Goal: Task Accomplishment & Management: Use online tool/utility

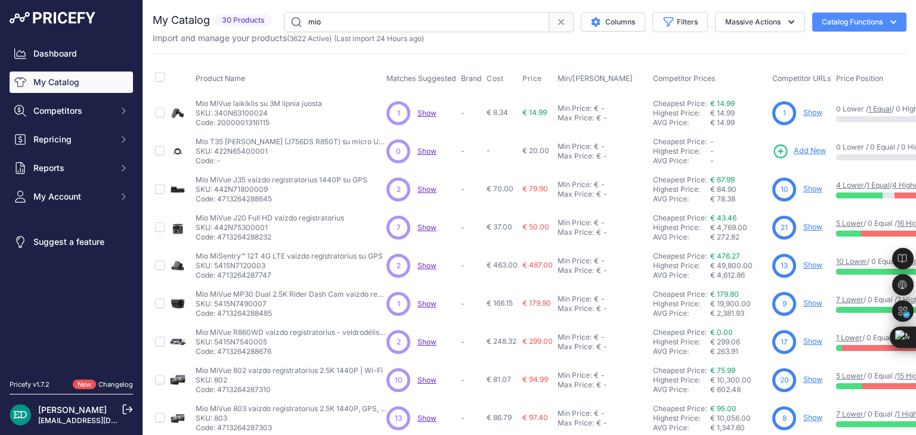
click at [401, 27] on input "mio" at bounding box center [416, 22] width 265 height 20
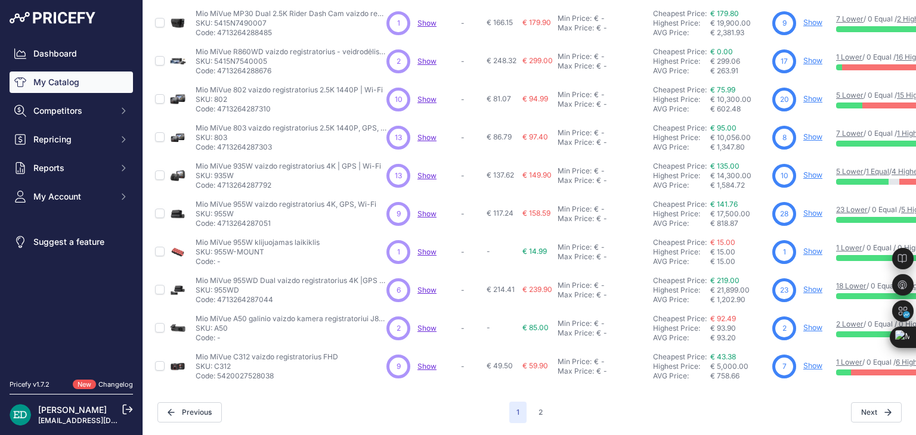
scroll to position [289, 0]
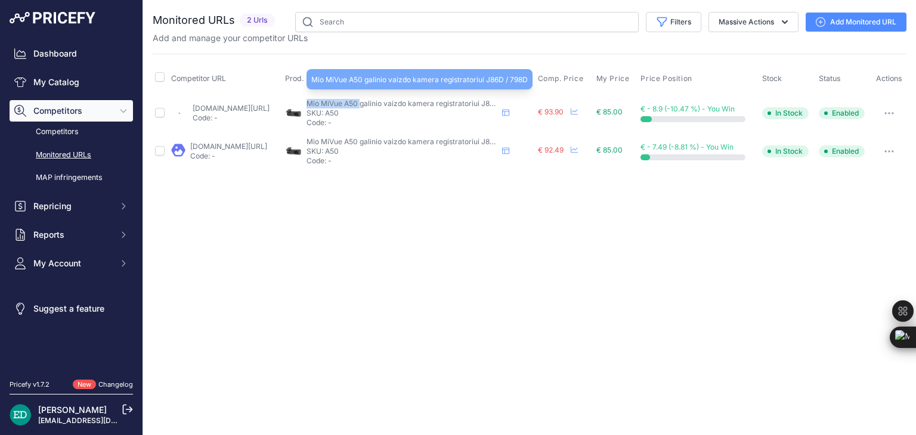
drag, startPoint x: 399, startPoint y: 100, endPoint x: 348, endPoint y: 105, distance: 50.9
click at [348, 105] on span "Mio MiVue A50 galinio vaizdo kamera registratoriui J86D / 798D" at bounding box center [414, 103] width 216 height 9
copy span "Mio MiVue A50"
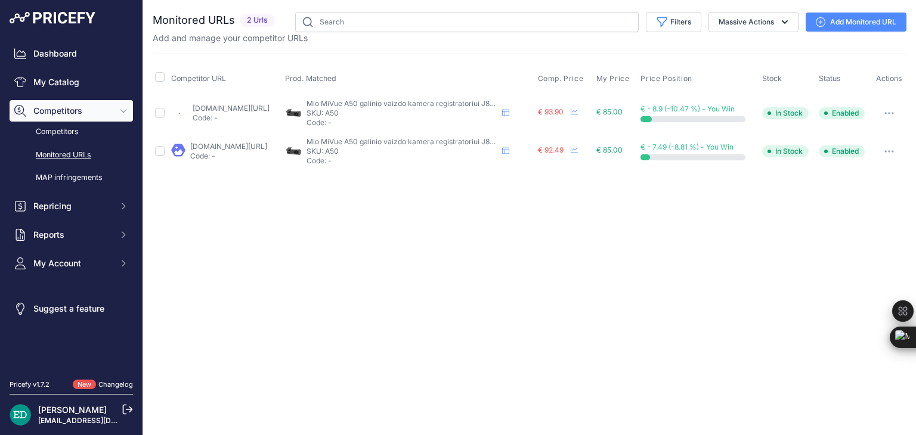
click at [274, 199] on div "Close You are not connected to the internet." at bounding box center [529, 217] width 773 height 435
click at [866, 24] on link "Add Monitored URL" at bounding box center [855, 22] width 101 height 19
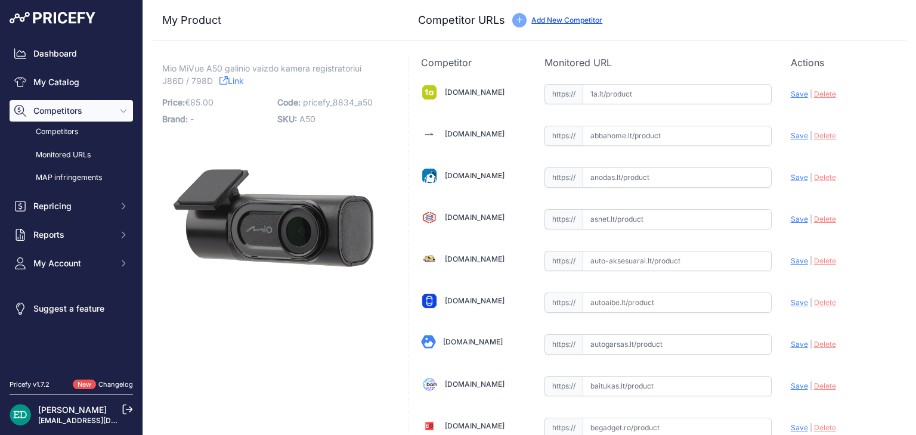
type input "www.senukai.lt/p/vaizdo-registratorius-mio-mivue-a50/jyuk?prirule_jdsnikfkfjsd=…"
type input "www.topocentras.lt/vaizdo-registratorius-mio-rear-camera-mivue-a50.html?prirule…"
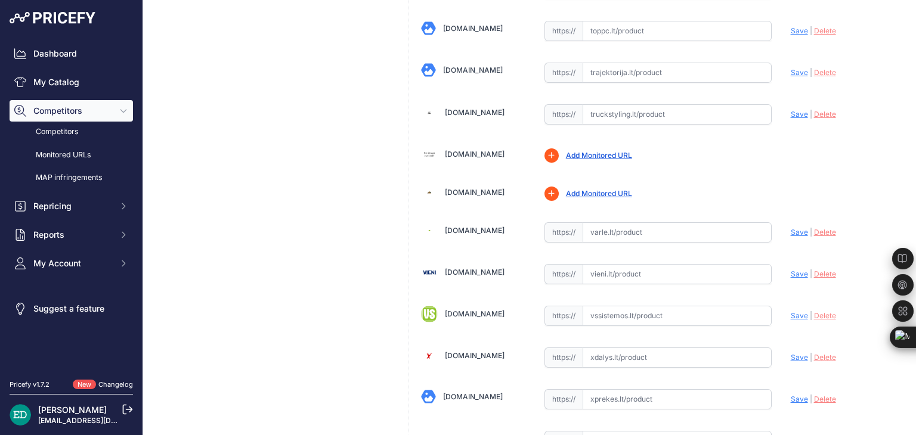
scroll to position [3898, 0]
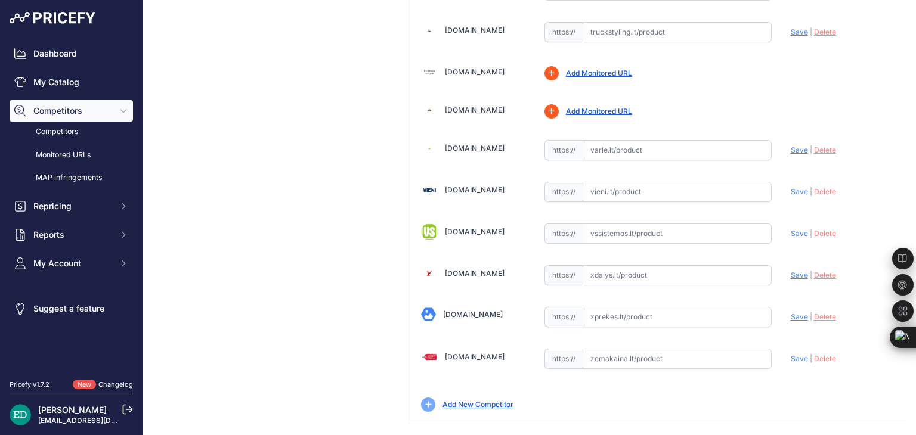
click at [656, 224] on input "text" at bounding box center [676, 234] width 189 height 20
paste input "https://www.vssistemos.lt/automobiliams/vaizdo-registratoriai/vaizdo-registrato…"
click at [791, 229] on span "Save" at bounding box center [799, 233] width 17 height 9
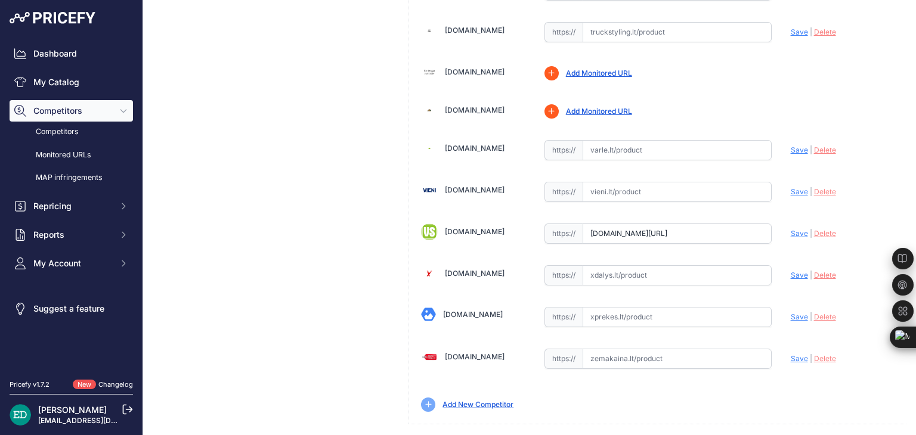
scroll to position [0, 0]
type input "https://www.vssistemos.lt/automobiliams/vaizdo-registratoriai/vaizdo-registrato…"
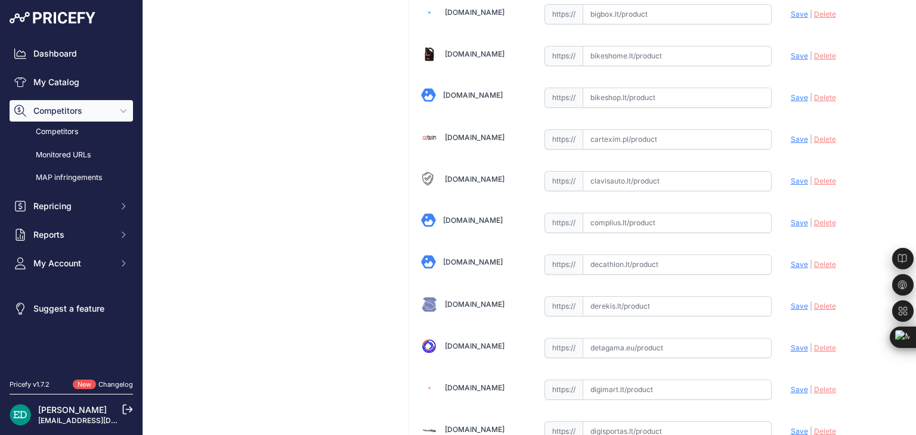
click at [645, 220] on input "text" at bounding box center [676, 223] width 189 height 20
paste input "https://complius.lt/5413n6310010-mio-mivue-a50-rear-cam-full-hd-1?utm_source=ka…"
click at [791, 221] on span "Save" at bounding box center [799, 222] width 17 height 9
type input "https://complius.lt/5413n6310010-mio-mivue-a50-rear-cam-full-hd-1?prirule_jdsni…"
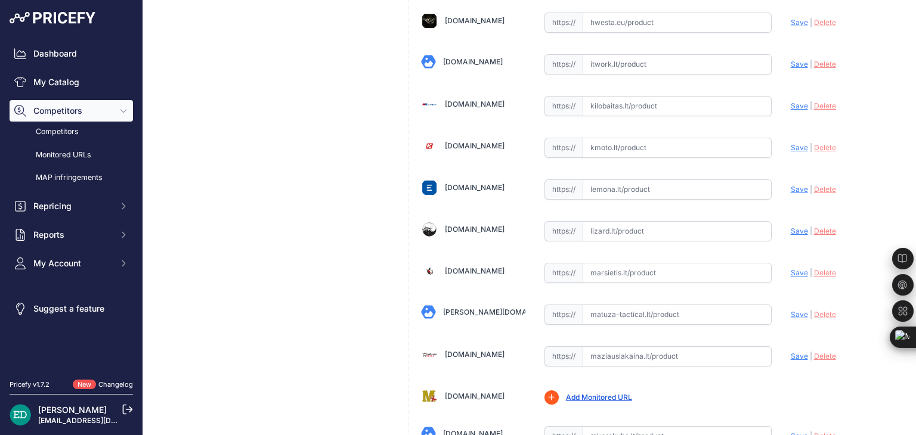
scroll to position [2817, 0]
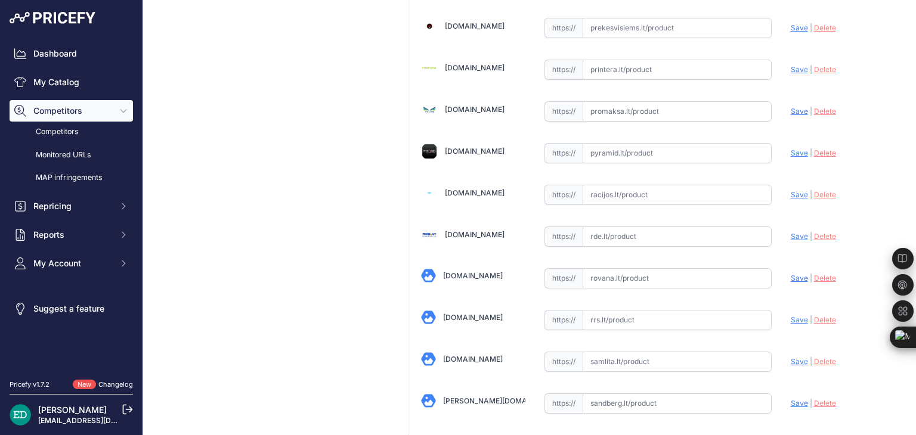
click at [637, 227] on input "text" at bounding box center [676, 237] width 189 height 20
paste input "https://www.rde.lt/products/lt/382/1065768/sort/5/filter/0_0_0_0/MiVue-A50-Blac…"
drag, startPoint x: 792, startPoint y: 221, endPoint x: 786, endPoint y: 217, distance: 7.8
click at [793, 232] on span "Save" at bounding box center [799, 236] width 17 height 9
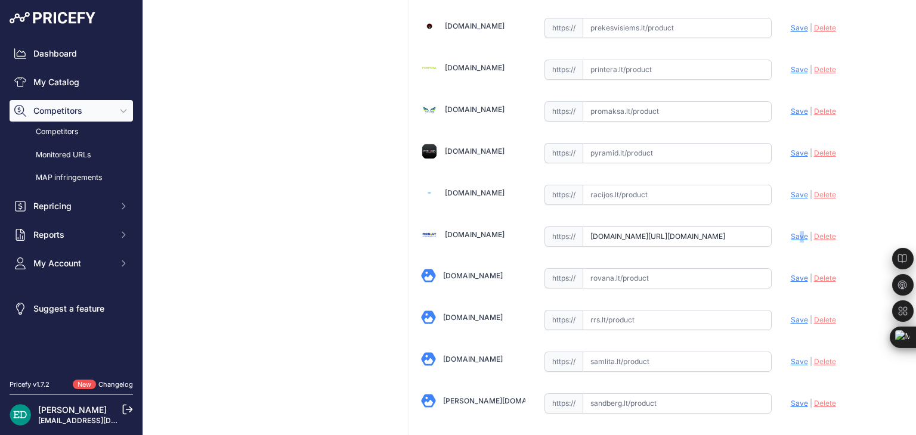
scroll to position [0, 0]
type input "https://www.rde.lt/products/lt/382/1065768/sort/5/filter/0_0_0_0/MiVue-A50-Blac…"
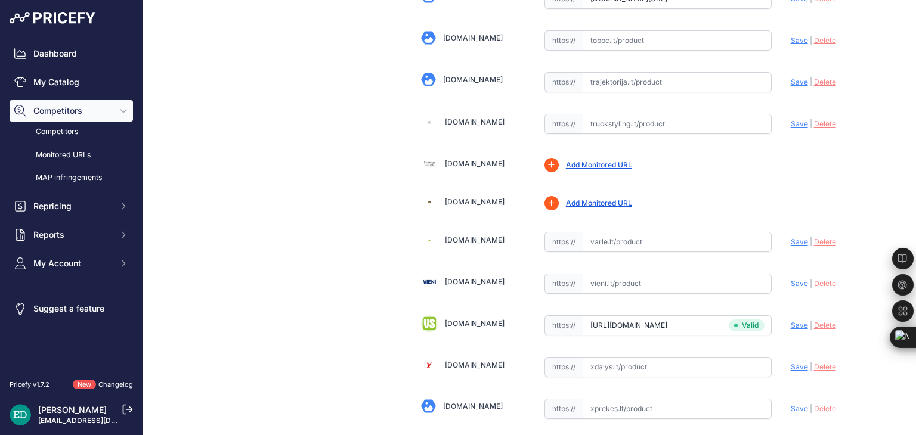
click at [613, 232] on input "text" at bounding box center [676, 242] width 189 height 20
paste input "https://www.varle.lt/parkavimo-sistemos/mio-mivue-a50-starvis-sensor-galine-kam…"
click at [791, 237] on span "Save" at bounding box center [799, 241] width 17 height 9
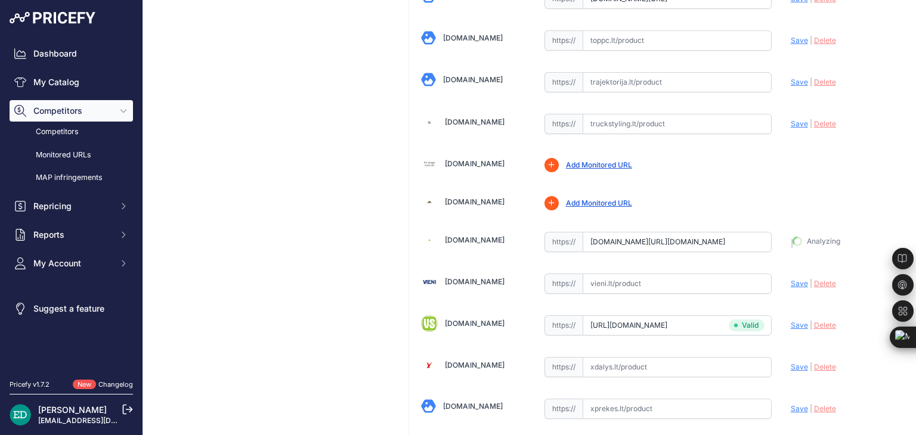
type input "https://www.varle.lt/parkavimo-sistemos/mio-mivue-a50-starvis-sensor-galine-kam…"
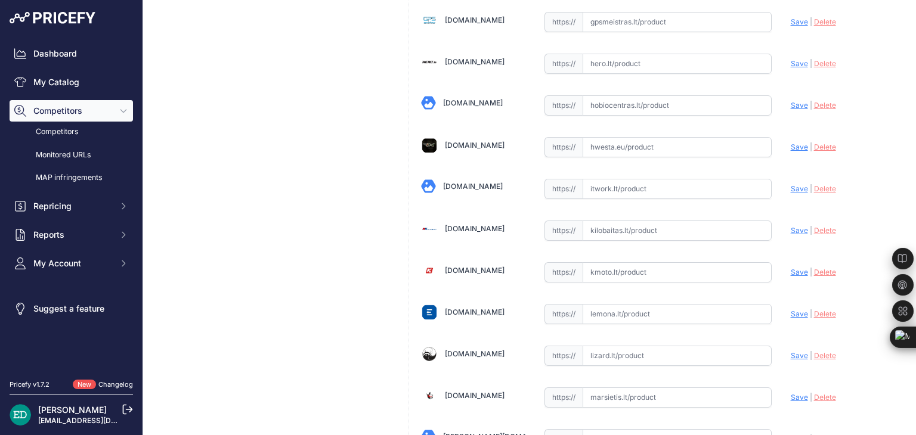
click at [631, 221] on input "text" at bounding box center [676, 231] width 189 height 20
paste input "https://www.kilobaitas.lt/kitos_prekes/automobiline_iranga/vaizdo_registratoria…"
click at [792, 226] on span "Save" at bounding box center [799, 230] width 17 height 9
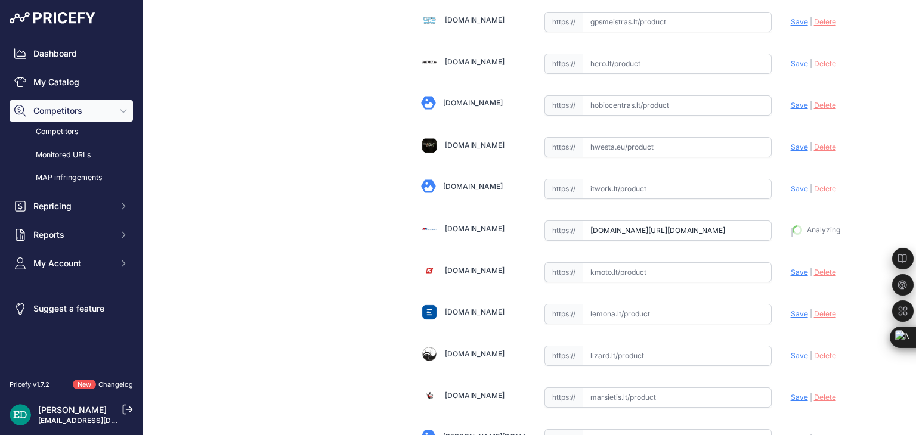
type input "https://www.kilobaitas.lt/kitos_prekes/automobiline_iranga/vaizdo_registratoria…"
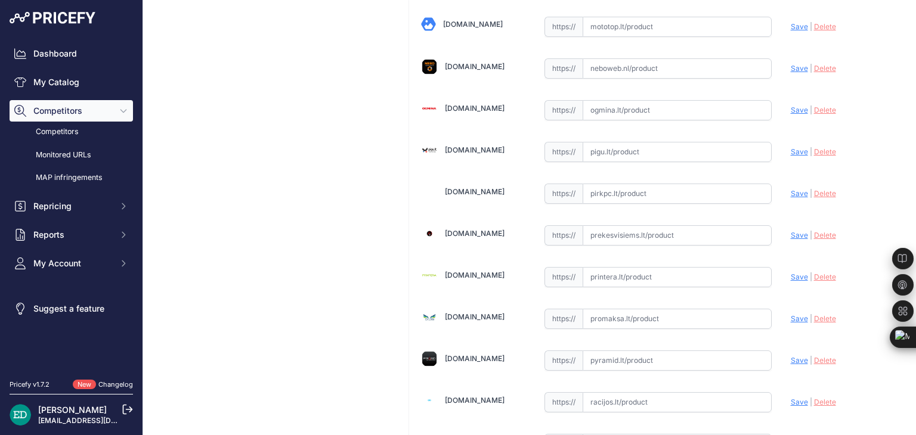
scroll to position [3848, 0]
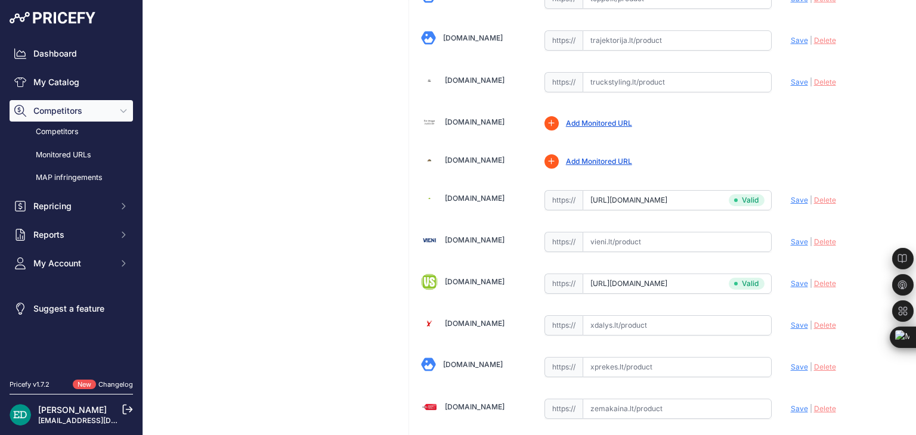
click at [634, 232] on input "text" at bounding box center [676, 242] width 189 height 20
paste input "https://vieni.lt/lt/vaizdo-irasymo-irenginiai/143287-mio-mivue-a50-rear-cam-ful…"
click at [791, 237] on span "Save" at bounding box center [799, 241] width 17 height 9
type input "https://vieni.lt/lt/vaizdo-irasymo-irenginiai/143287-mio-mivue-a50-rear-cam-ful…"
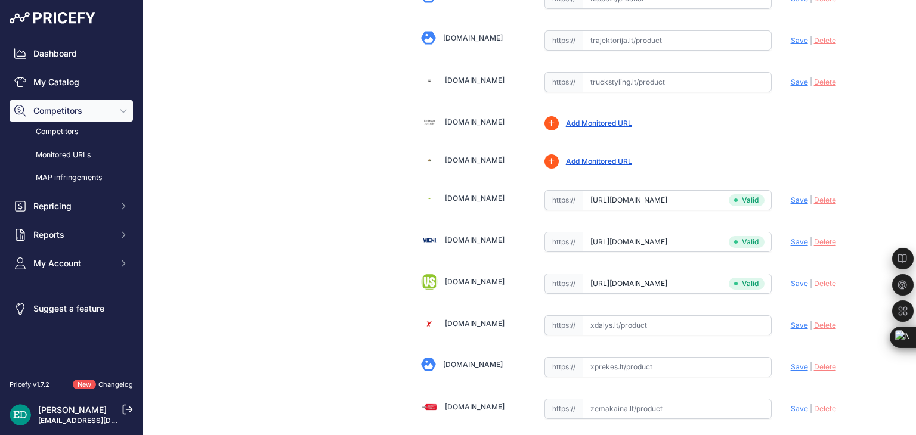
scroll to position [3191, 0]
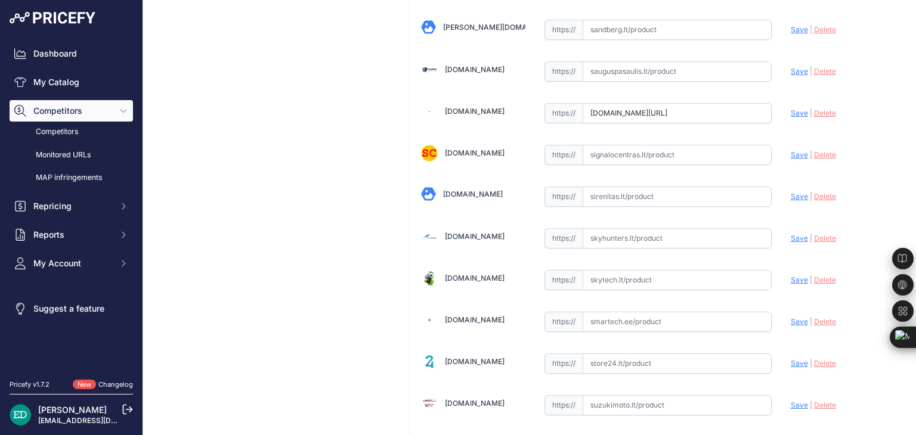
click at [616, 270] on input "text" at bounding box center [676, 280] width 189 height 20
paste input "https://www.skytech.lt/5413n6310010-mio-mivue-a50-rear-cam-full-p-559727.html?u…"
click at [791, 275] on span "Save" at bounding box center [799, 279] width 17 height 9
type input "https://www.skytech.lt/5413n6310010-mio-mivue-a50-rear-cam-full-p-559727.html?p…"
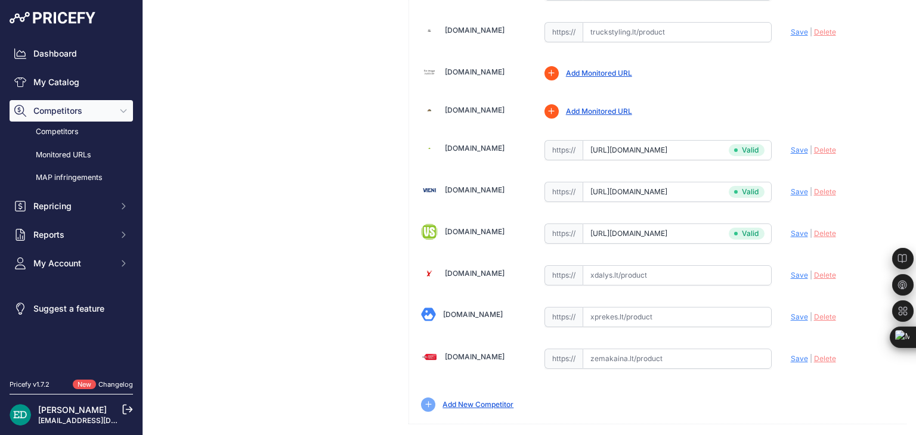
scroll to position [3274, 0]
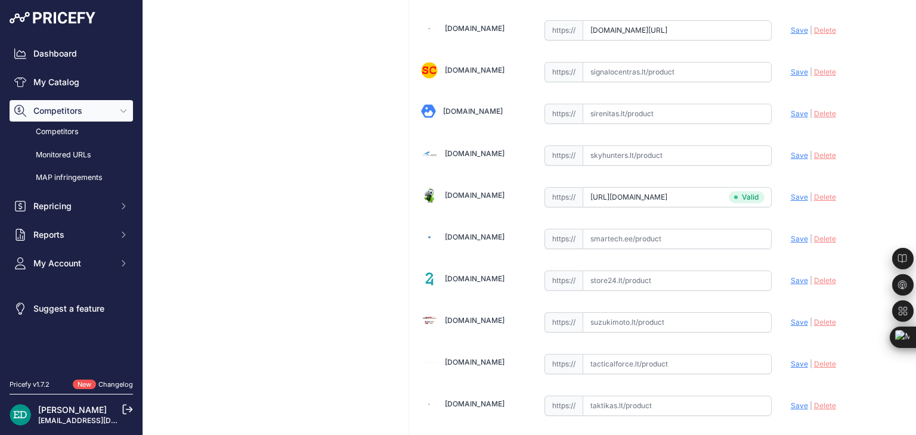
click at [605, 229] on input "text" at bounding box center [676, 239] width 189 height 20
paste input "https://www.smartech.ee/lt/products/car-and-motorcycle-goods/gps-video-and-audi…"
click at [793, 234] on span "Save" at bounding box center [799, 238] width 17 height 9
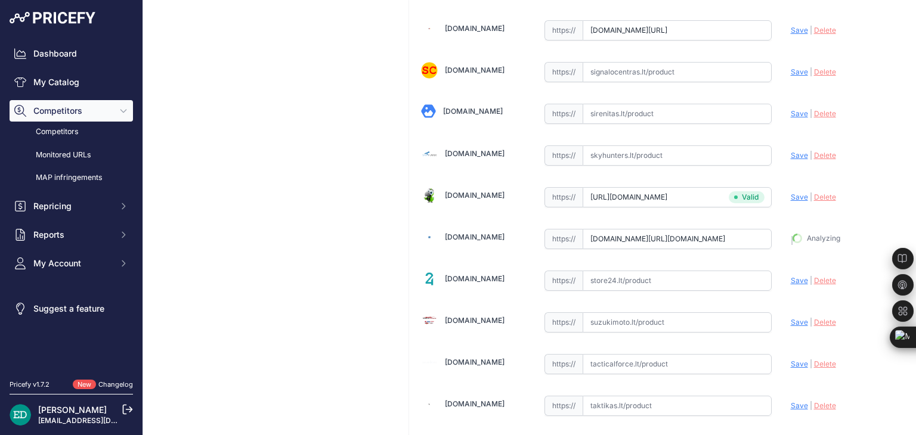
type input "https://www.smartech.ee/lt/products/car-and-motorcycle-goods/gps-video-and-audi…"
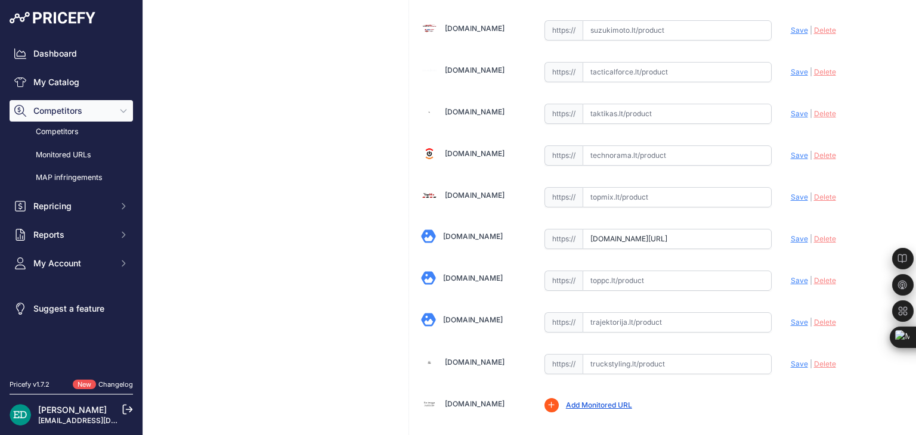
scroll to position [2651, 0]
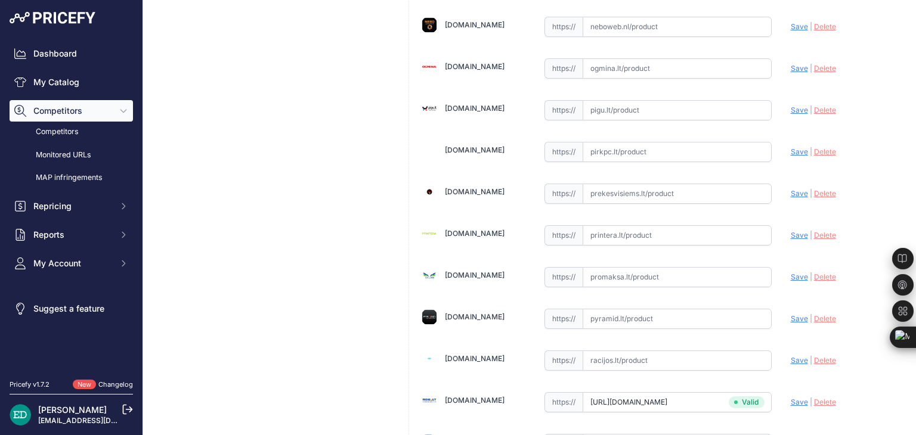
click at [615, 225] on input "text" at bounding box center [676, 235] width 189 height 20
paste input "https://www.printera.lt/c/p/-mio-galine-kamera-mivue-a50--260649?utm_source=kai…"
click at [791, 231] on span "Save" at bounding box center [799, 235] width 17 height 9
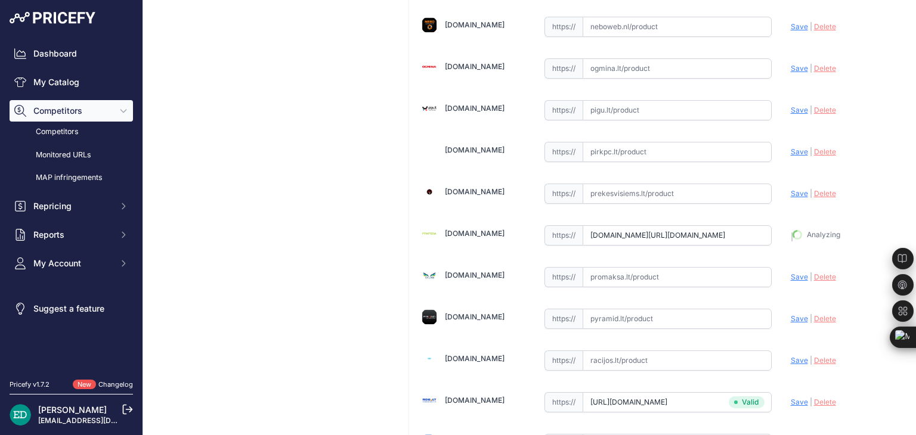
type input "https://www.printera.lt/c/p/-mio-galine-kamera-mivue-a50--260649?prirule_jdsnik…"
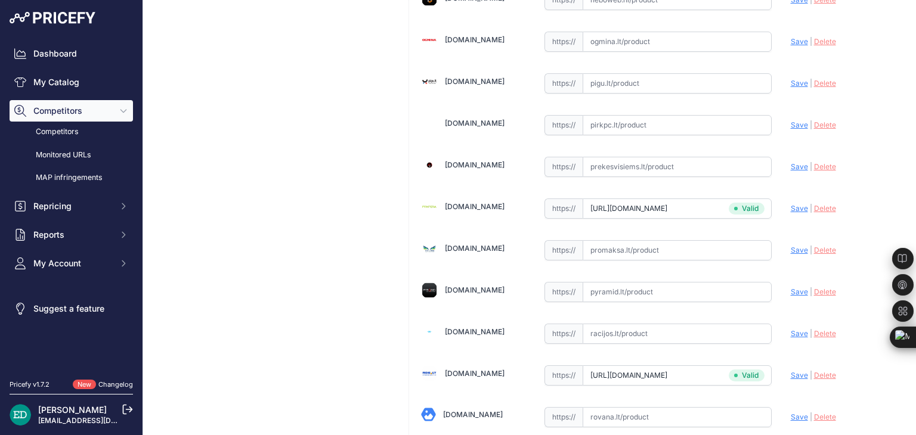
scroll to position [2651, 0]
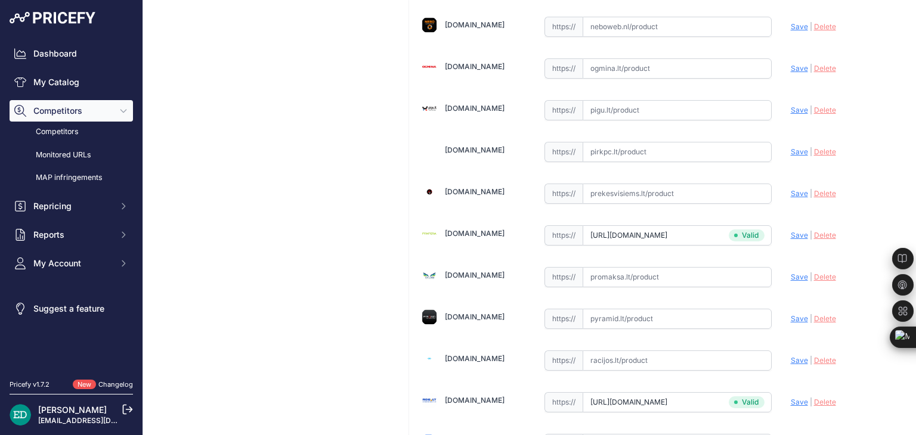
click at [679, 58] on input "text" at bounding box center [676, 68] width 189 height 20
paste input "https://www.ogmina.lt/lt/galinio-vaizdo-kamera-mio-rear-camera-mivue-a50?utm_so…"
click at [793, 64] on span "Save" at bounding box center [799, 68] width 17 height 9
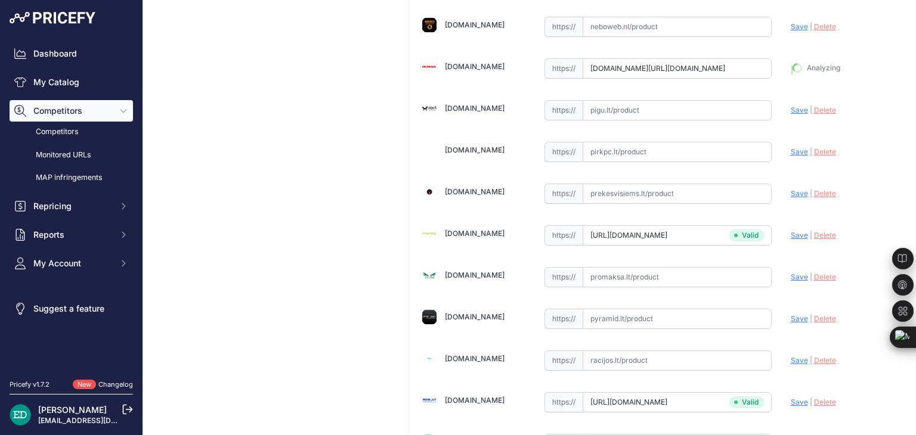
type input "https://www.ogmina.lt/lt/galinio-vaizdo-kamera-mio-rear-camera-mivue-a50?prirul…"
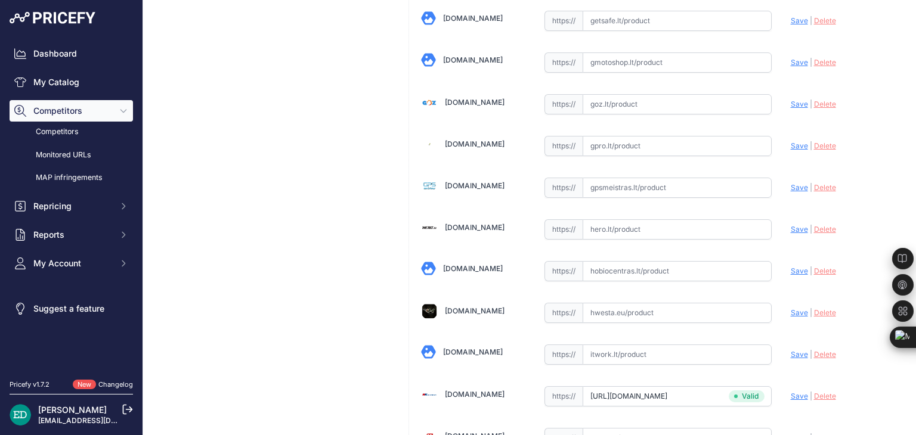
click at [646, 222] on input "text" at bounding box center [676, 229] width 189 height 20
paste input "https://hero.lt/mio-auto-navigacijos-ir-registratoriai/10139-341492-mio-mivue-a…"
drag, startPoint x: 795, startPoint y: 221, endPoint x: 739, endPoint y: 195, distance: 61.1
click at [794, 225] on span "Save" at bounding box center [799, 229] width 17 height 9
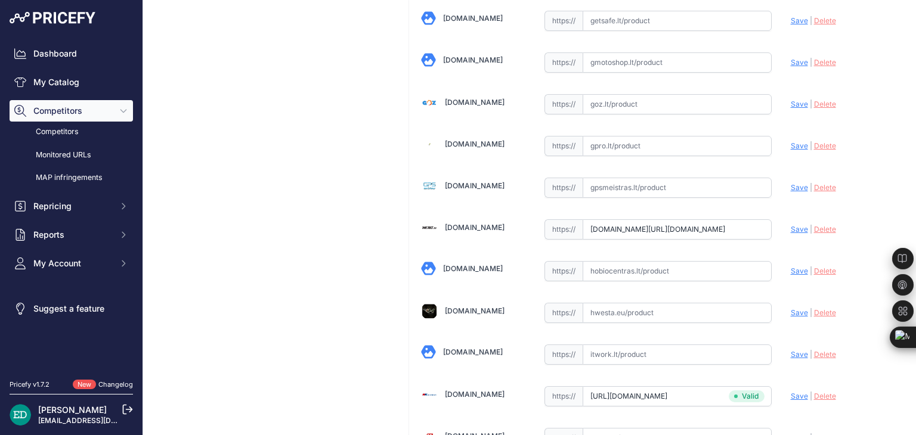
scroll to position [0, 0]
type input "https://hero.lt/mio-auto-navigacijos-ir-registratoriai/10139-341492-mio-mivue-a…"
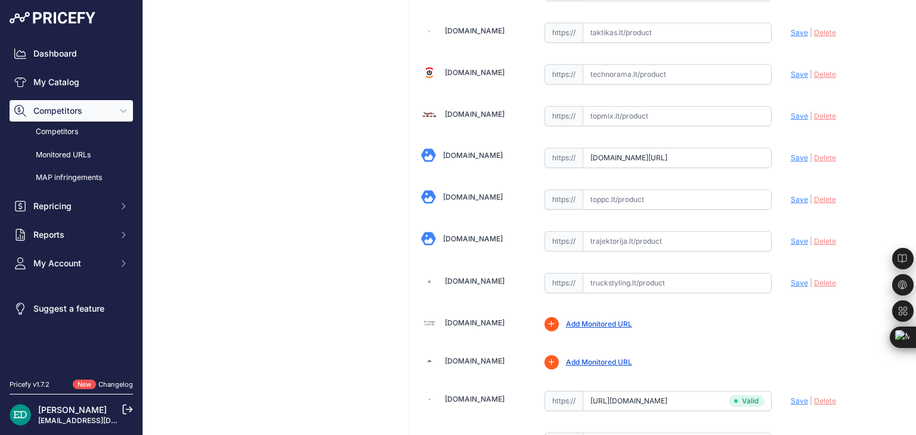
click at [633, 231] on input "text" at bounding box center [676, 241] width 189 height 20
paste input "https://www.trajektorija.lt/kita-automobiline-technika/225750-mio-mivue-a50-rea…"
click at [795, 237] on span "Save" at bounding box center [799, 241] width 17 height 9
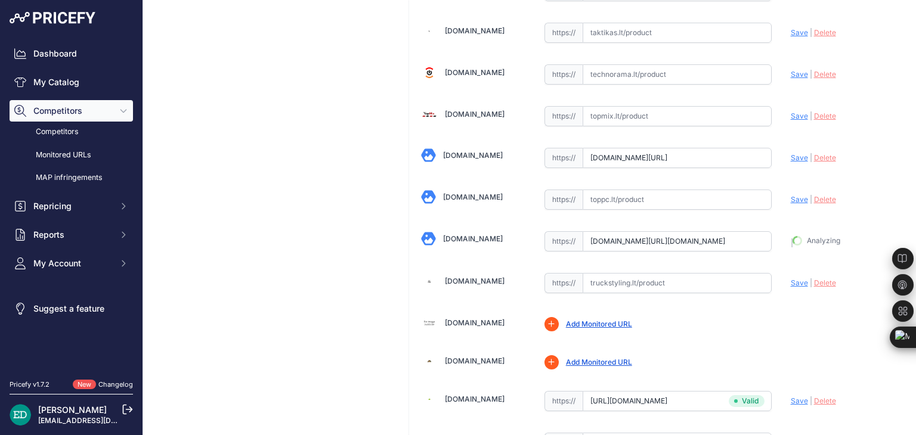
type input "https://www.trajektorija.lt/kita-automobiline-technika/225750-mio-mivue-a50-rea…"
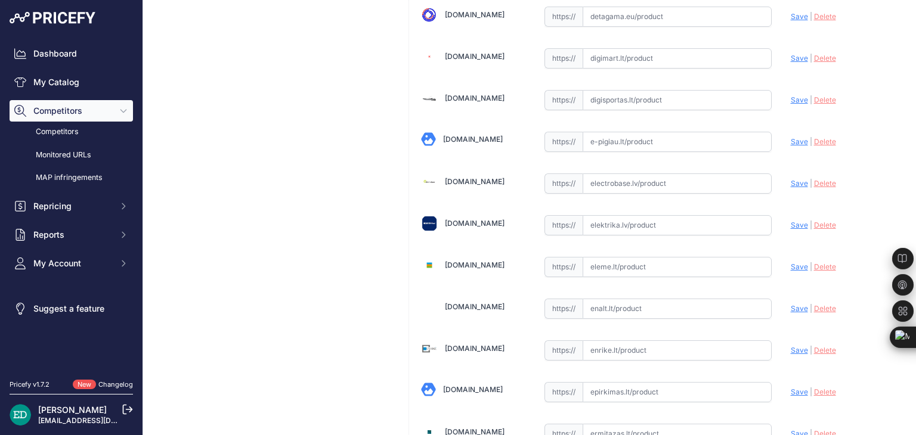
click at [625, 227] on input "text" at bounding box center [676, 225] width 189 height 20
paste input "https://www.elektrika.lv/lt/item/9746646?utm_source=kaina24.lt&utm_medium=refer…"
click at [791, 222] on span "Save" at bounding box center [799, 225] width 17 height 9
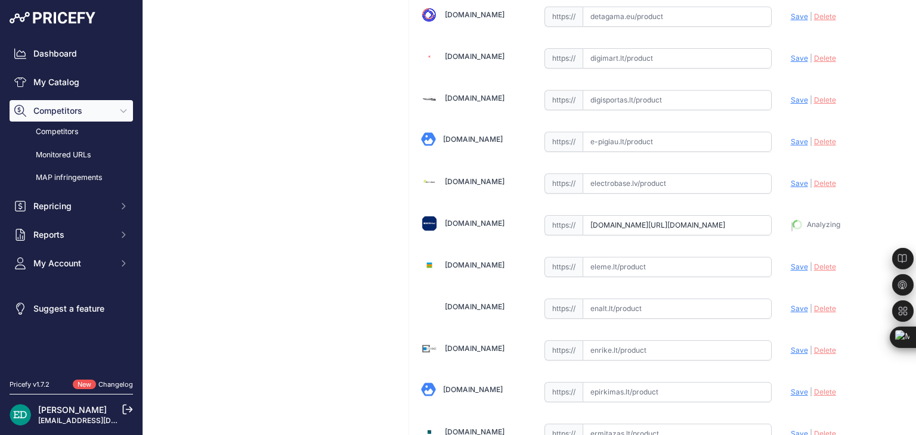
type input "https://www.elektrika.lv/lt/item/9746646?prirule_jdsnikfkfjsd=8834"
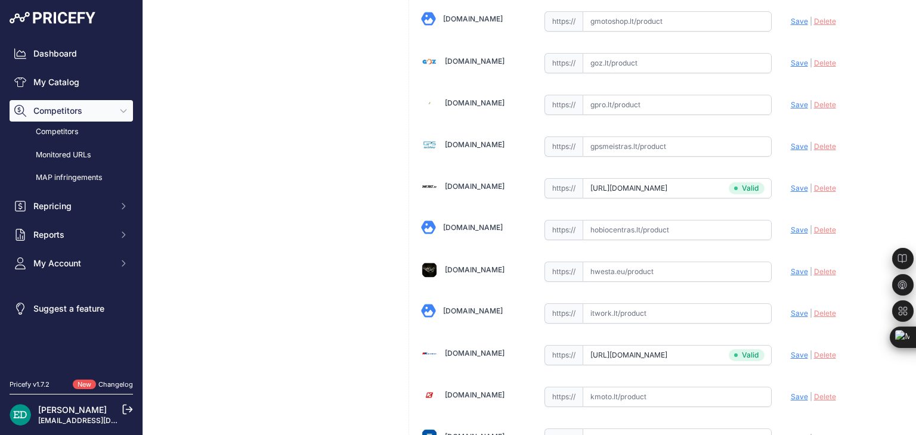
scroll to position [248, 0]
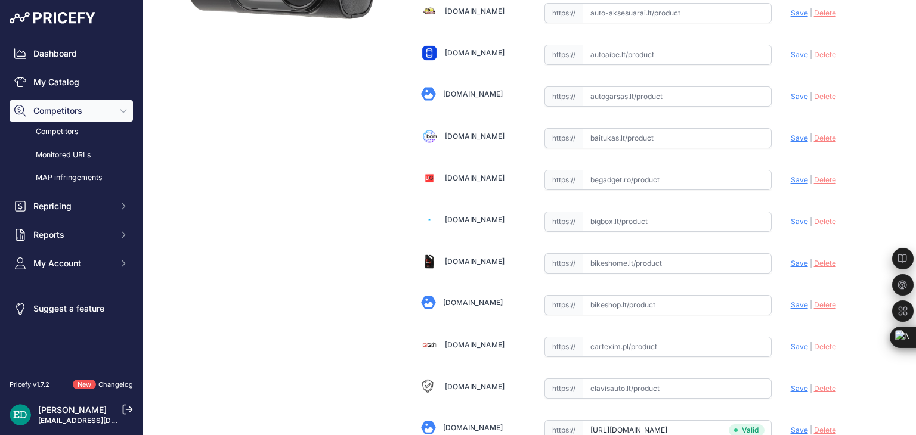
click at [695, 215] on input "text" at bounding box center [676, 222] width 189 height 20
paste input "https://bigbox.lt/product/3026578-vaizdo-registratorius-mio-mivue-a50-rear-came…"
click at [791, 221] on span "Save" at bounding box center [799, 221] width 17 height 9
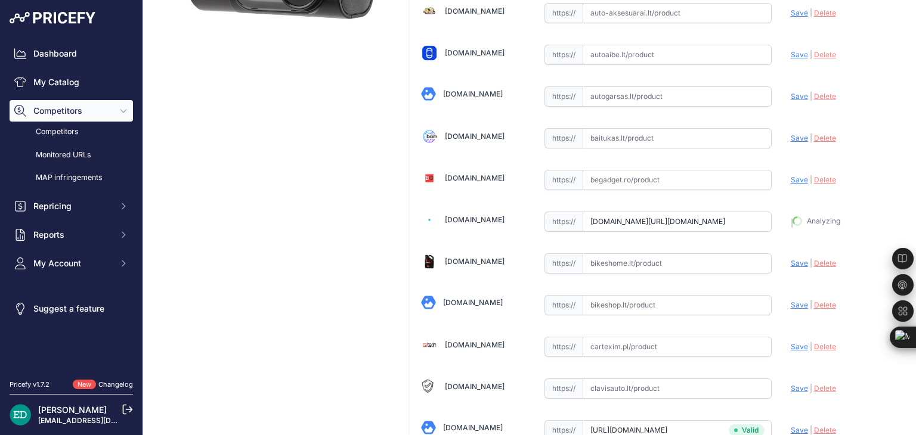
type input "https://bigbox.lt/product/3026578-vaizdo-registratorius-mio-mivue-a50-rear-came…"
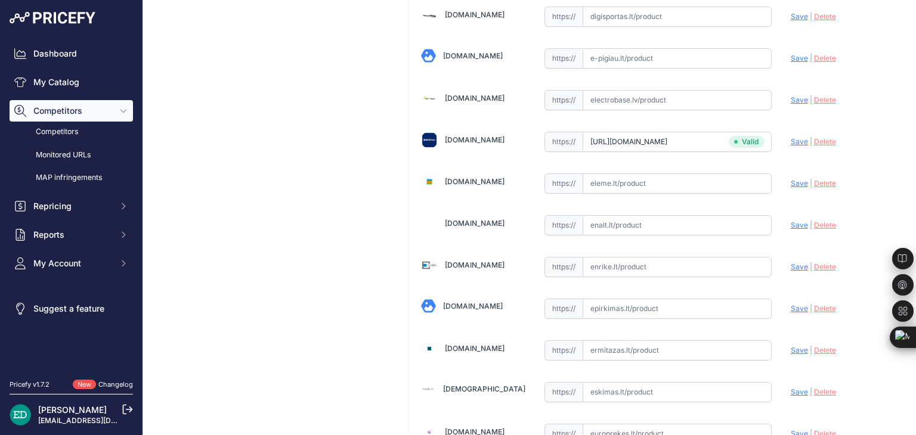
click at [639, 264] on input "text" at bounding box center [676, 267] width 189 height 20
paste input "https://enrike.lt/lt/42403-mio-mivue-a50-rear-cam-full-hd-4713264283893.html?ut…"
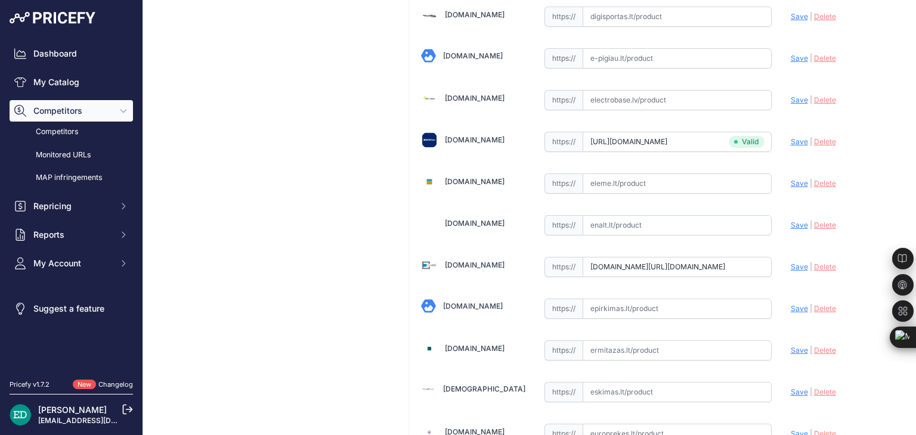
click at [791, 262] on span "Save" at bounding box center [799, 266] width 17 height 9
type input "https://enrike.lt/lt/42403-mio-mivue-a50-rear-cam-full-hd-4713264283893.html?pr…"
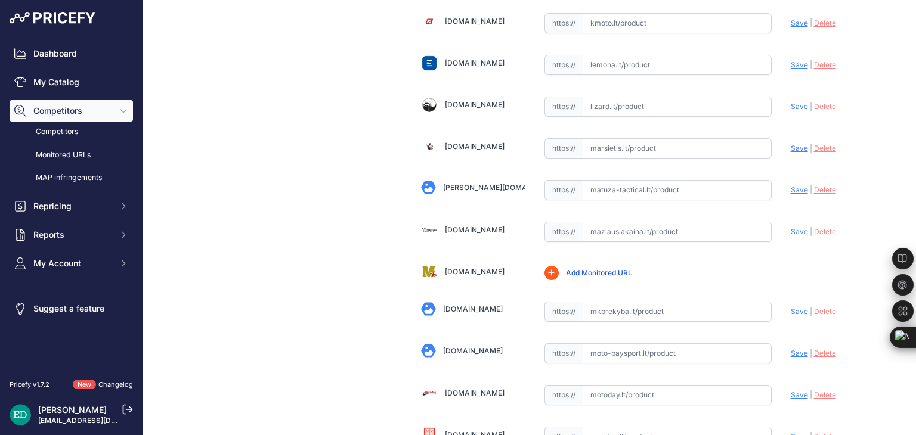
click at [622, 222] on input "text" at bounding box center [676, 232] width 189 height 20
paste input "https://maziausiakaina.lt/vaizdo-irasymo-irenginiai/17196-mio-mivue-a50-rear-ca…"
click at [791, 227] on span "Save" at bounding box center [799, 231] width 17 height 9
type input "https://maziausiakaina.lt/vaizdo-irasymo-irenginiai/17196-mio-mivue-a50-rear-ca…"
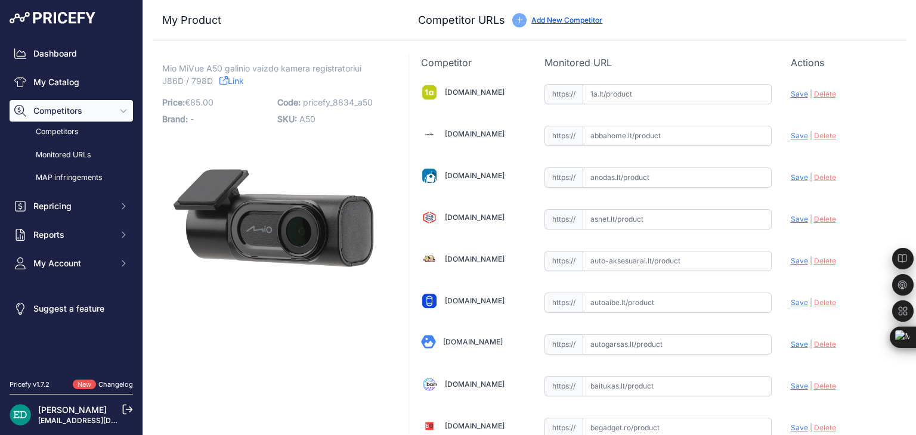
click at [628, 93] on input "text" at bounding box center [676, 94] width 189 height 20
paste input "https://www.1a.lt/p/vaizdo-registratorius-mio-mivue-a50/e7ml?utm_medium=referra…"
click at [791, 98] on span "Save" at bounding box center [799, 93] width 17 height 9
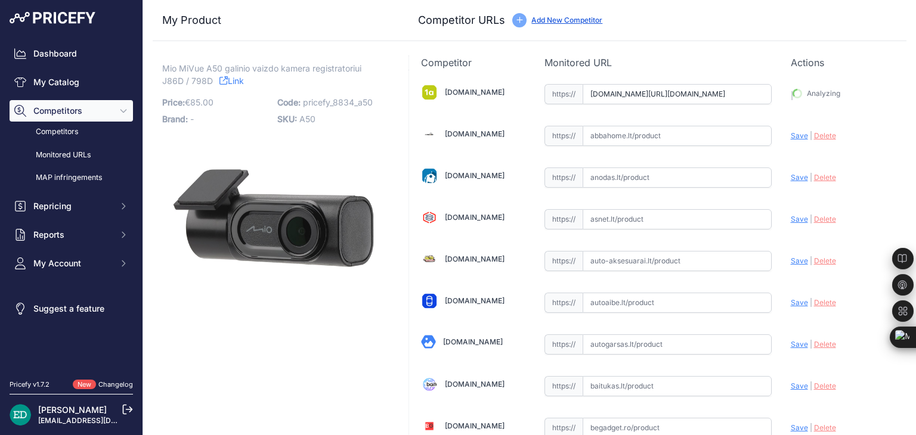
type input "https://www.1a.lt/p/vaizdo-registratorius-mio-mivue-a50/e7ml?prirule_jdsnikfkfj…"
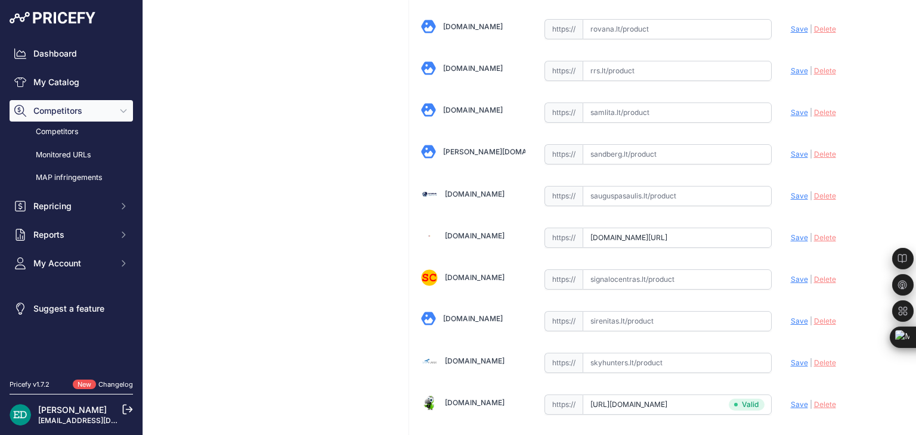
scroll to position [3481, 0]
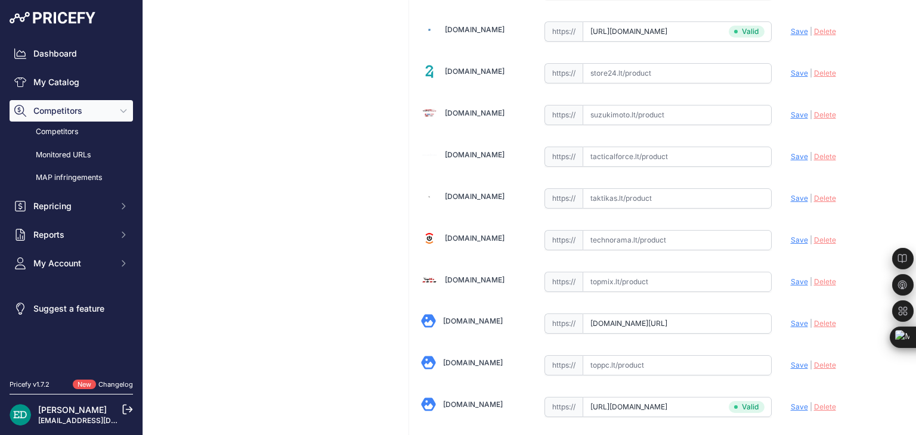
click at [660, 230] on input "text" at bounding box center [676, 240] width 189 height 20
paste input "https://www.technorama.lt/vaizdo-registratoriai/1296454-vaizdo-registratorius-m…"
click at [791, 235] on span "Save" at bounding box center [799, 239] width 17 height 9
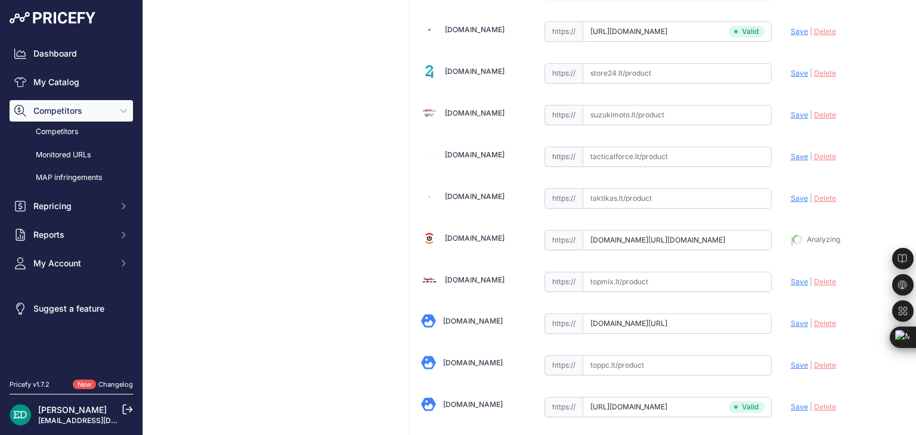
type input "https://www.technorama.lt/vaizdo-registratoriai/1296454-vaizdo-registratorius-m…"
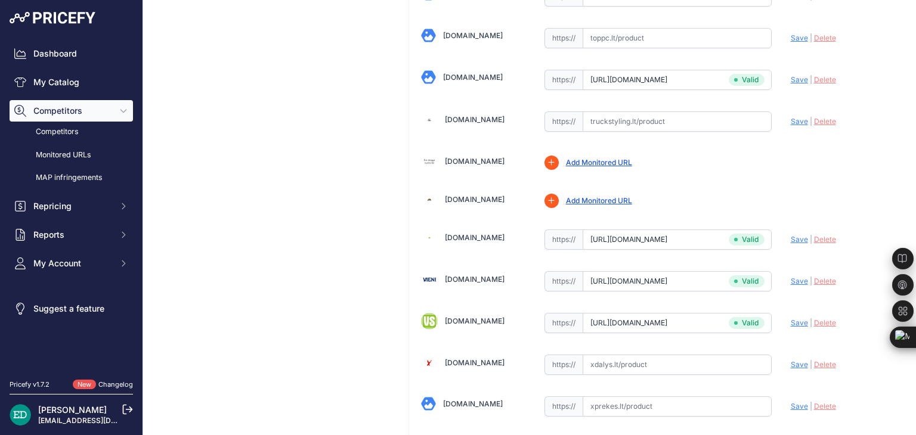
scroll to position [165, 0]
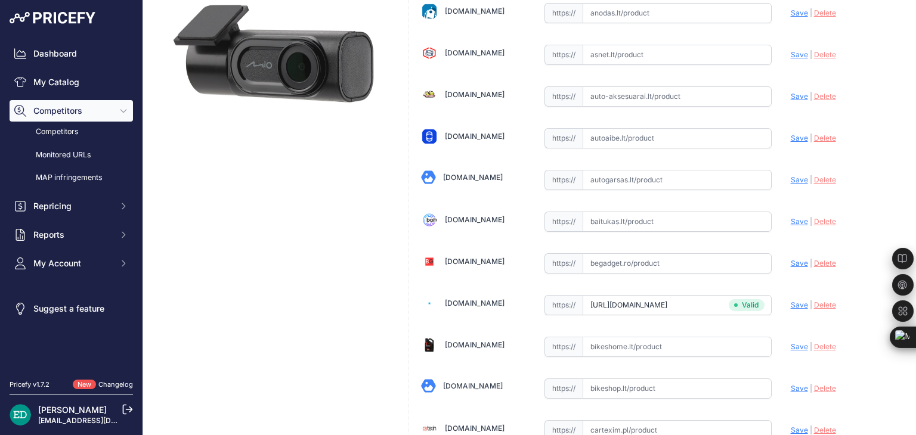
click at [622, 219] on input "text" at bounding box center [676, 222] width 189 height 20
paste input "https://baitukas.lt/produktas/mio-mivue-a50-rear-cam-full-hd/?utm_source=kaina2…"
click at [791, 222] on span "Save" at bounding box center [799, 221] width 17 height 9
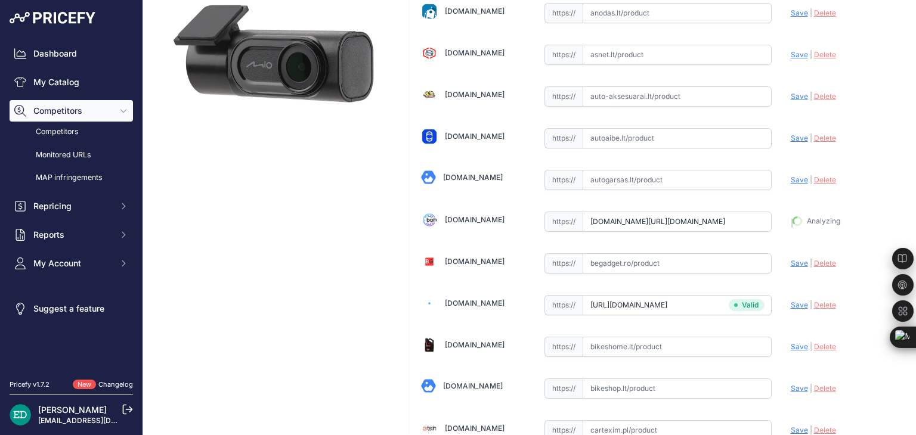
type input "https://baitukas.lt/produktas/mio-mivue-a50-rear-cam-full-hd/?prirule_jdsnikfkf…"
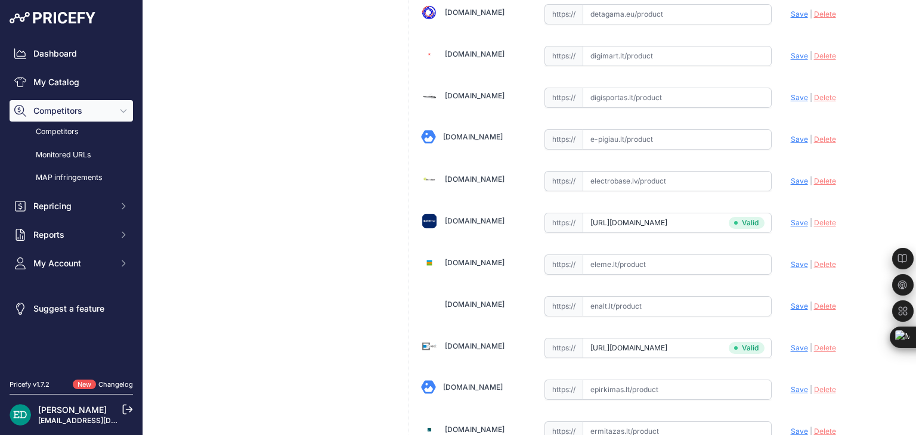
scroll to position [1700, 0]
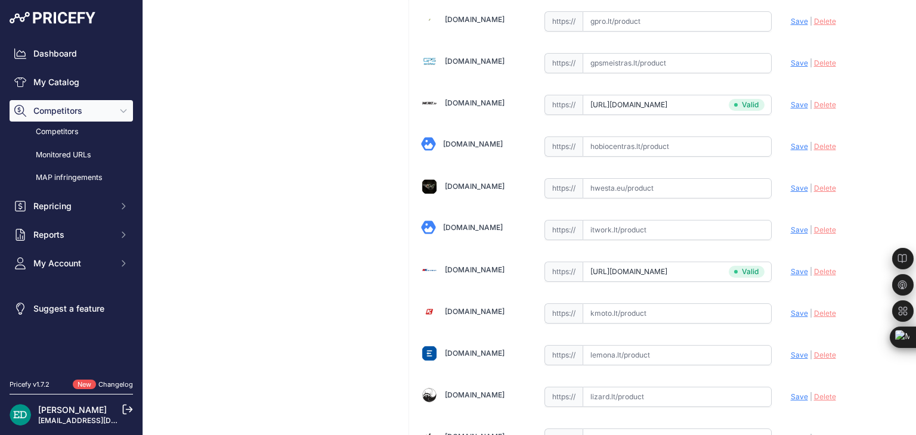
click at [668, 220] on input "text" at bounding box center [676, 230] width 189 height 20
paste input "https://www.itwork.lt/index.php?route=product/product&product_id=780978&utm_sou…"
click at [792, 225] on span "Save" at bounding box center [799, 229] width 17 height 9
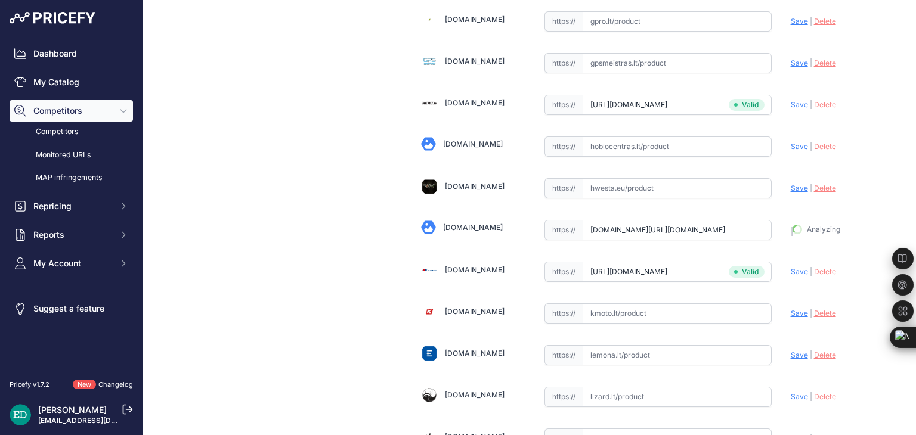
type input "https://www.itwork.lt/index.php?route=product%2Fproduct&product_id=780978&priru…"
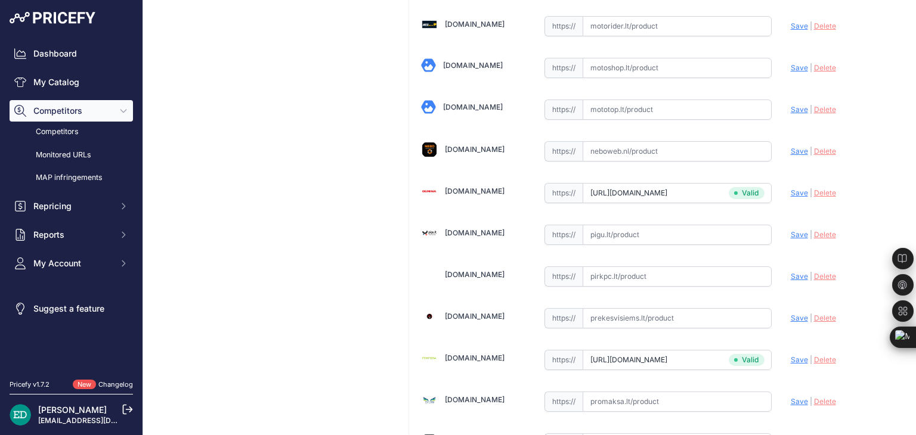
click at [625, 225] on input "text" at bounding box center [676, 235] width 189 height 20
paste input "https://pigu.lt/lt/automobilines-vaizdo-kameros-video-registratoriai/vaizdo-reg…"
click at [791, 230] on span "Save" at bounding box center [799, 234] width 17 height 9
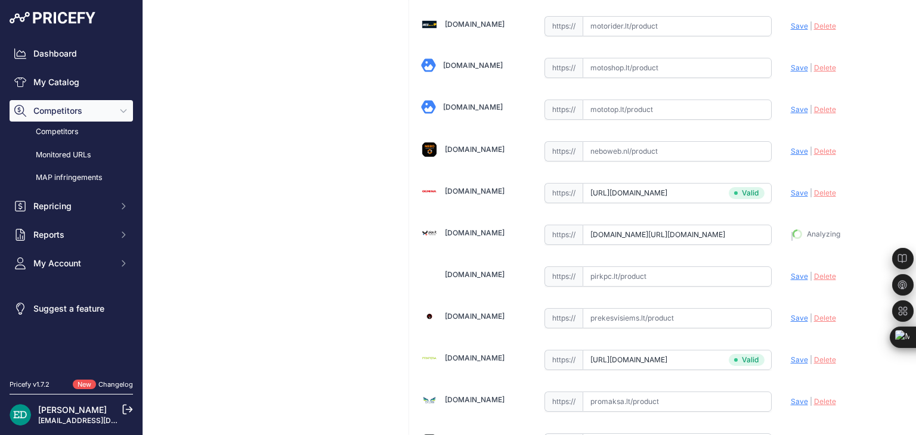
type input "https://pigu.lt/lt/automobilines-vaizdo-kameros-video-registratoriai/vaizdo-reg…"
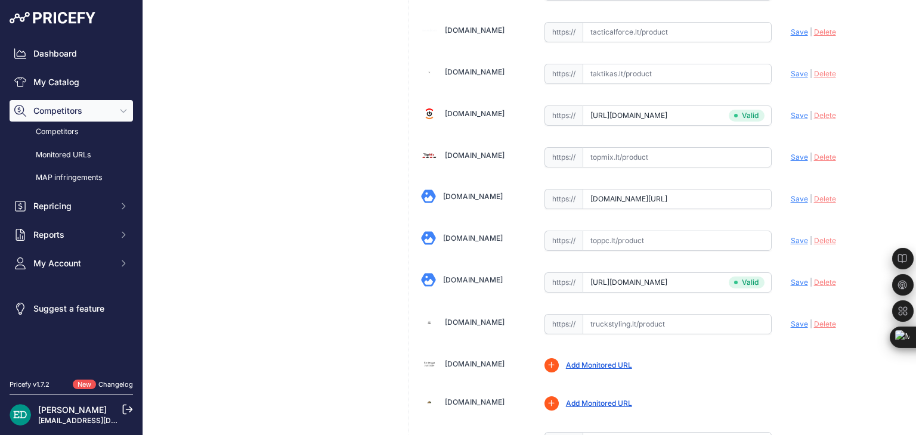
click at [635, 231] on input "text" at bounding box center [676, 241] width 189 height 20
paste input "https://www.toppc.lt/c/217-vaizdo-irasymo-irenginiai/622734-mio-mivue-a50-starv…"
click at [791, 236] on span "Save" at bounding box center [799, 240] width 17 height 9
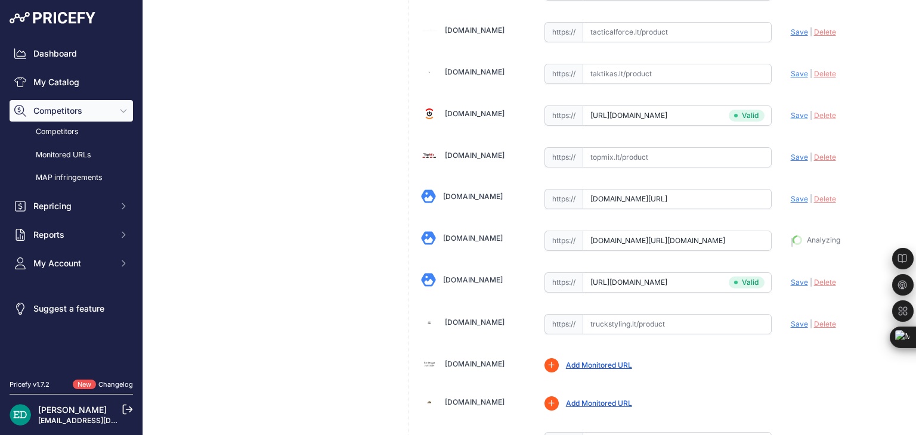
type input "https://www.toppc.lt/c/217-vaizdo-irasymo-irenginiai/622734-mio-mivue-a50-starv…"
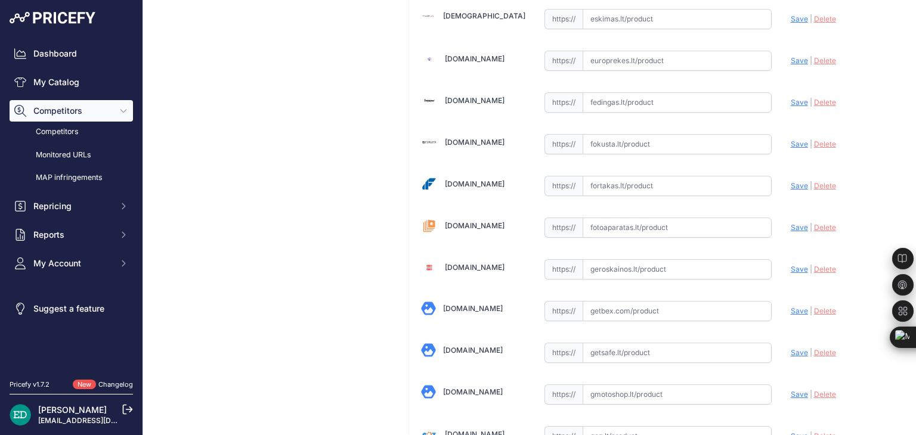
click at [601, 219] on input "text" at bounding box center [676, 228] width 189 height 20
paste input "https://www.fotoaparatas.lt/items/Vaizdo-registratoriai/Priedai/8631fa2.2-Mio-M…"
click at [798, 223] on span "Save" at bounding box center [799, 227] width 17 height 9
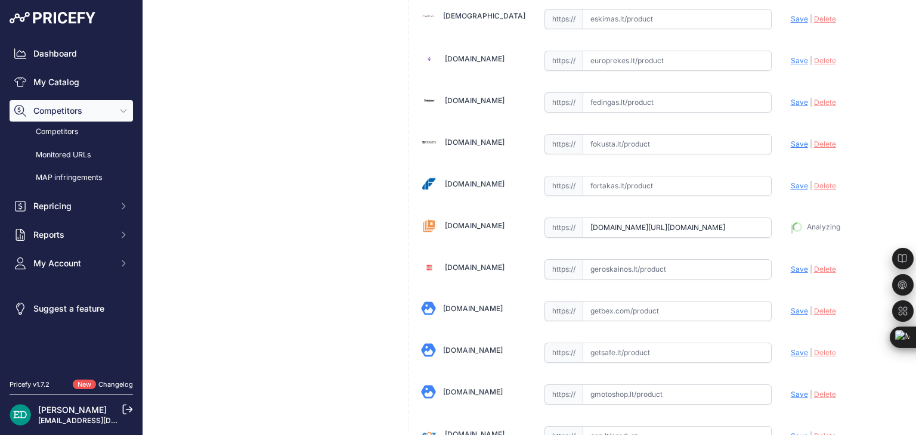
type input "https://www.fotoaparatas.lt/items/Vaizdo-registratoriai/Priedai/8631fa2.2-Mio-M…"
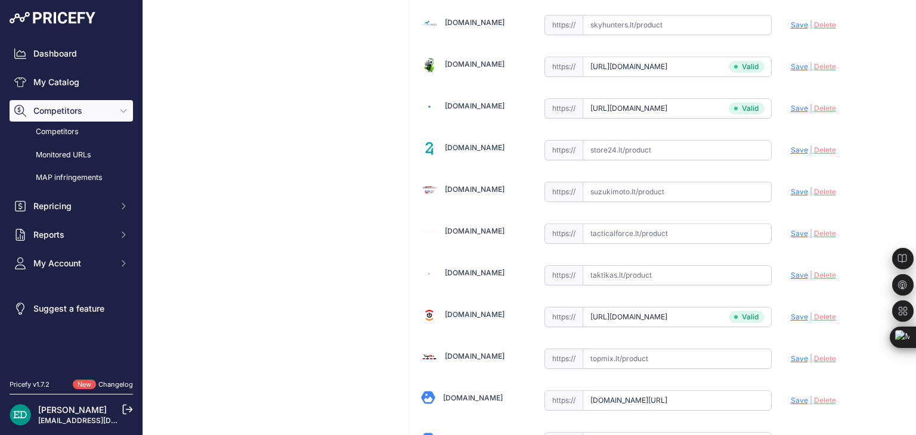
scroll to position [3925, 0]
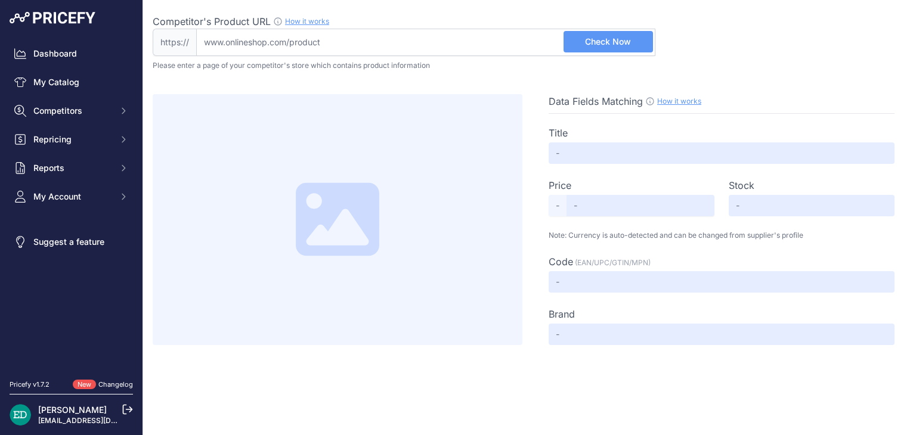
click at [334, 24] on div "Competitor's Product URL How it works In order to create your competitor's extr…" at bounding box center [404, 21] width 503 height 14
click at [334, 29] on input "Competitor's Product URL How it works In order to create your competitor's extr…" at bounding box center [425, 42] width 459 height 27
click at [334, 37] on input "Competitor's Product URL How it works In order to create your competitor's extr…" at bounding box center [425, 42] width 459 height 27
drag, startPoint x: 334, startPoint y: 37, endPoint x: 513, endPoint y: 32, distance: 178.3
paste input "https://www.1stop.lt/p117195-mio-mivue-a50-rear-cam-full-hd?utm_source=kaina24.…"
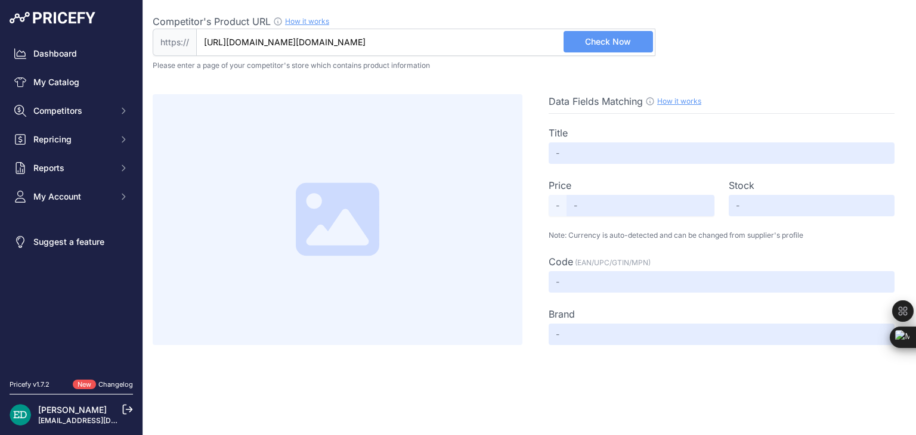
scroll to position [0, 35]
type input "www.1stop.lt/p117195-mio-mivue-a50-rear-cam-full-hd?utm_source=kaina24.lt&utm_m…"
click at [630, 32] on button "Check Now" at bounding box center [607, 41] width 89 height 21
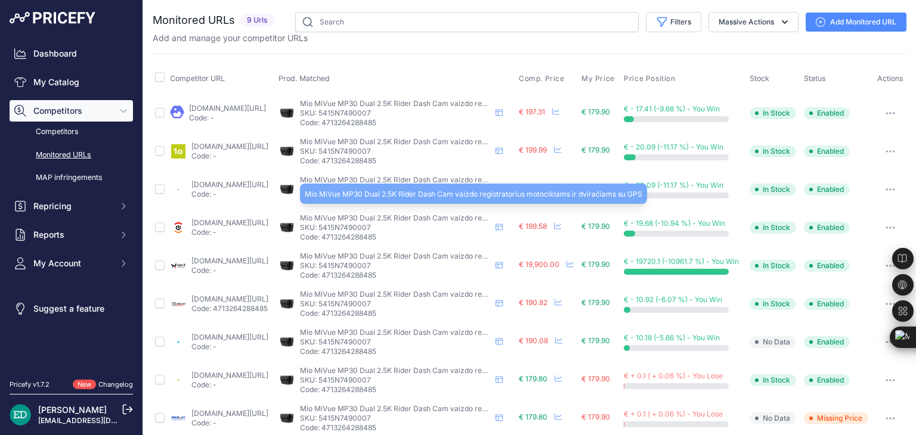
scroll to position [20, 0]
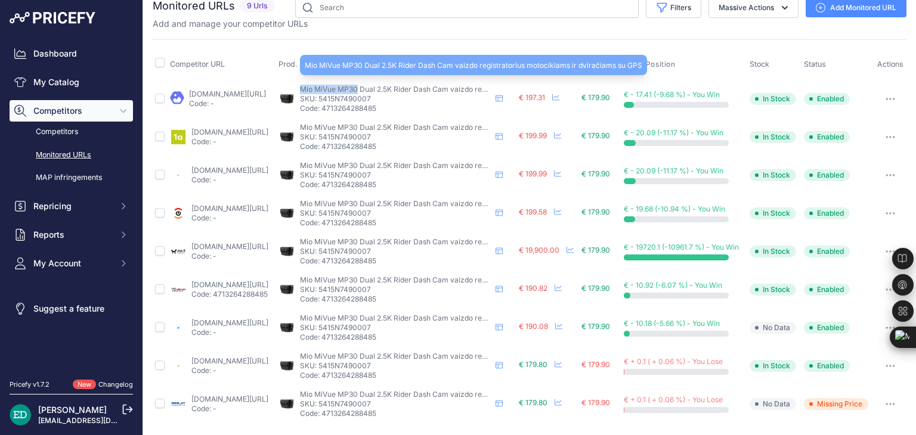
drag, startPoint x: 336, startPoint y: 89, endPoint x: 396, endPoint y: 89, distance: 60.2
click at [396, 89] on div "Mio MiVue MP30 Dual 2.5K Rider Dash Cam vaizdo registratorius motociklams ir dv…" at bounding box center [395, 99] width 235 height 29
copy span "Mio MiVue MP30"
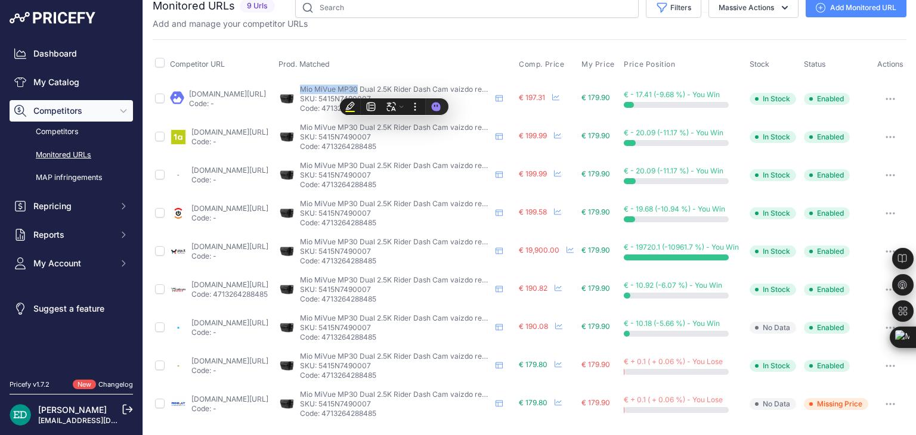
click at [836, 4] on link "Add Monitored URL" at bounding box center [855, 7] width 101 height 19
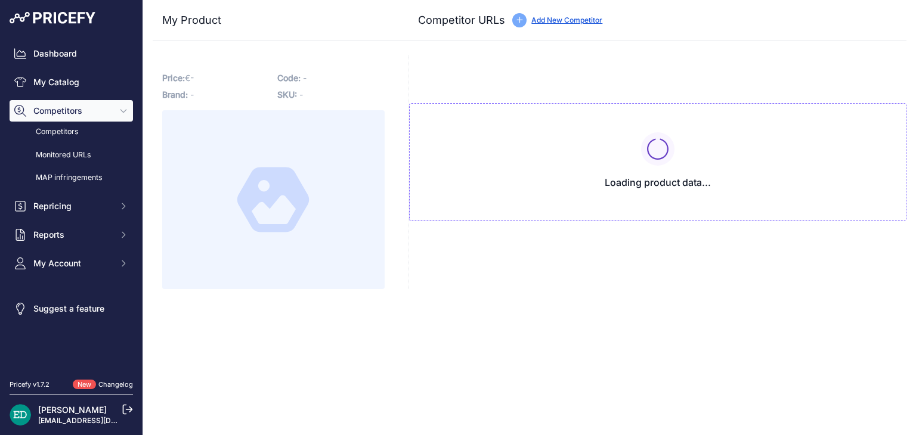
type input "[DOMAIN_NAME][URL]"
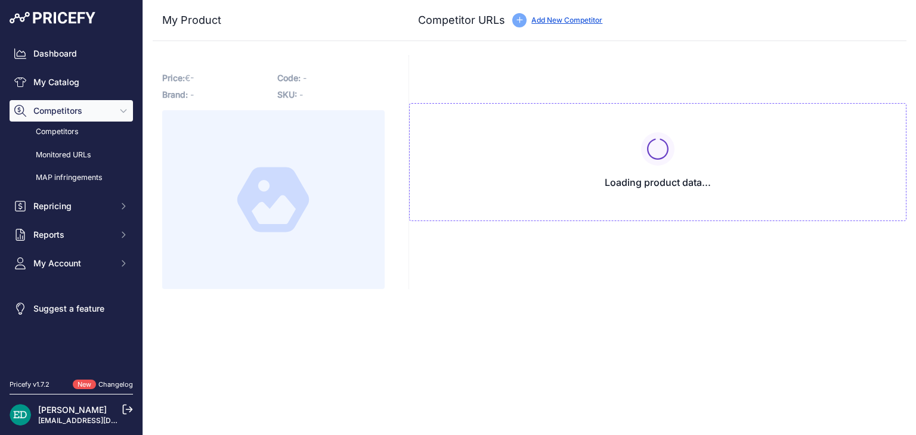
type input "[DOMAIN_NAME][URL]"
type input "www.varle.lt/vaizdo-registratoriai-kameros/vaizdo-registratorius-motociklui-mio…"
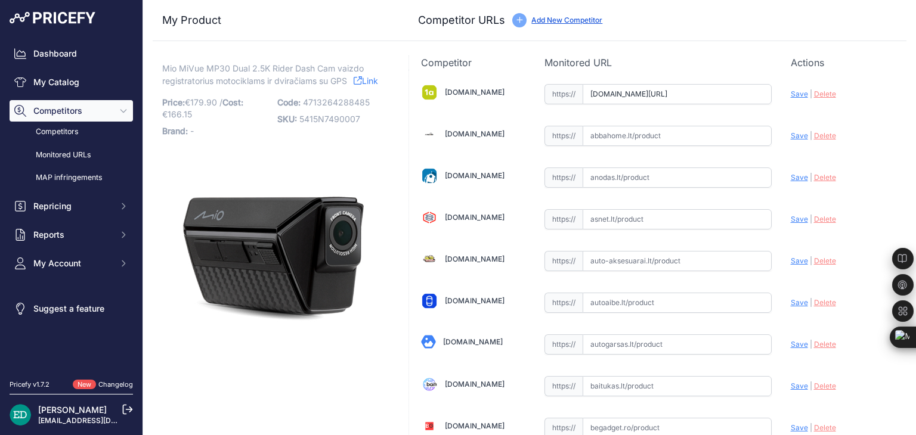
click at [631, 63] on p "Monitored URL" at bounding box center [657, 62] width 227 height 14
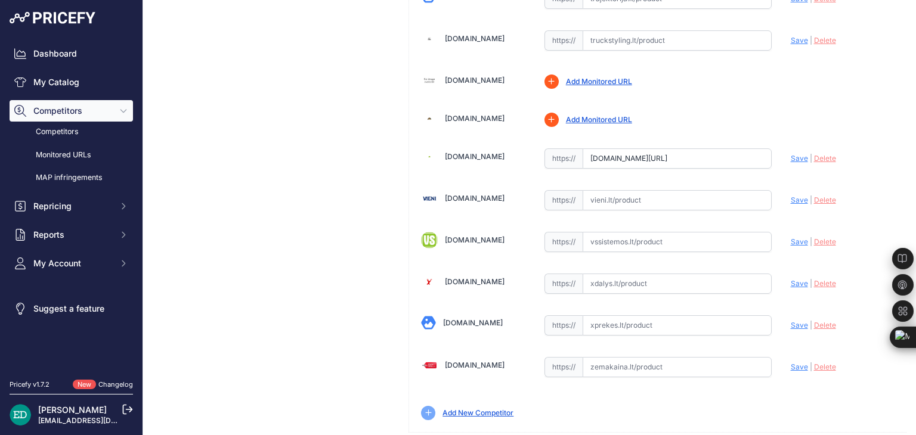
click at [639, 232] on input "text" at bounding box center [676, 242] width 189 height 20
paste input "https://www.vssistemos.lt/automobiliams/vaizdo-registratoriai/vaizdo-registrato…"
click at [793, 237] on span "Save" at bounding box center [799, 241] width 17 height 9
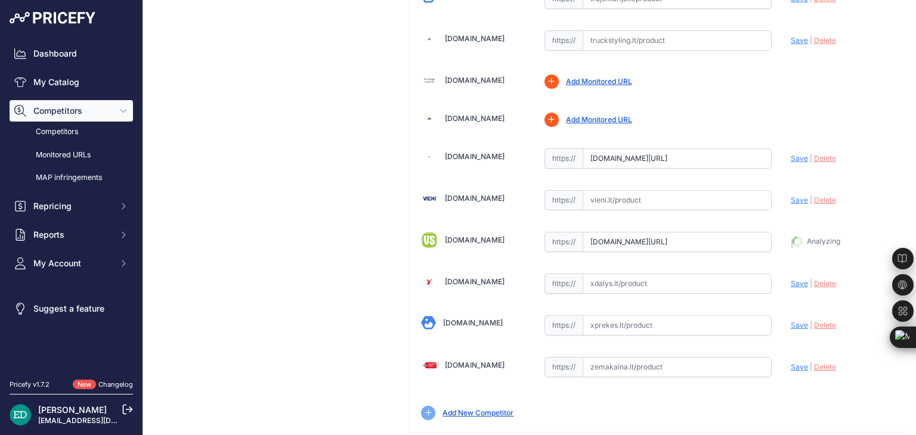
type input "https://www.vssistemos.lt/automobiliams/vaizdo-registratoriai/vaizdo-registrato…"
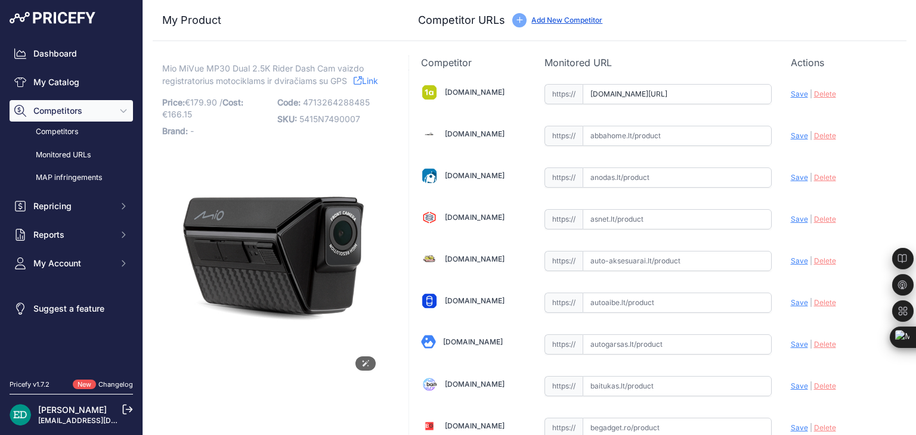
scroll to position [455, 0]
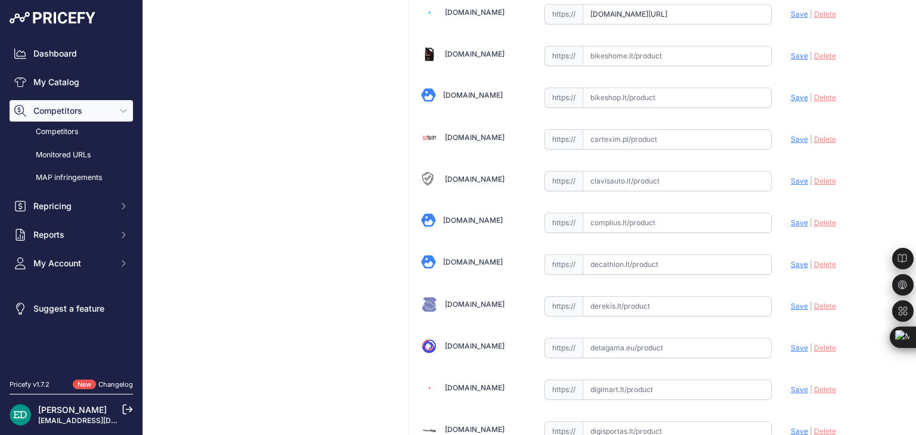
click at [626, 222] on input "text" at bounding box center [676, 223] width 189 height 20
paste input "https://complius.lt/5415n7490007-mio-mivue-mp30-gps-dual-2k-gps-rider-dash-cam-…"
click at [793, 219] on span "Save" at bounding box center [799, 222] width 17 height 9
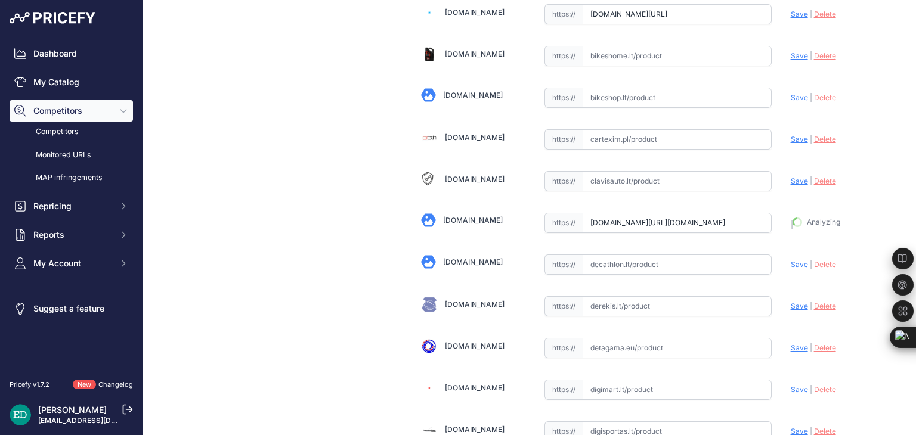
type input "https://complius.lt/5415n7490007-mio-mivue-mp30-gps-dual-2k-gps-rider-dash-cam-…"
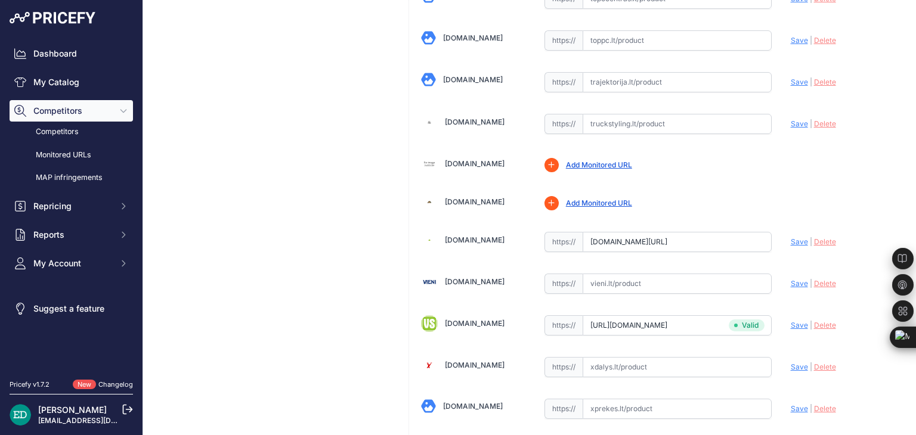
scroll to position [0, 462]
drag, startPoint x: 266, startPoint y: 3, endPoint x: 177, endPoint y: 32, distance: 94.1
click at [653, 274] on input "text" at bounding box center [676, 284] width 189 height 20
paste input "https://vieni.lt/lt/navigatoriai/155645-mio-mivue-mp30-dual-25k-rider-dash-cam-…"
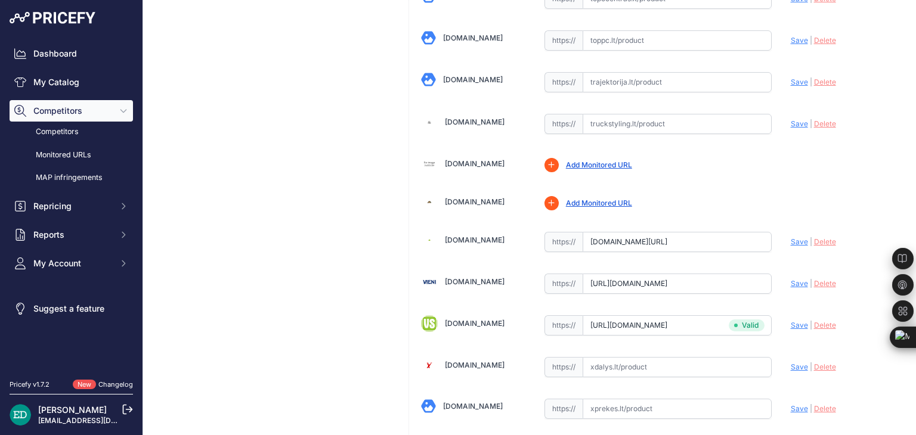
scroll to position [0, 224]
click at [791, 279] on span "Save" at bounding box center [799, 283] width 17 height 9
type input "https://vieni.lt/lt/navigatoriai/155645-mio-mivue-mp30-dual-25k-rider-dash-cam-…"
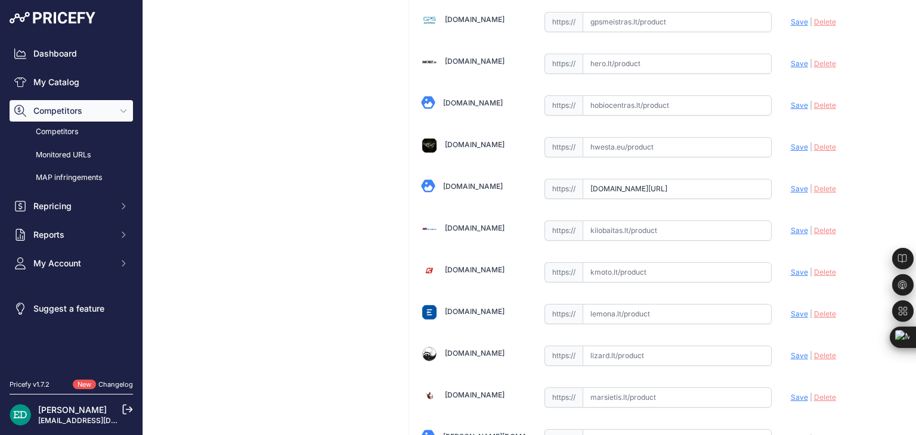
scroll to position [1742, 0]
click at [610, 220] on input "text" at bounding box center [676, 230] width 189 height 20
paste input "https://www.kilobaitas.lt/kitos_prekes/automobiline_iranga/vaizdo_registratoria…"
click at [791, 225] on span "Save" at bounding box center [799, 229] width 17 height 9
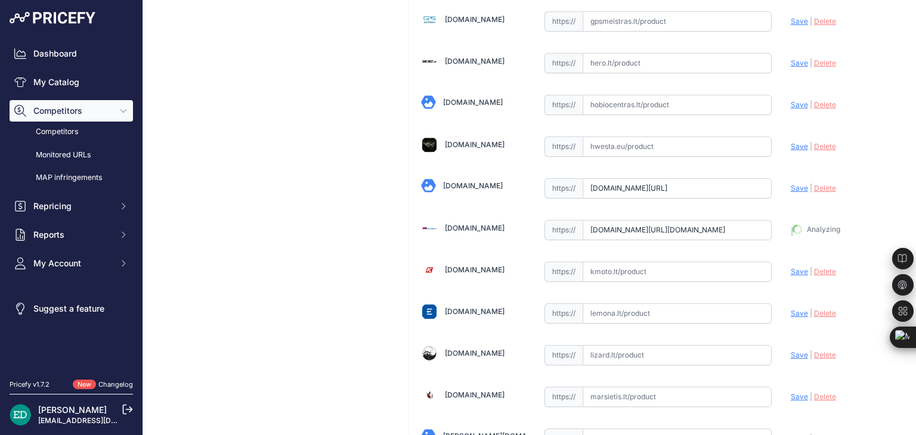
scroll to position [0, 0]
type input "https://www.kilobaitas.lt/kitos_prekes/automobiline_iranga/vaizdo_registratoria…"
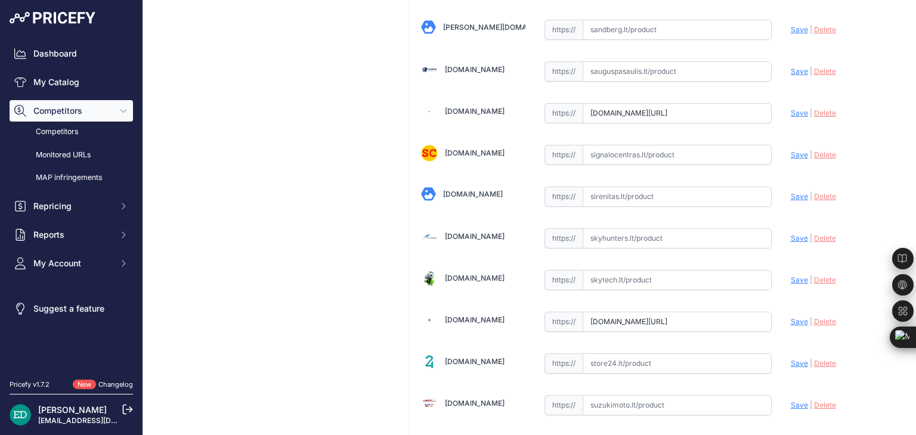
click at [607, 270] on input "text" at bounding box center [676, 280] width 189 height 20
paste input "https://www.skytech.lt/5415n7490007-mio-mivue-mp30-dual-25k-rider-dash-cam-gps-…"
click at [791, 275] on span "Save" at bounding box center [799, 279] width 17 height 9
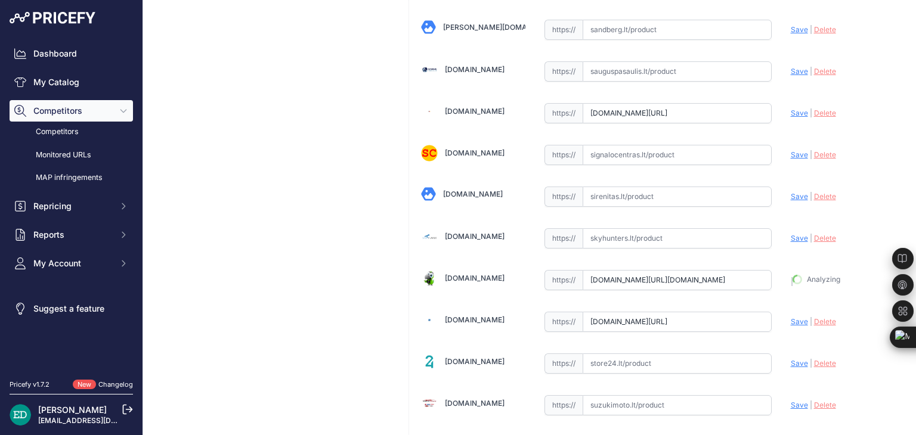
type input "https://www.skytech.lt/5415n7490007-mio-mivue-mp30-dual-25k-rider-dash-cam-gps-…"
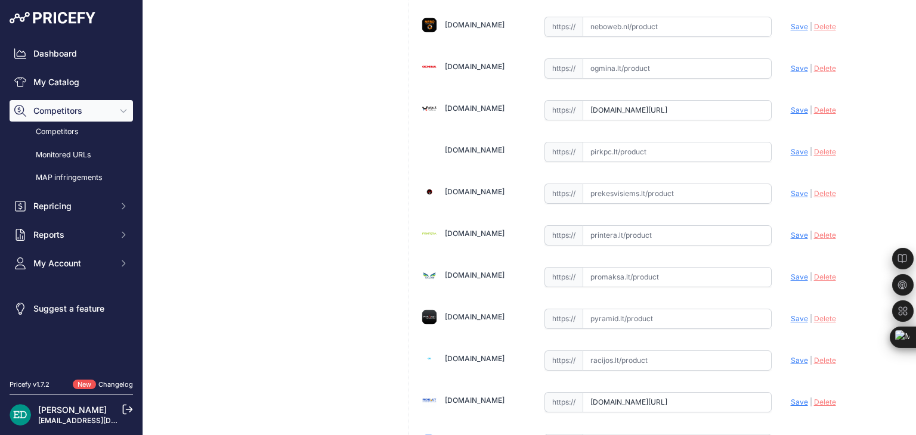
click at [607, 225] on input "text" at bounding box center [676, 235] width 189 height 20
paste input "https://www.printera.lt/c/p/mio-mivue-mp30-dual-2-5k-rider-dash-cam-gps-satelli…"
click at [791, 231] on span "Save" at bounding box center [799, 235] width 17 height 9
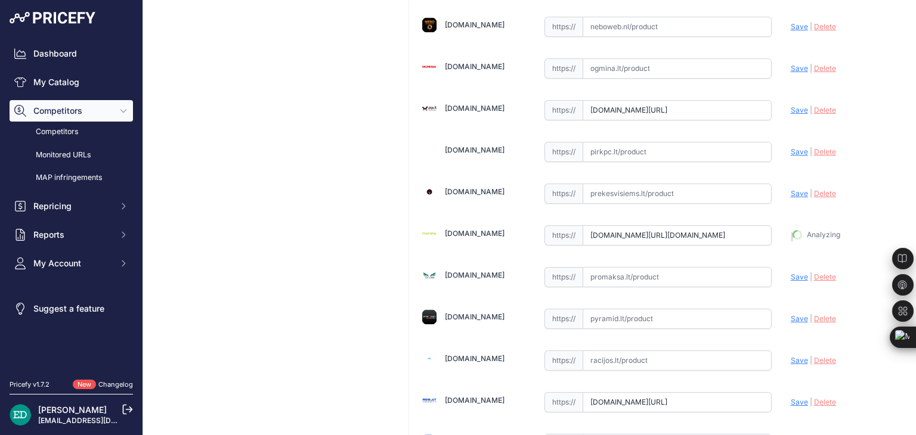
type input "https://www.printera.lt/c/p/mio-mivue-mp30-dual-2-5k-rider-dash-cam-gps-satelli…"
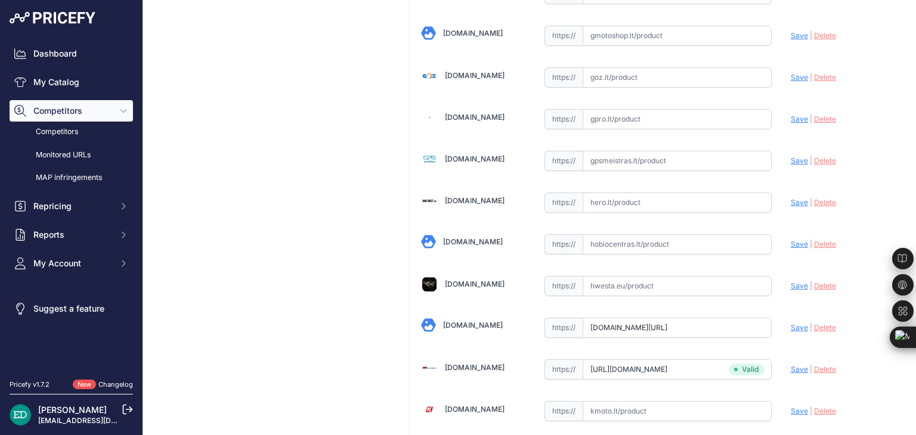
scroll to position [1576, 0]
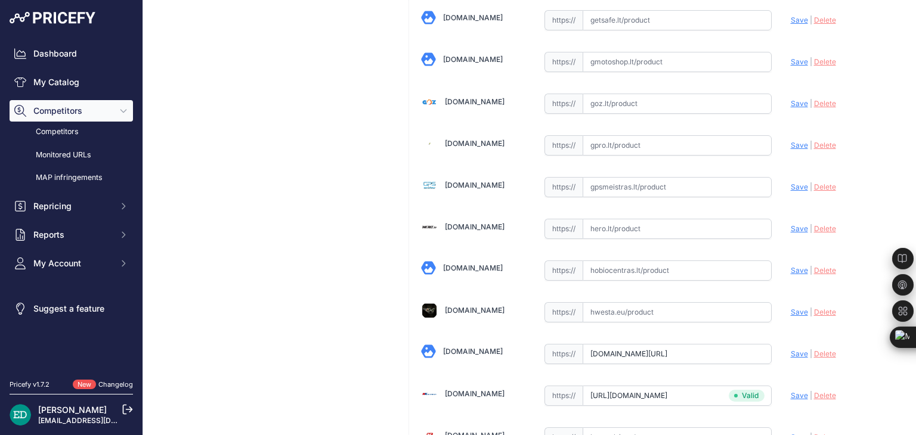
click at [627, 225] on input "text" at bounding box center [676, 229] width 189 height 20
paste input "https://hero.lt/mio-auto-navigacijos-ir-registratoriai/10991-465302-mio-mivue-m…"
click at [791, 224] on span "Save" at bounding box center [799, 228] width 17 height 9
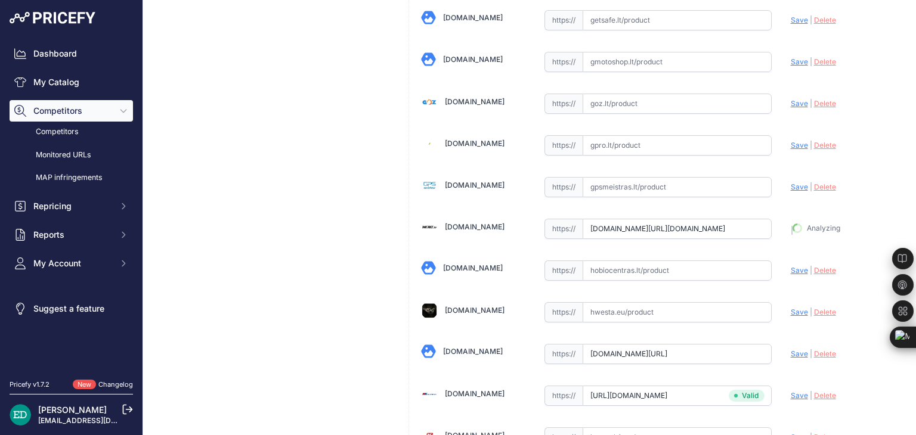
type input "https://hero.lt/mio-auto-navigacijos-ir-registratoriai/10991-465302-mio-mivue-m…"
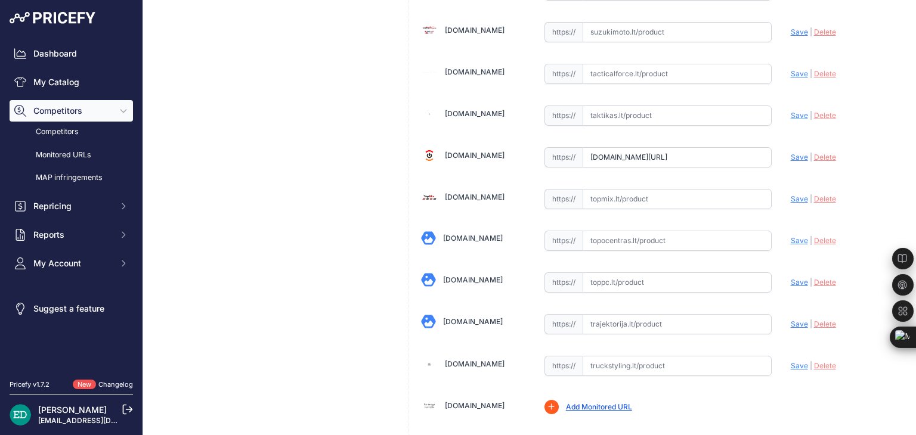
click at [617, 231] on input "text" at bounding box center [676, 241] width 189 height 20
paste input "https://www.topocentras.lt/gps-navigacija-mio-mivue-mp30-dual-2-5k-rider-dash-c…"
click at [791, 236] on span "Save" at bounding box center [799, 240] width 17 height 9
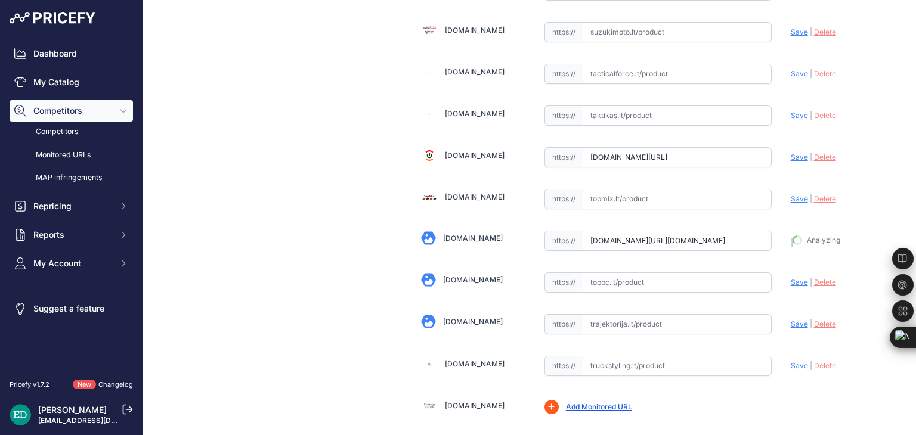
type input "https://www.topocentras.lt/gps-navigacija-mio-mivue-mp30-dual-2-5k-rider-dash-c…"
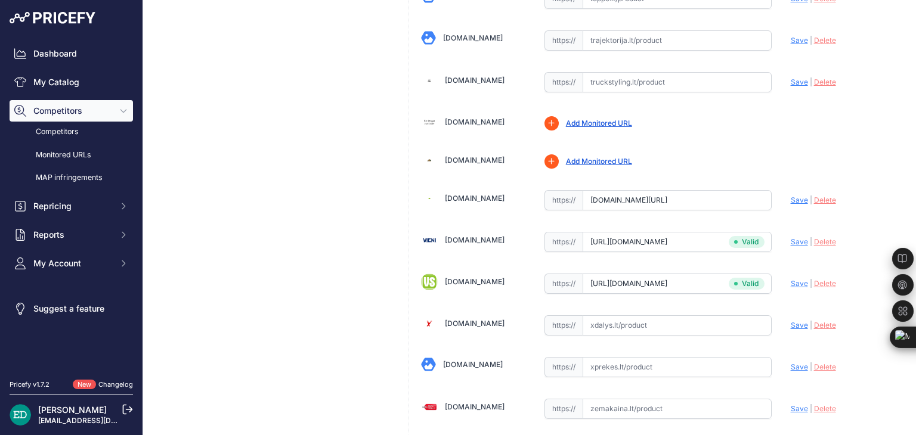
scroll to position [912, 0]
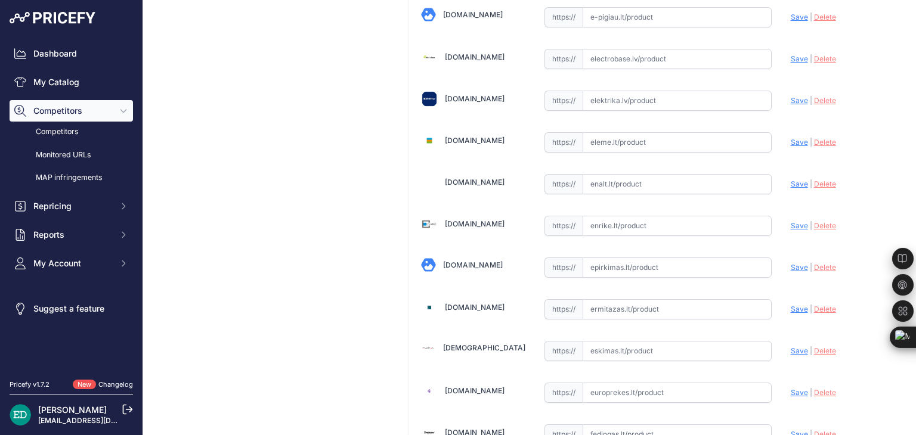
click at [637, 218] on input "text" at bounding box center [676, 226] width 189 height 20
paste input "https://enrike.lt/lt/43335-mio-mivue-mp30-dual-25k-rider-dash-cam-gps-satellite…"
click at [795, 221] on span "Save" at bounding box center [799, 225] width 17 height 9
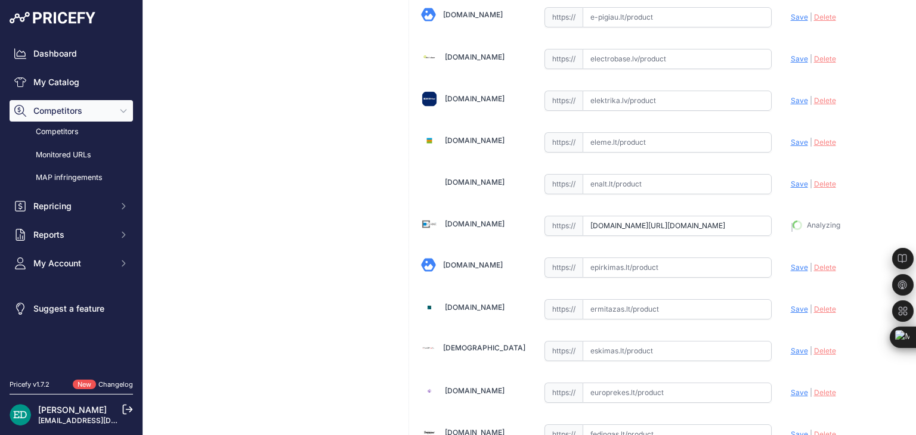
type input "https://enrike.lt/lt/43335-mio-mivue-mp30-dual-25k-rider-dash-cam-gps-satellite…"
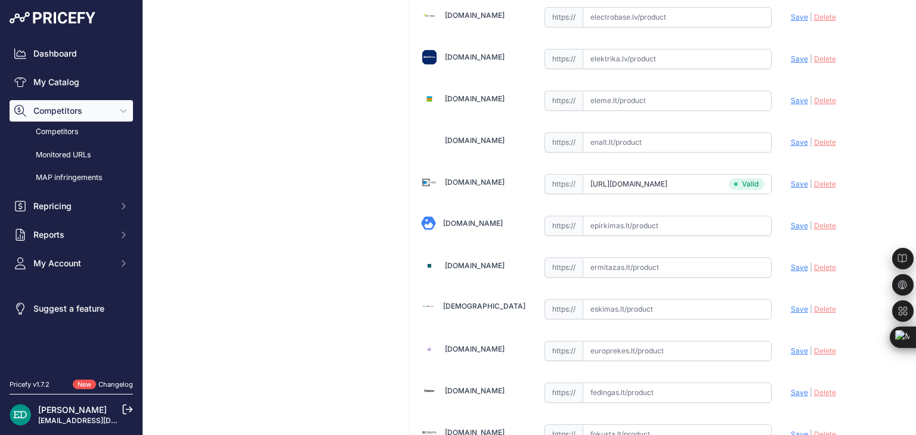
scroll to position [2568, 0]
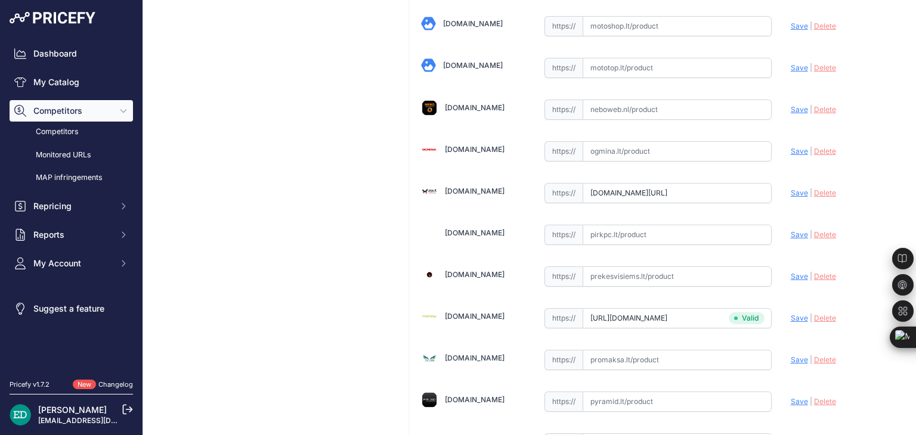
click at [604, 225] on input "text" at bounding box center [676, 235] width 189 height 20
paste input "https://www.pirkpc.lt/vaizdo-irasymo-irenginiai/89952-465302-mio-mivue-mp30-dua…"
click at [791, 230] on span "Save" at bounding box center [799, 234] width 17 height 9
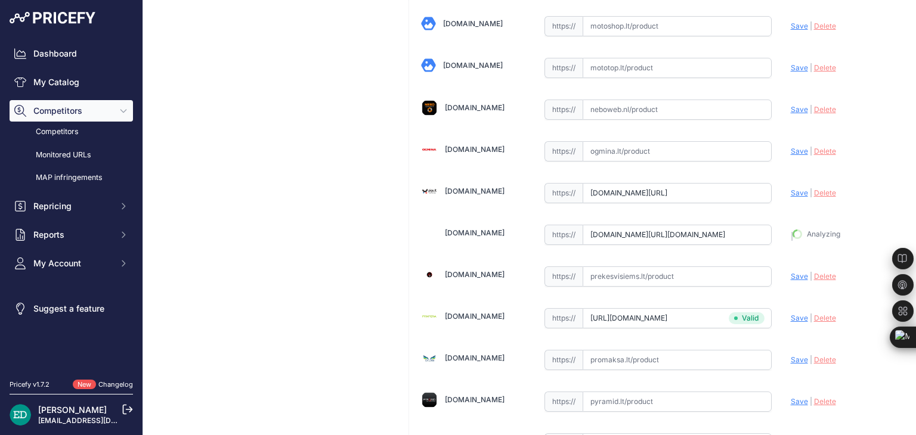
type input "https://www.pirkpc.lt/vaizdo-irasymo-irenginiai/89952-465302-mio-mivue-mp30-dua…"
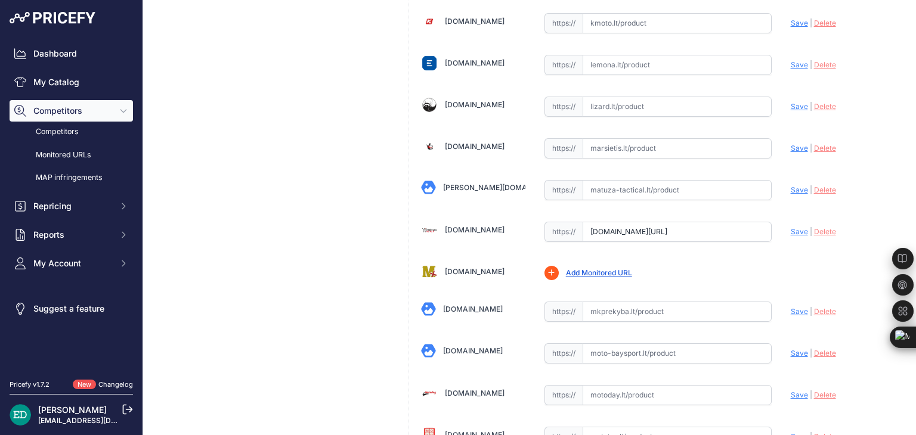
scroll to position [2485, 0]
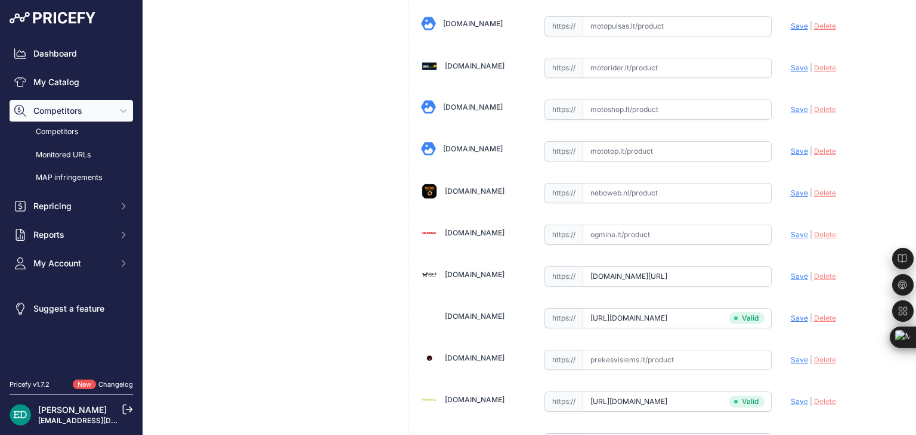
click at [615, 225] on input "text" at bounding box center [676, 235] width 189 height 20
paste input "https://www.ogmina.lt/lt/vaizdo-registratorius-mio-mivue-mp30-dual-2-5k-gps-pal…"
click at [792, 230] on span "Save" at bounding box center [799, 234] width 17 height 9
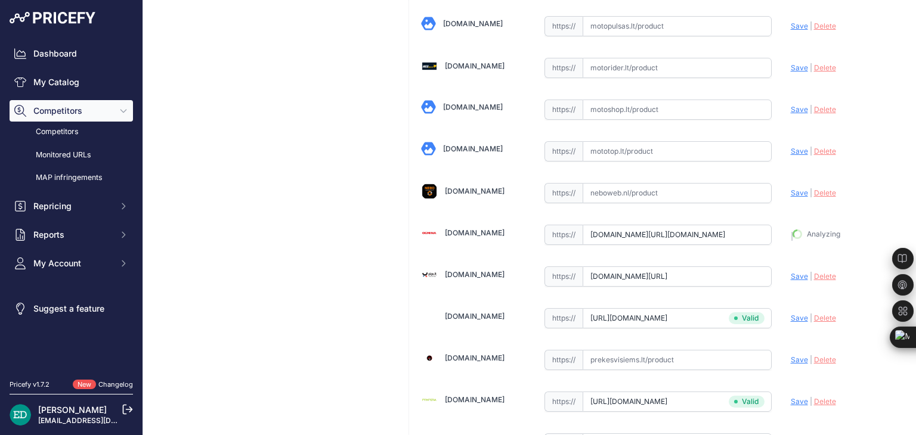
type input "https://www.ogmina.lt/lt/vaizdo-registratorius-mio-mivue-mp30-dual-2-5k-gps-pal…"
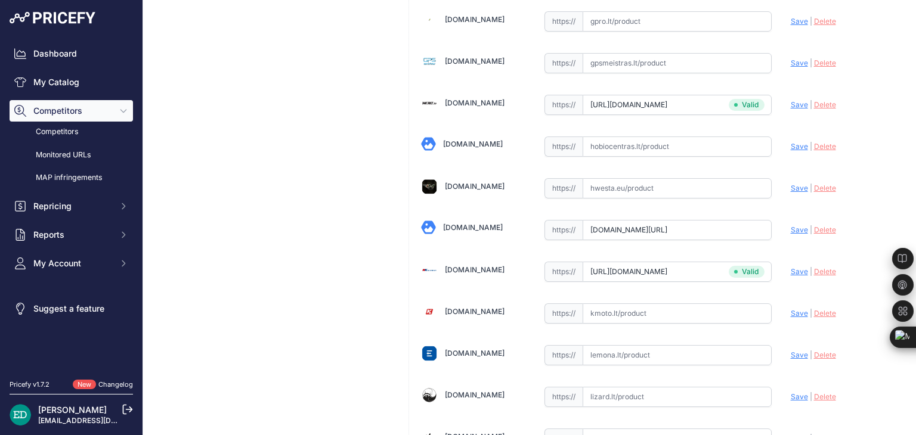
scroll to position [165, 0]
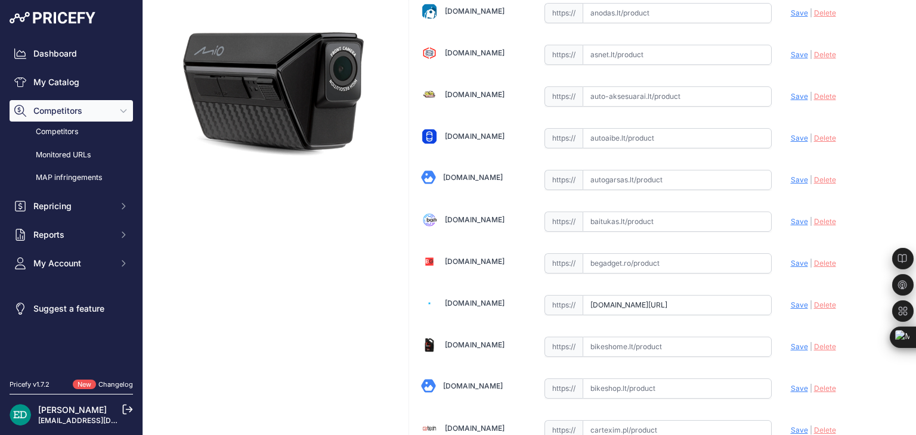
click at [646, 215] on input "text" at bounding box center [676, 222] width 189 height 20
paste input "https://baitukas.lt/produktas/mio-mivue-mp30-dual-2-5k-rider-dash-cam-gps-satel…"
click at [791, 218] on span "Save" at bounding box center [799, 221] width 17 height 9
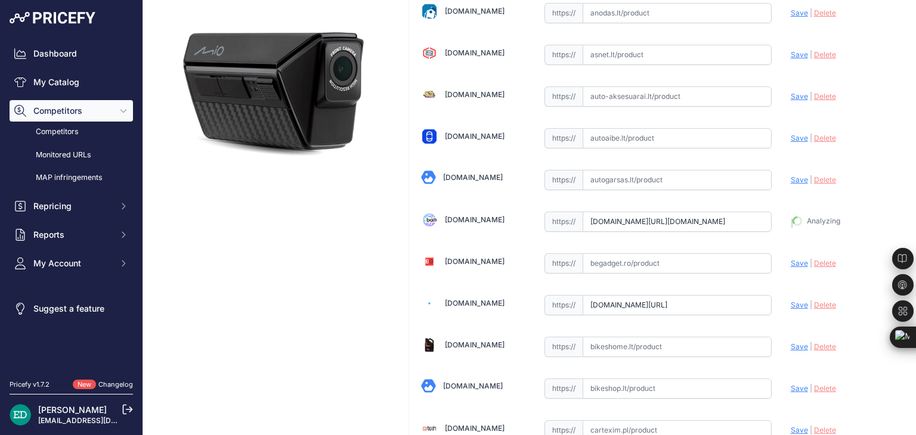
type input "https://baitukas.lt/produktas/mio-mivue-mp30-dual-2-5k-rider-dash-cam-gps-satel…"
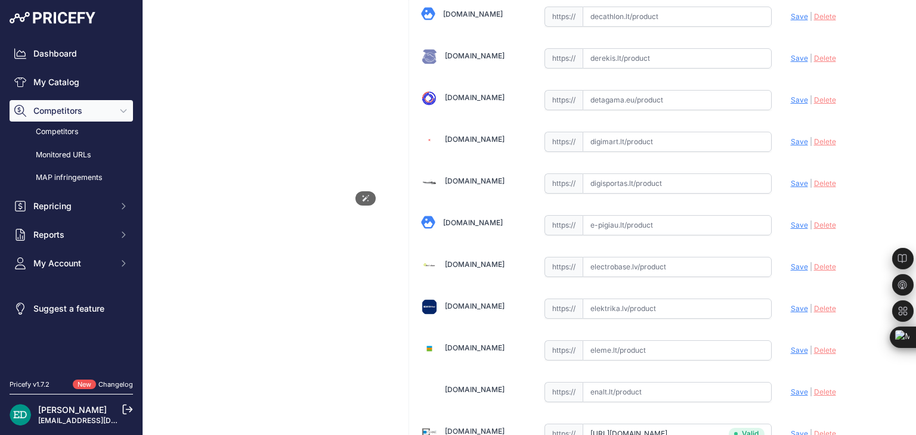
scroll to position [704, 0]
click at [619, 228] on input "text" at bounding box center [676, 225] width 189 height 20
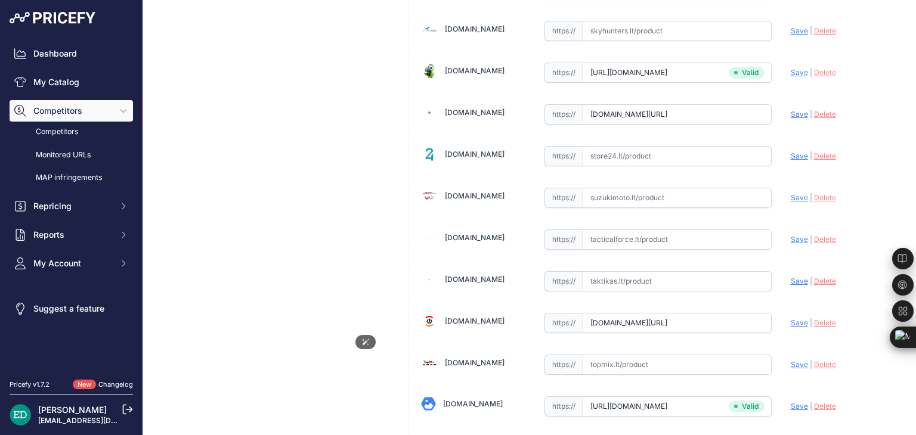
scroll to position [1244, 0]
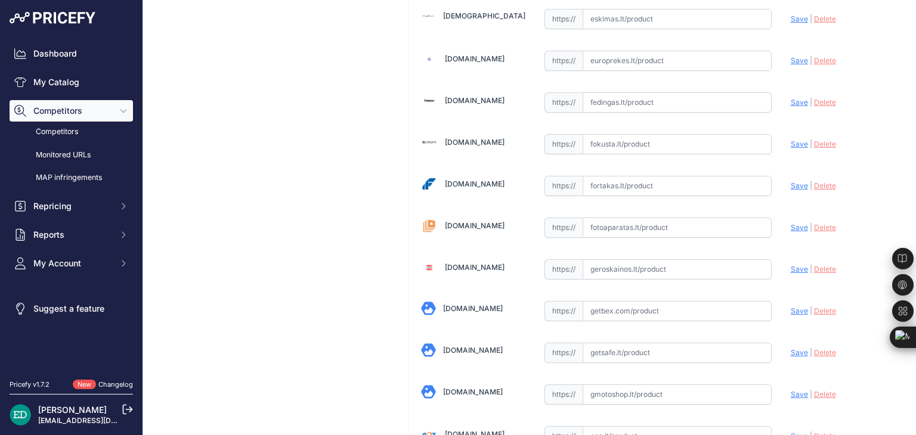
click at [640, 218] on input "text" at bounding box center [676, 228] width 189 height 20
paste input "https://www.fotoaparatas.lt/items/Vaizdo-registratoriai/Priedai/864b0a5.2-Mio--…"
click at [791, 223] on span "Save" at bounding box center [799, 227] width 17 height 9
type input "https://www.fotoaparatas.lt/items/Vaizdo-registratoriai/Priedai/864b0a5.2-Mio--…"
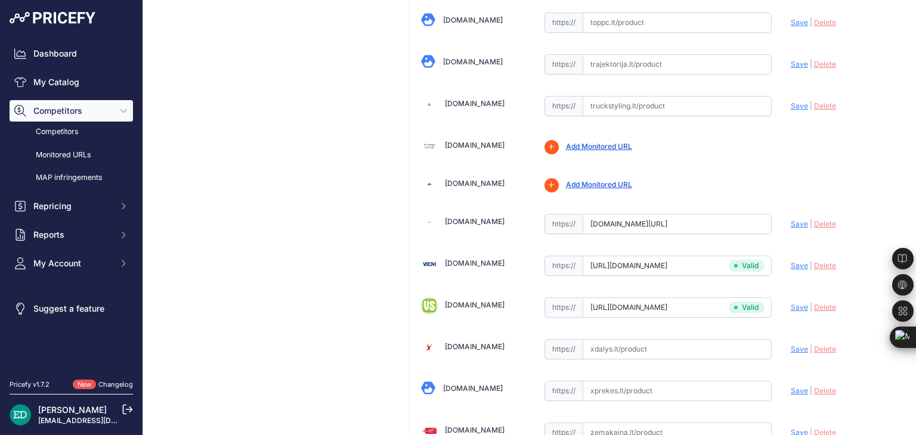
scroll to position [3925, 0]
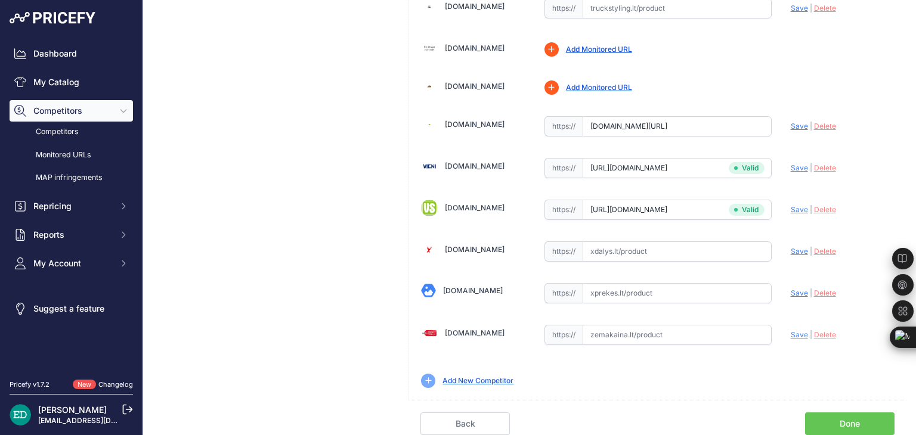
scroll to position [3898, 0]
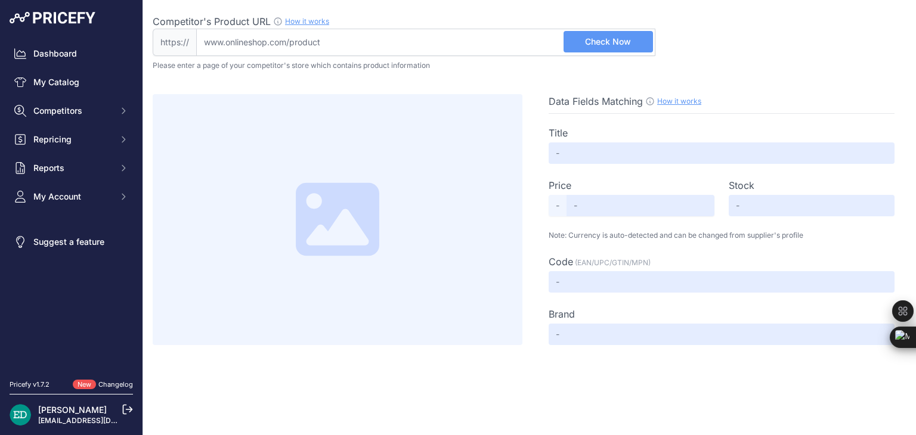
click at [401, 45] on input "Competitor's Product URL How it works In order to create your competitor's extr…" at bounding box center [425, 42] width 459 height 27
paste input "[URL][DOMAIN_NAME][DOMAIN_NAME]"
type input "[DOMAIN_NAME][URL][DOMAIN_NAME]"
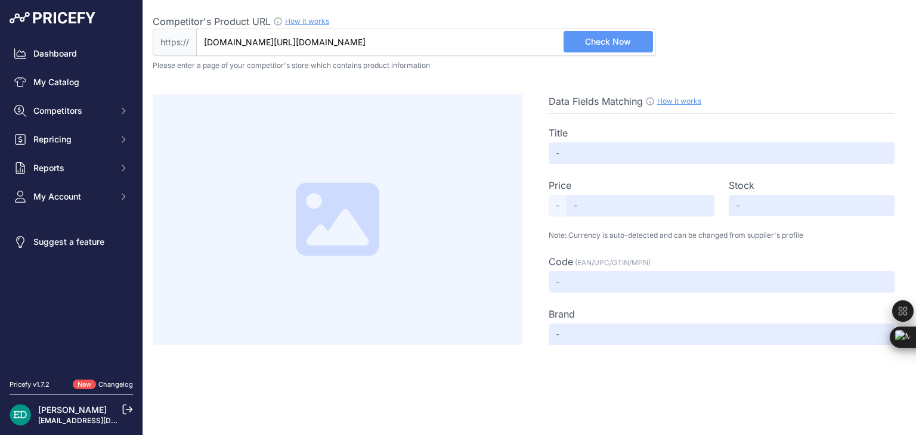
click at [588, 41] on span "Check Now" at bounding box center [608, 42] width 46 height 12
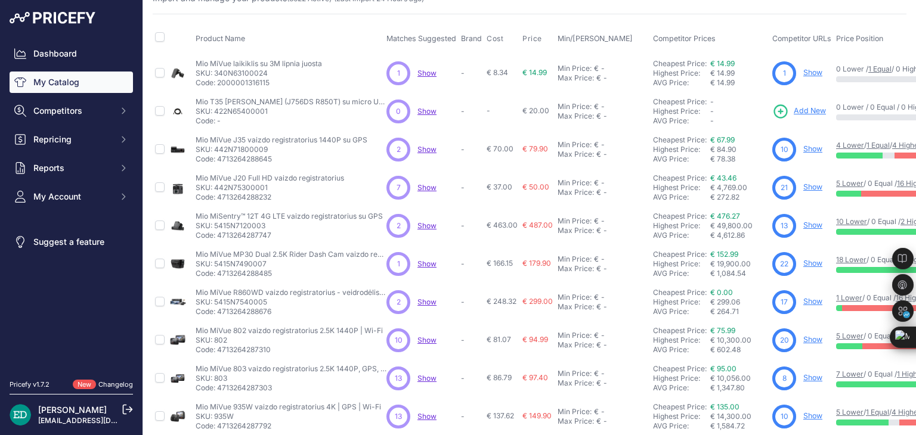
scroll to position [238, 0]
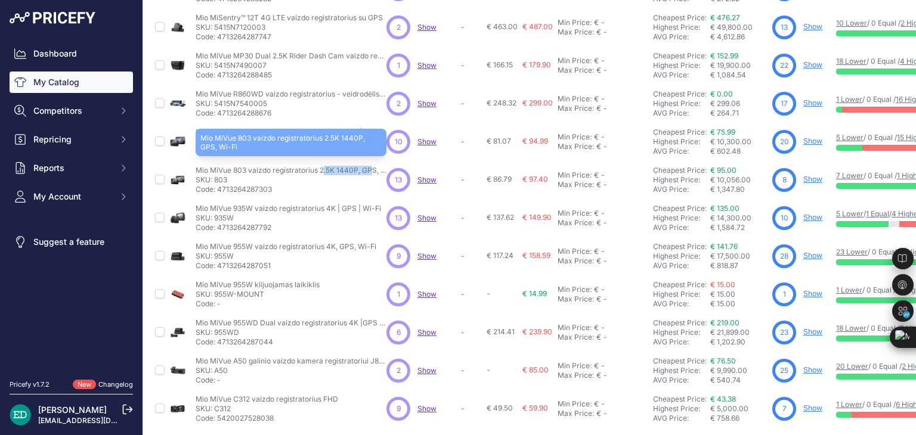
drag, startPoint x: 246, startPoint y: 171, endPoint x: 197, endPoint y: 171, distance: 48.9
click at [197, 171] on p "Mio MiVue 803 vaizdo registratorius 2.5K 1440P, GPS, Wi-Fi" at bounding box center [291, 171] width 191 height 10
copy p "Mio MiVue 803"
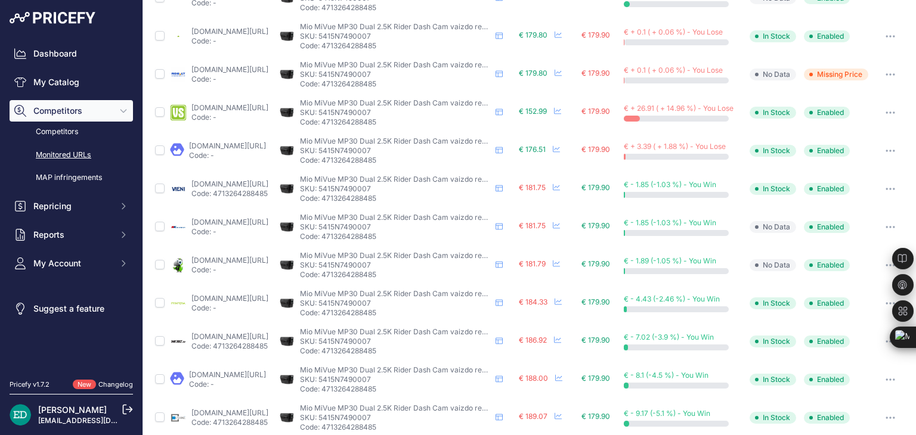
scroll to position [477, 0]
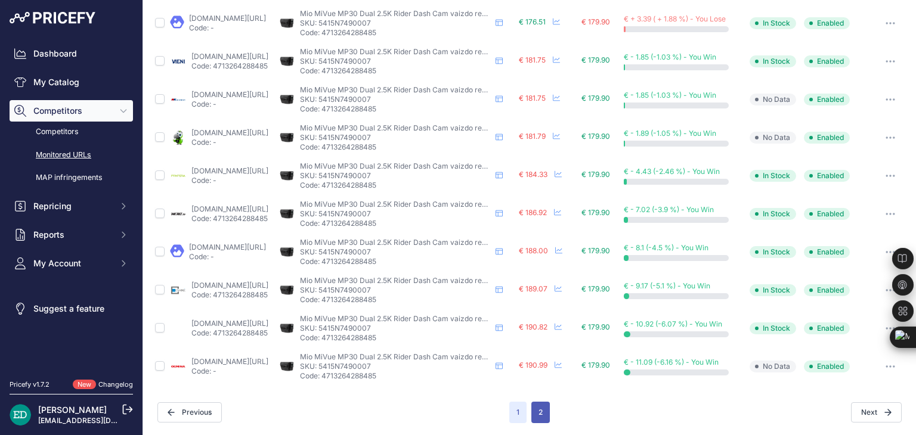
click at [537, 413] on button "2" at bounding box center [540, 412] width 18 height 21
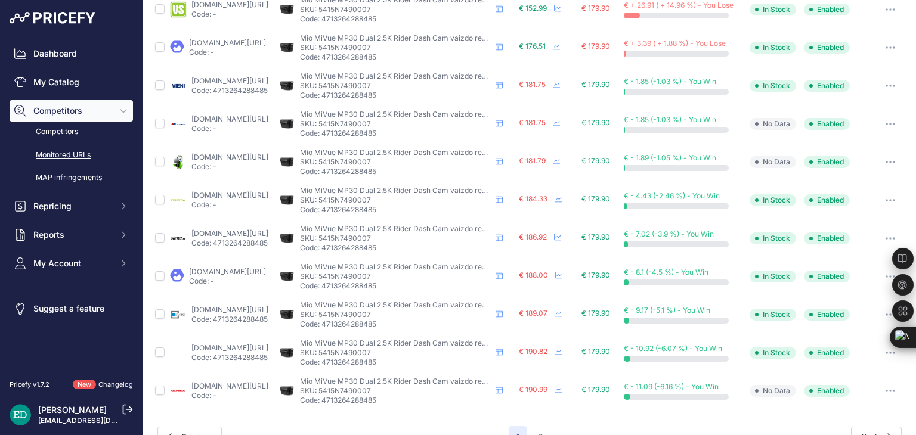
scroll to position [507, 0]
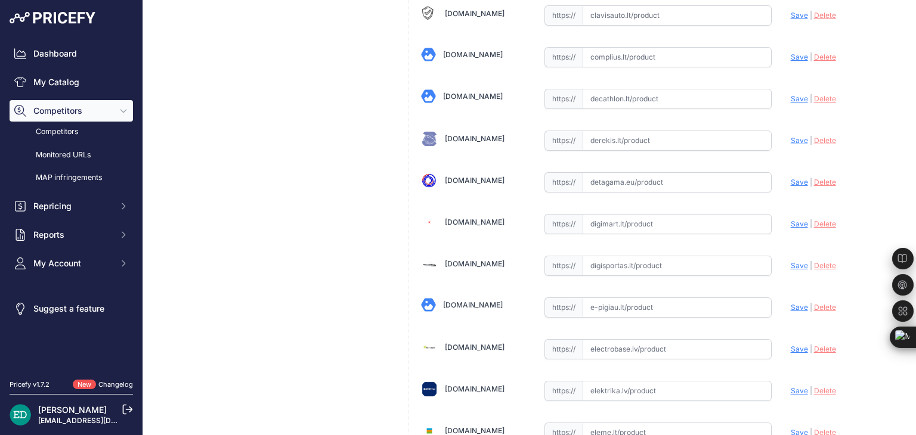
click at [648, 218] on input "text" at bounding box center [676, 224] width 189 height 20
paste input "[URL][DOMAIN_NAME][DOMAIN_NAME]"
click at [791, 219] on span "Save" at bounding box center [799, 223] width 17 height 9
type input "[URL][DOMAIN_NAME]"
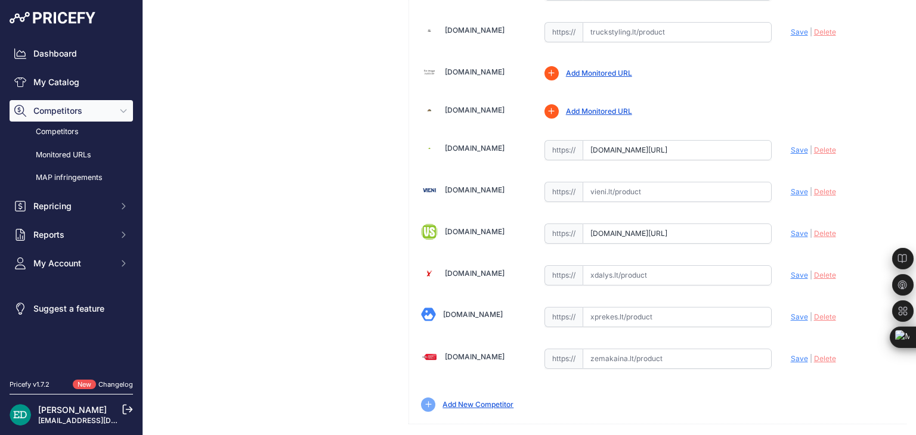
scroll to position [455, 0]
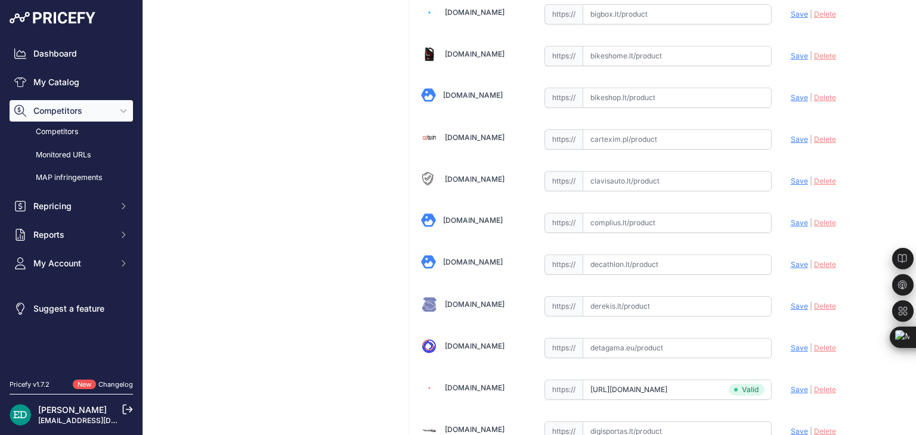
click at [627, 219] on input "text" at bounding box center [676, 223] width 189 height 20
paste input "[URL][DOMAIN_NAME][DOMAIN_NAME]"
click at [791, 221] on span "Save" at bounding box center [799, 222] width 17 height 9
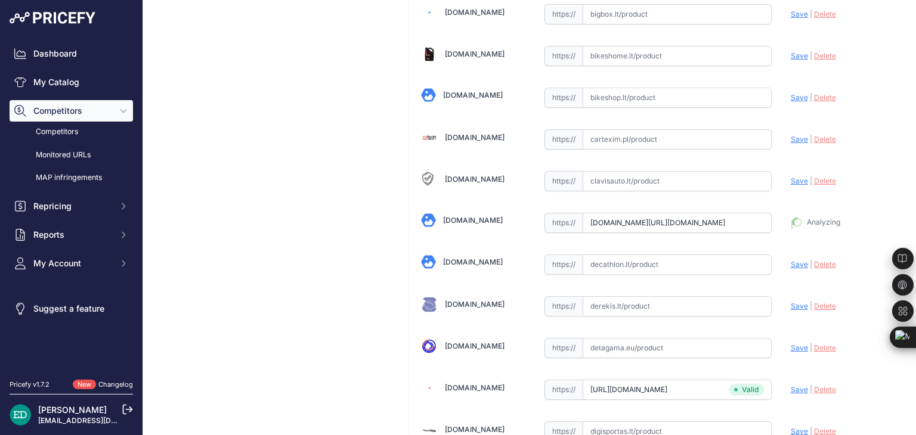
type input "[URL][DOMAIN_NAME]"
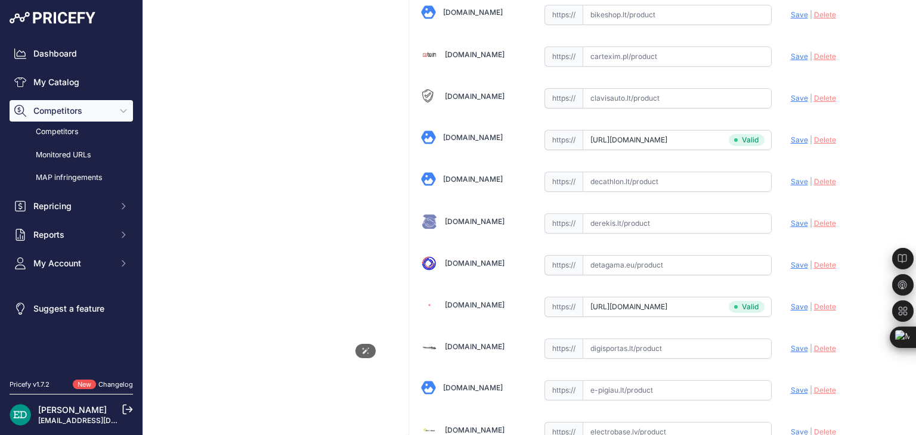
scroll to position [1741, 0]
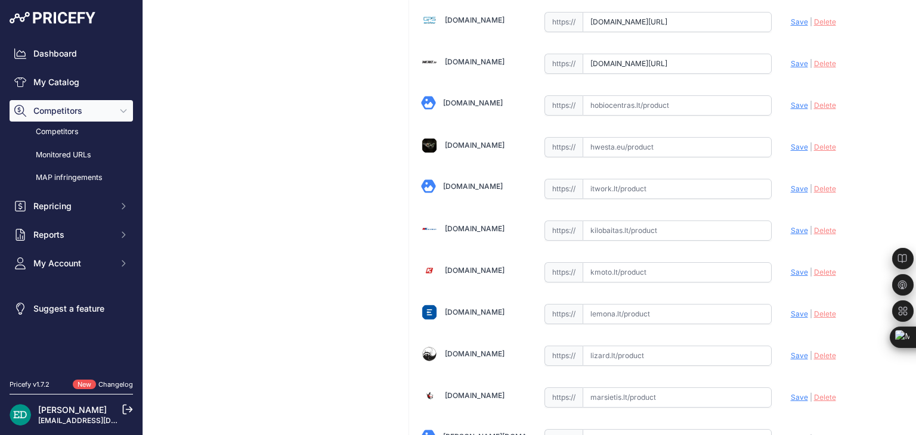
click at [630, 221] on input "text" at bounding box center [676, 231] width 189 height 20
paste input "[URL][DOMAIN_NAME][DOMAIN_NAME]"
click at [791, 226] on span "Save" at bounding box center [799, 230] width 17 height 9
type input "https://www.kilobaitas.lt/kitos_prekes/automobiline_iranga/vaizdo_registratoria…"
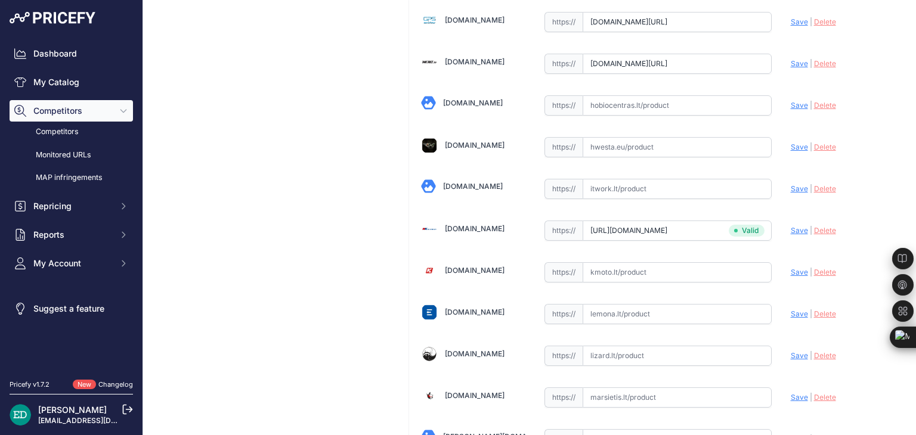
scroll to position [3191, 0]
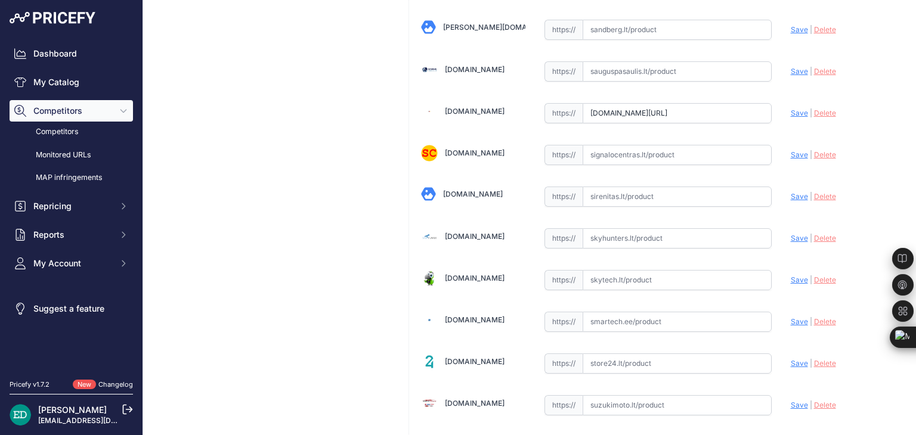
click at [616, 270] on input "text" at bounding box center [676, 280] width 189 height 20
paste input "https://www.skytech.lt/5415n5830042-mio-mivue-803-25k-1440p-gps-wifi-dash-cam-a…"
click at [791, 275] on span "Save" at bounding box center [799, 279] width 17 height 9
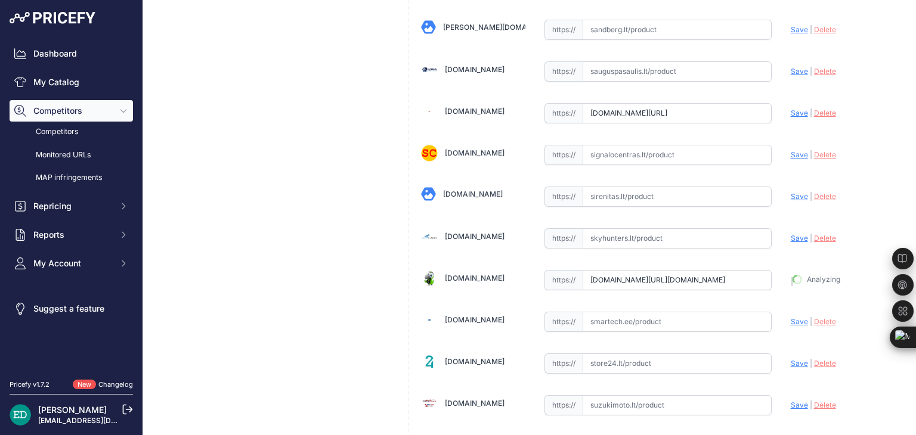
type input "https://www.skytech.lt/5415n5830042-mio-mivue-803-25k-1440p-gps-wifi-dash-cam-a…"
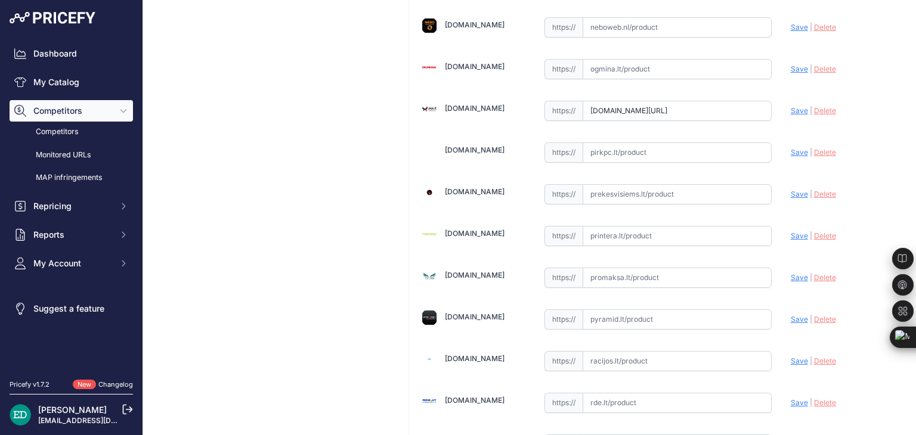
scroll to position [2652, 0]
click at [634, 225] on input "text" at bounding box center [676, 235] width 189 height 20
paste input "https://www.printera.lt/c/p/mio-mivue-803--804698?utm_source=kaina24.lt&utm_med…"
click at [791, 230] on span "Save" at bounding box center [799, 234] width 17 height 9
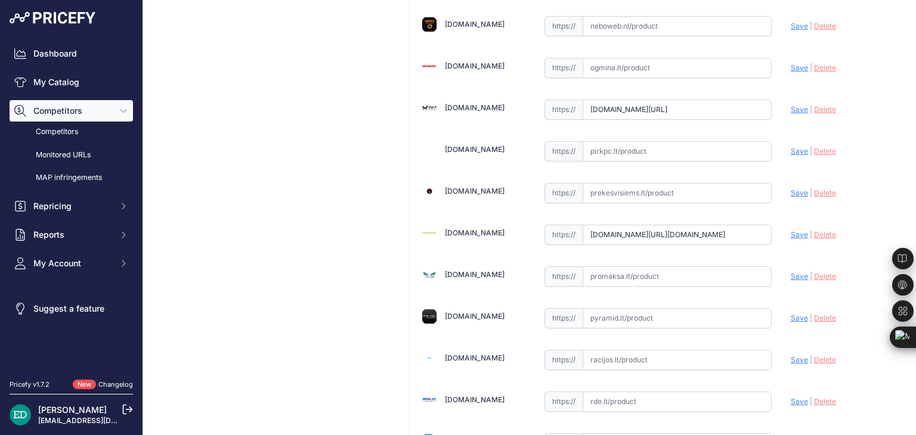
scroll to position [0, 0]
type input "https://www.printera.lt/c/p/mio-mivue-803--804698?prirule_jdsnikfkfjsd=8834"
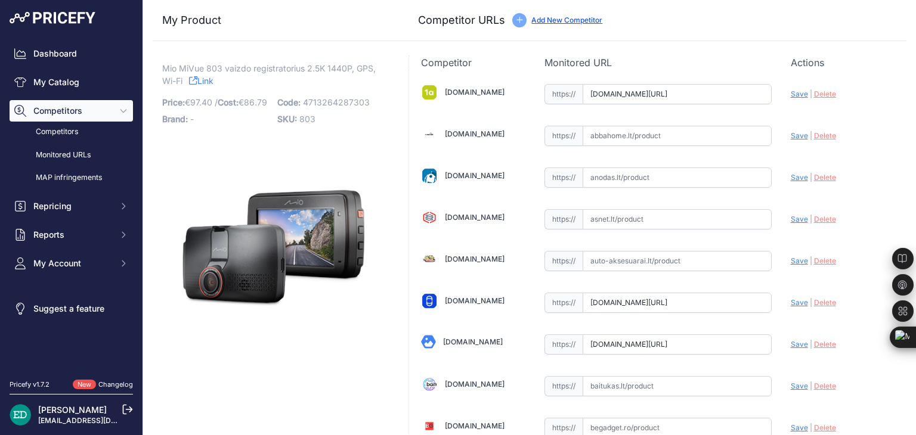
scroll to position [3647, 0]
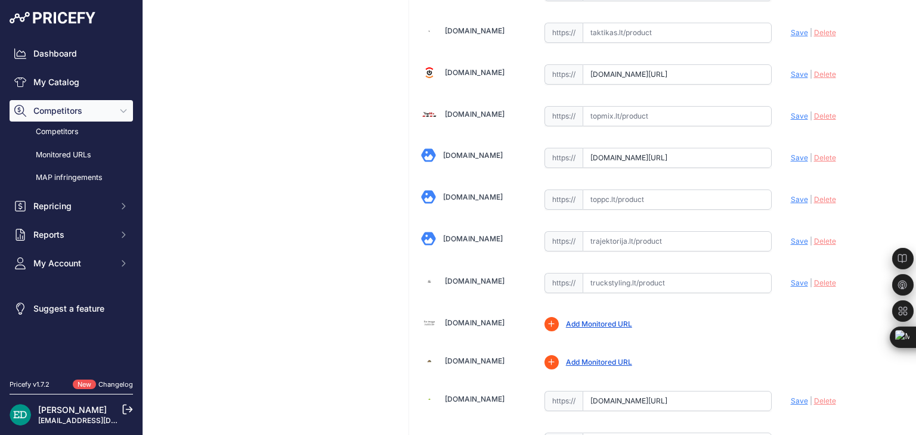
click at [666, 231] on input "text" at bounding box center [676, 241] width 189 height 20
paste input "https://www.trajektorija.lt/vaizdo-registratoriai-ir-priedai/279945-mio-mivue-8…"
click at [791, 237] on span "Save" at bounding box center [799, 241] width 17 height 9
type input "https://www.trajektorija.lt/vaizdo-registratoriai-ir-priedai/279945-mio-mivue-8…"
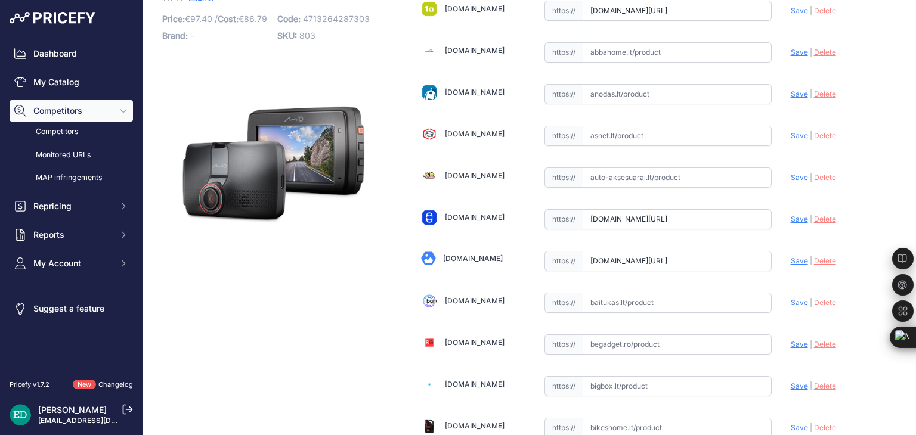
scroll to position [787, 0]
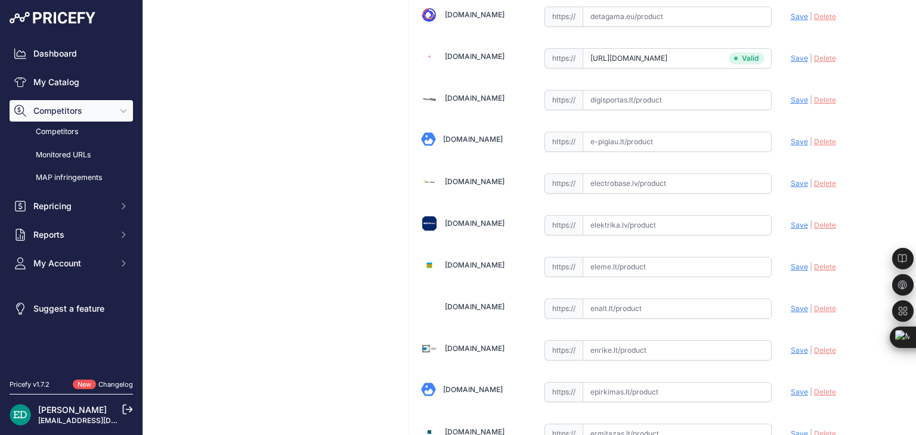
click at [671, 215] on input "text" at bounding box center [676, 225] width 189 height 20
paste input "https://www.elektrika.lv/lt/item/9622957?utm_source=kaina24.lt&utm_medium=refer…"
click at [792, 222] on span "Save" at bounding box center [799, 225] width 17 height 9
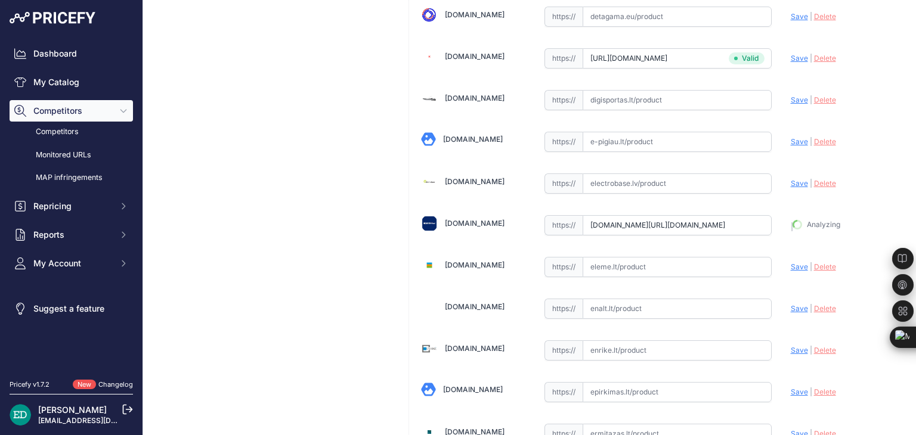
type input "https://www.elektrika.lv/lt/item/9622957?prirule_jdsnikfkfjsd=8834"
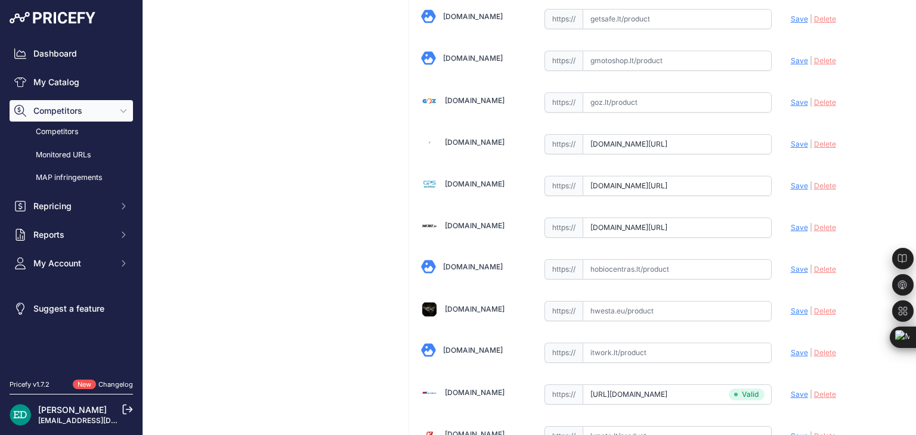
scroll to position [3848, 0]
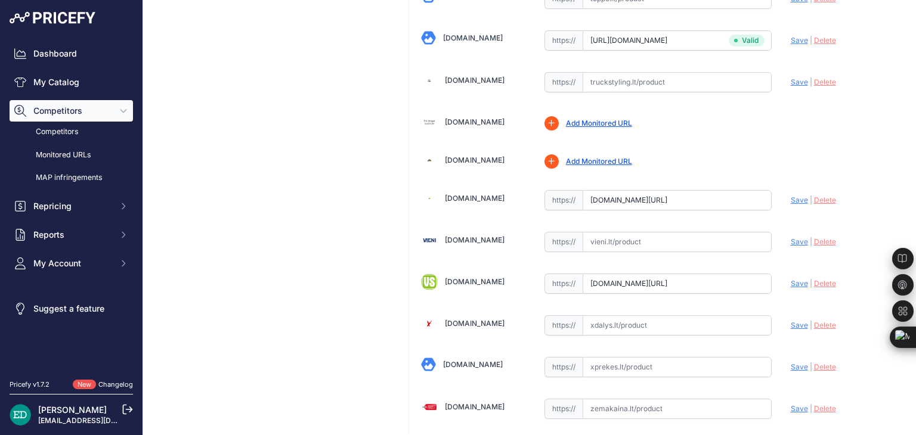
click at [610, 232] on input "text" at bounding box center [676, 242] width 189 height 20
paste input "https://vieni.lt/lt/vaizdo-irasymo-irenginiai/154884-mio-mivue-803-25k-1440p-gp…"
click at [791, 237] on span "Save" at bounding box center [799, 241] width 17 height 9
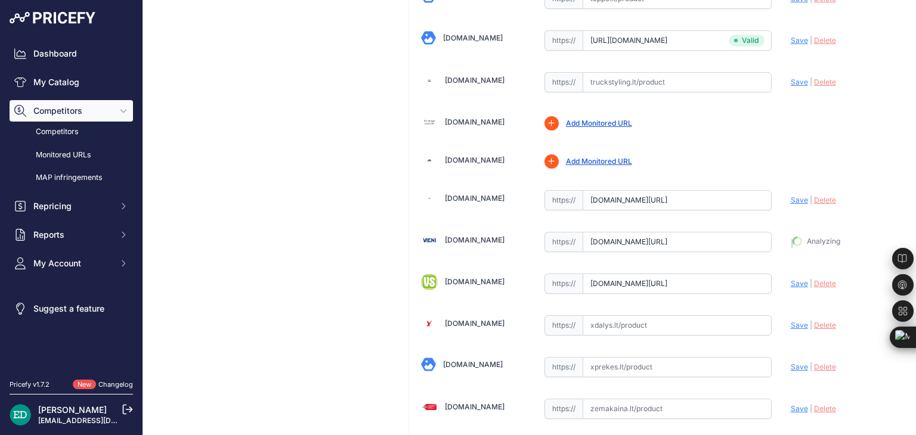
type input "https://vieni.lt/lt/vaizdo-irasymo-irenginiai/154884-mio-mivue-803-25k-1440p-gp…"
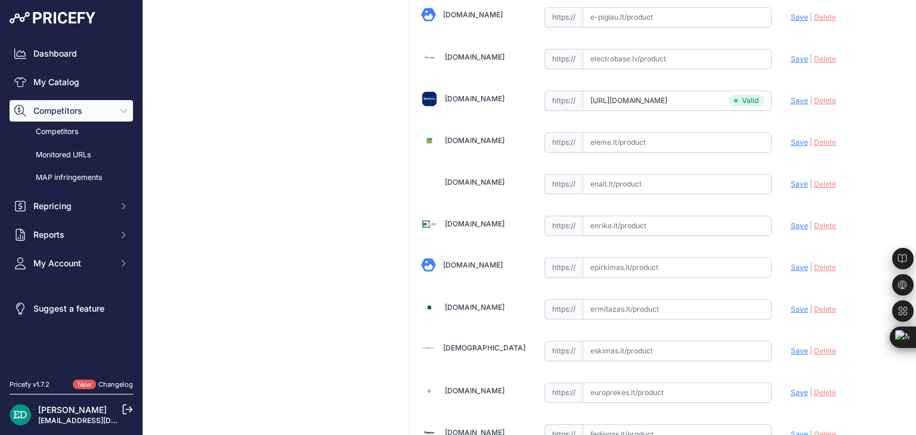
click at [602, 218] on input "text" at bounding box center [676, 226] width 189 height 20
paste input "https://enrike.lt/lt/42409-mio-mivue-803-25k-1440p-gps-wi-fi-dash-cam-audio-rec…"
click at [791, 221] on span "Save" at bounding box center [799, 225] width 17 height 9
type input "https://enrike.lt/lt/42409-mio-mivue-803-25k-1440p-gps-wi-fi-dash-cam-audio-rec…"
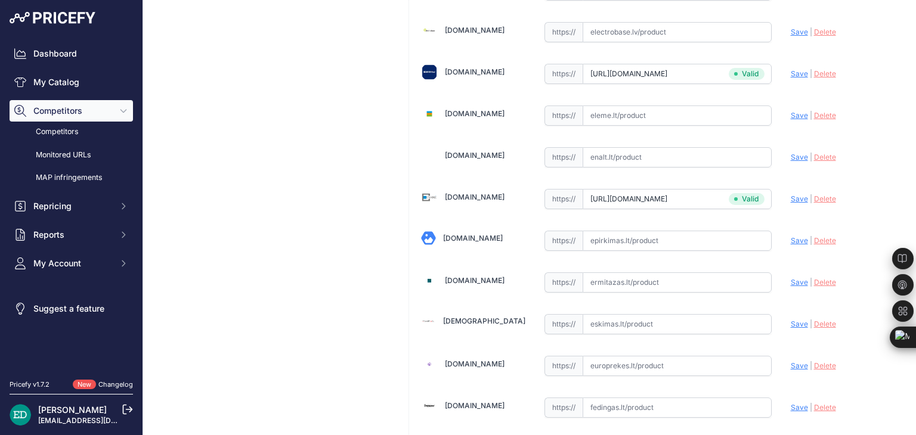
scroll to position [2485, 0]
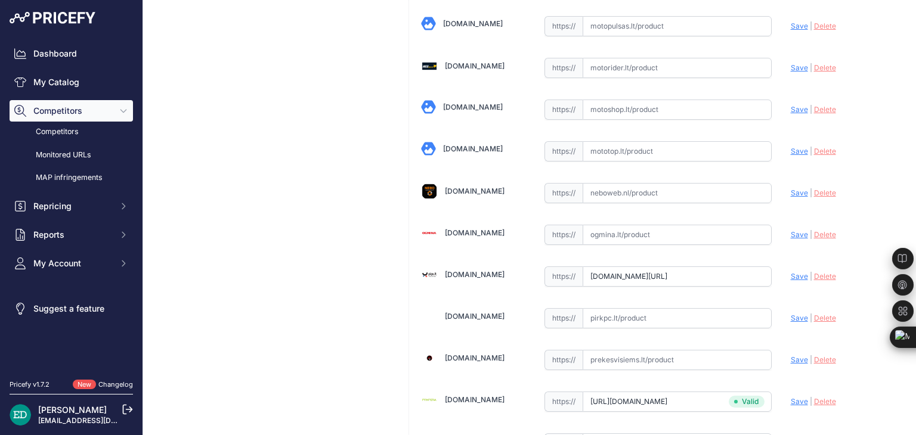
click at [662, 225] on input "text" at bounding box center [676, 235] width 189 height 20
paste input "https://www.ogmina.lt/lt/vaizdo-registratorius-mio-mivue-803-2-5k-1440p-gps-wi-…"
click at [791, 230] on span "Save" at bounding box center [799, 234] width 17 height 9
type input "https://www.ogmina.lt/lt/vaizdo-registratorius-mio-mivue-803-2-5k-1440p-gps-wi-…"
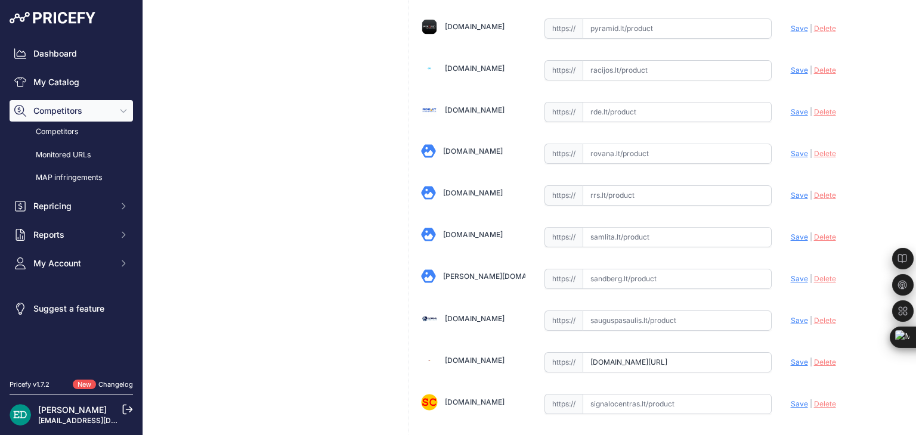
scroll to position [1700, 0]
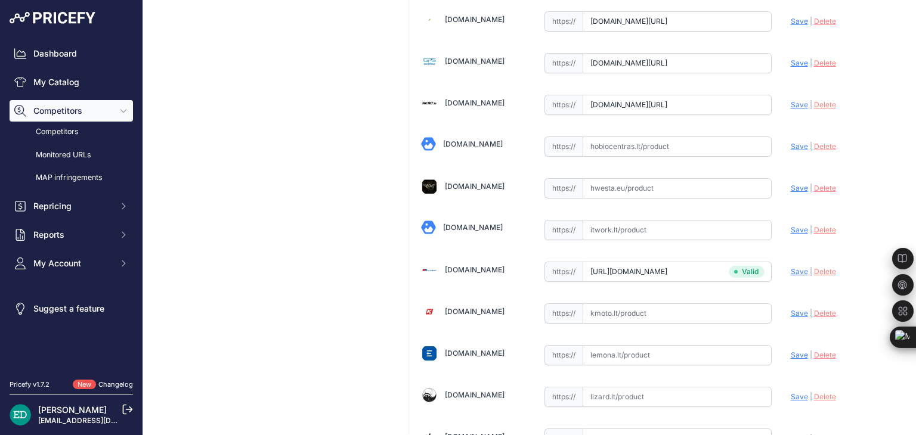
click at [656, 220] on input "text" at bounding box center [676, 230] width 189 height 20
paste input "https://www.itwork.lt/index.php?route=product/product&product_id=1242981&utm_so…"
click at [727, 220] on input "https://www.itwork.lt/index.php?route=product/product&product_id=1242981&utm_so…" at bounding box center [676, 230] width 189 height 20
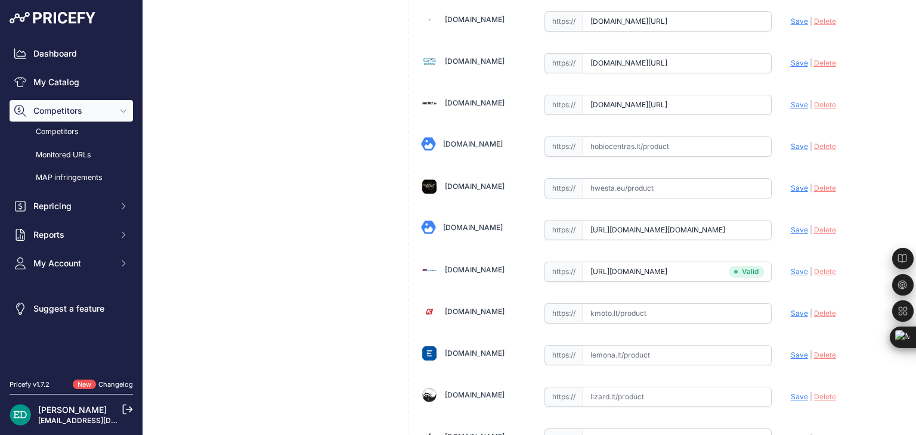
click at [727, 220] on input "https://www.itwork.lt/index.php?route=product/product&product_id=1242981&utm_so…" at bounding box center [676, 230] width 189 height 20
paste input "text"
click at [794, 225] on span "Save" at bounding box center [799, 229] width 17 height 9
type input "https://www.itwork.lt/index.php?route=product%2Fproduct&product_id=1242981&prir…"
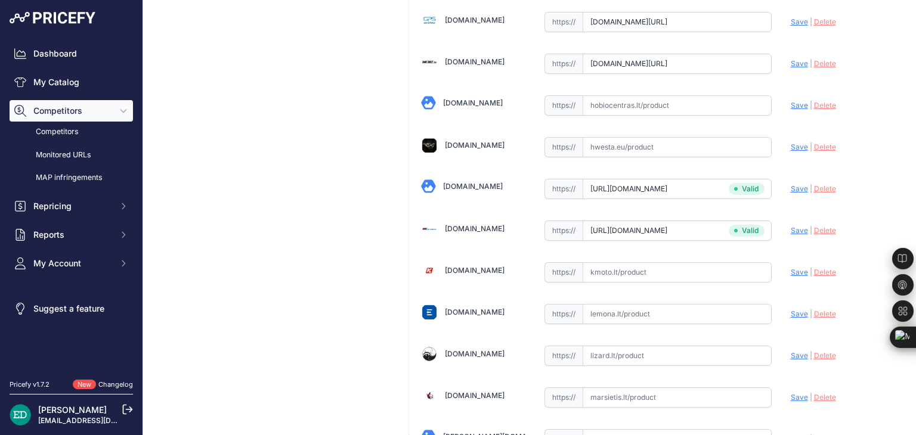
scroll to position [165, 0]
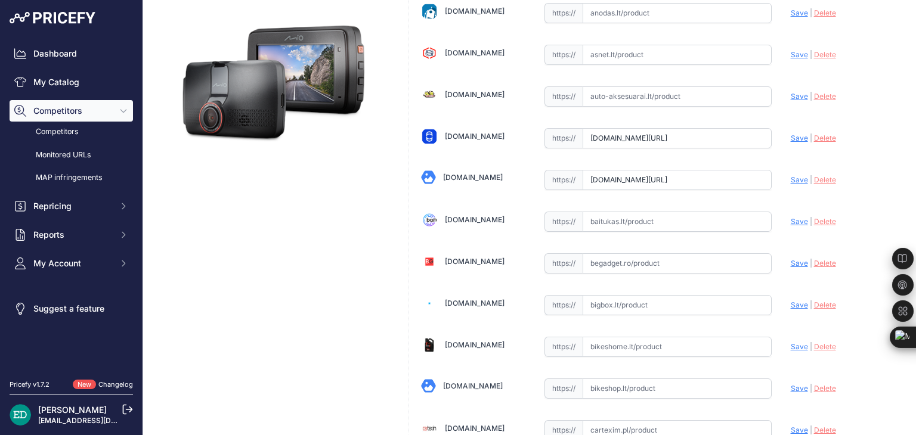
click at [628, 215] on input "text" at bounding box center [676, 222] width 189 height 20
paste input "https://baitukas.lt/produktas/mio-mivue-803-2-5k-1440p-gps-wi-fi-dash-cam-audio…"
click at [791, 221] on span "Save" at bounding box center [799, 221] width 17 height 9
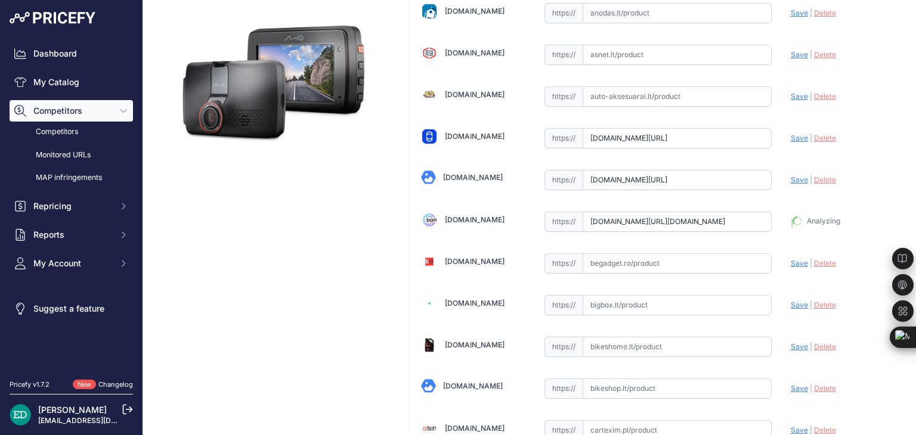
type input "https://baitukas.lt/produktas/mio-mivue-803-2-5k-1440p-gps-wi-fi-dash-cam-audio…"
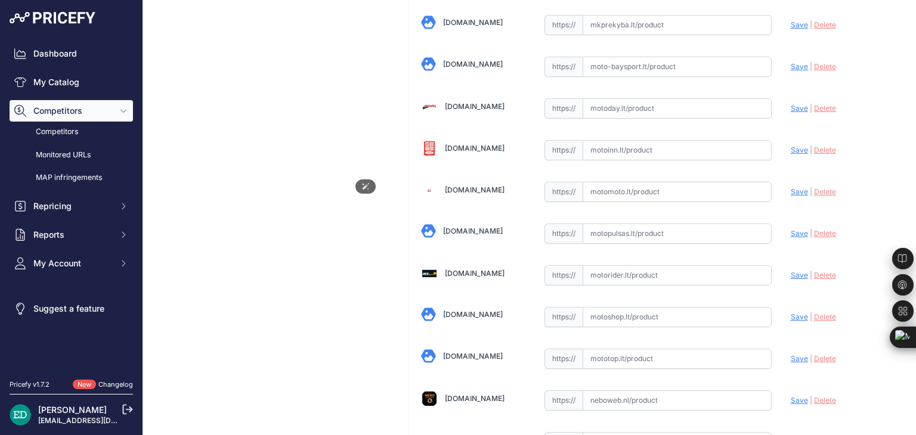
scroll to position [3606, 0]
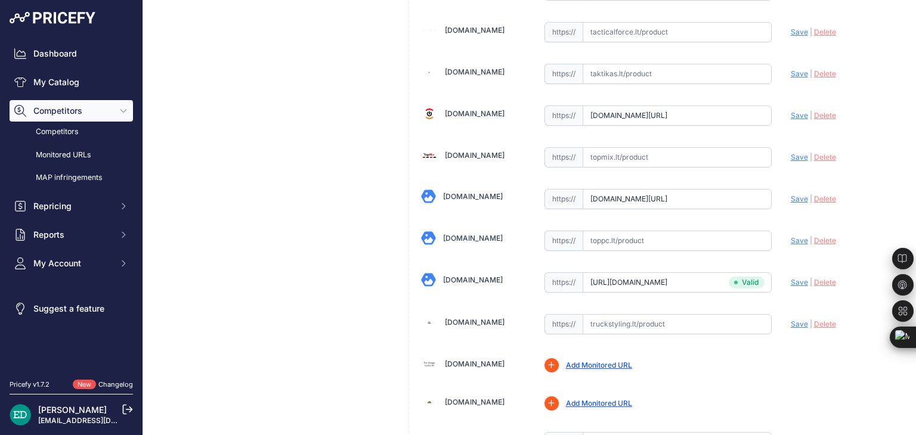
click at [644, 231] on input "text" at bounding box center [676, 241] width 189 height 20
paste input "https://www.toppc.lt/c/217-vaizdo-irasymo-irenginiai/995195-mio-mivue-803-1440p…"
click at [791, 236] on span "Save" at bounding box center [799, 240] width 17 height 9
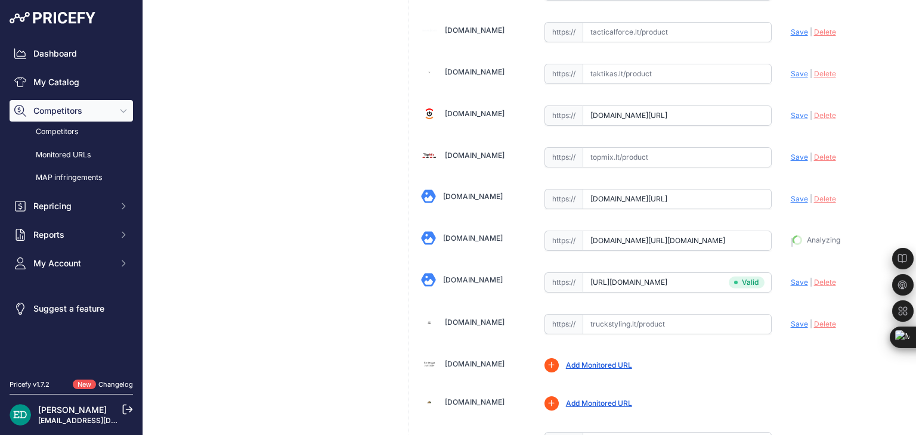
type input "https://www.toppc.lt/c/217-vaizdo-irasymo-irenginiai/995195-mio-mivue-803-1440p…"
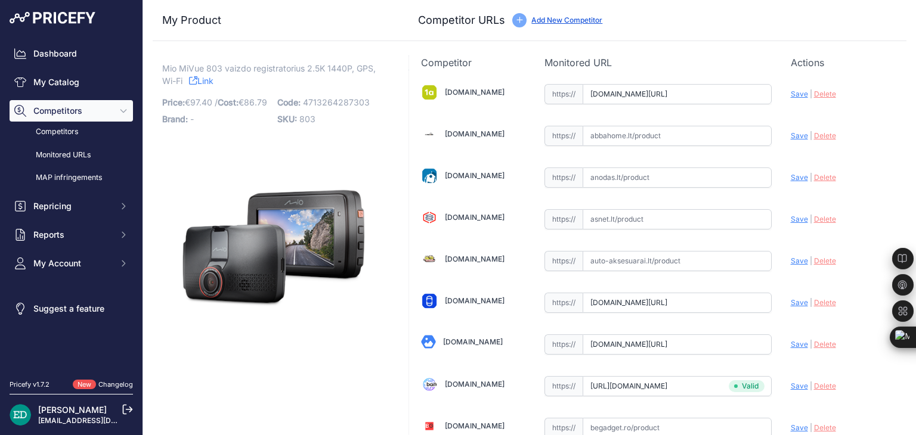
scroll to position [1161, 0]
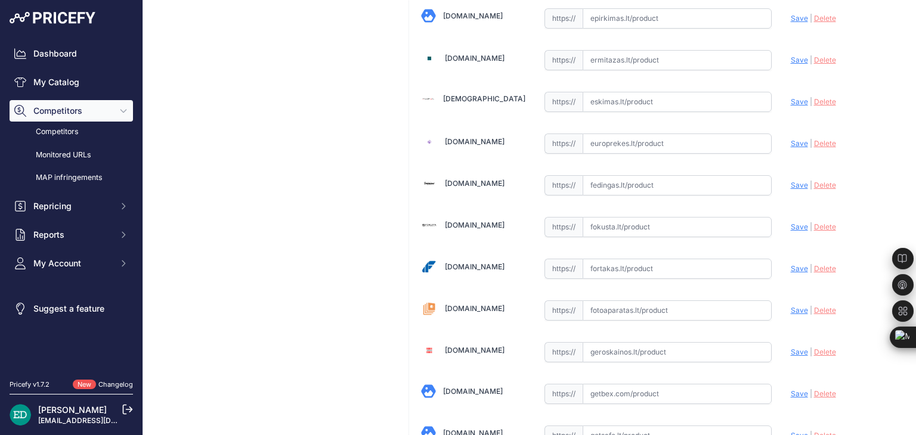
click at [591, 309] on input "text" at bounding box center [676, 310] width 189 height 20
paste input "https://www.fotoaparatas.lt/items/Vaizdo-registratoriai/Priedai/863bce6.2-MIO-M…"
click at [791, 306] on span "Save" at bounding box center [799, 310] width 17 height 9
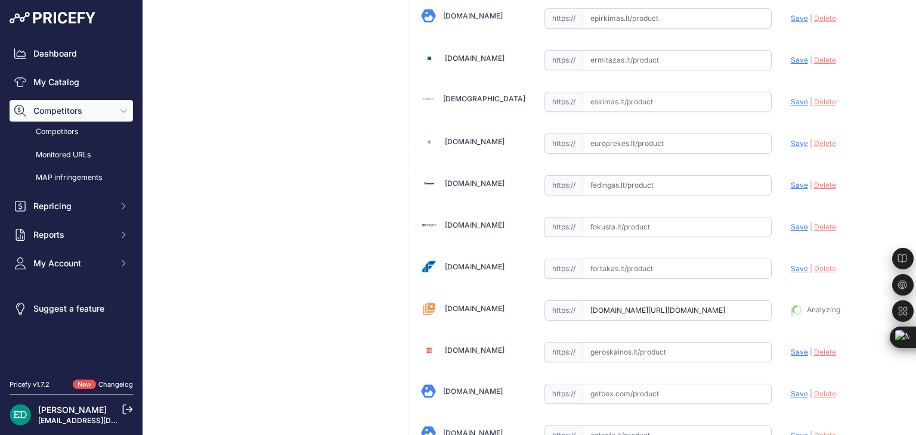
type input "https://www.fotoaparatas.lt/items/Vaizdo-registratoriai/Priedai/863bce6.2-MIO-M…"
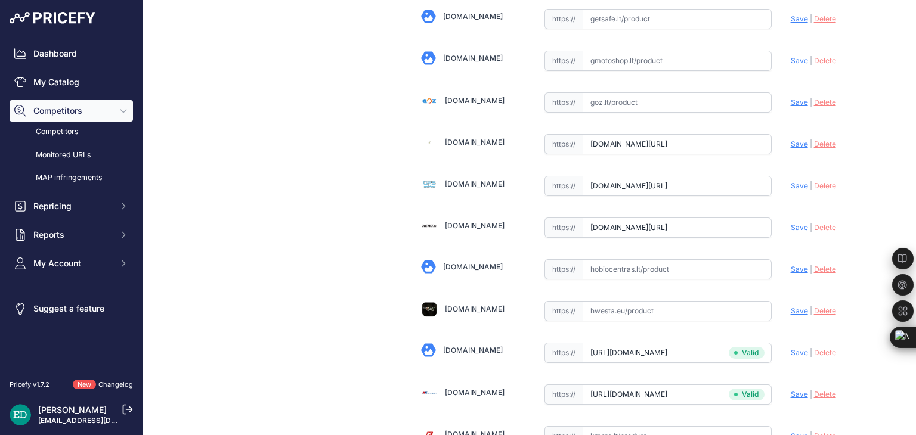
scroll to position [2817, 0]
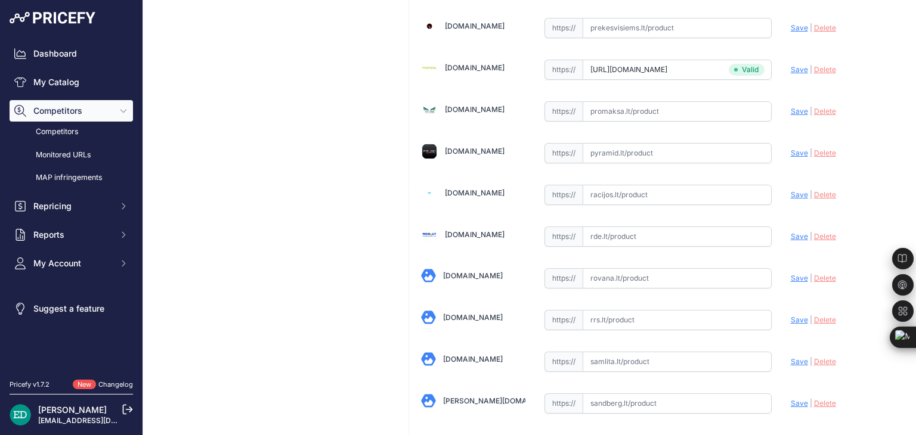
click at [622, 227] on input "text" at bounding box center [676, 237] width 189 height 20
paste input "https://www.rde.lt/products/lt/382/1258987/sort/5/filter/0_0_0_0/MiVue-803-vaiz…"
click at [791, 232] on span "Save" at bounding box center [799, 236] width 17 height 9
type input "https://www.rde.lt/products/lt/382/1258987/sort/5/filter/0_0_0_0/MiVue-803-vaiz…"
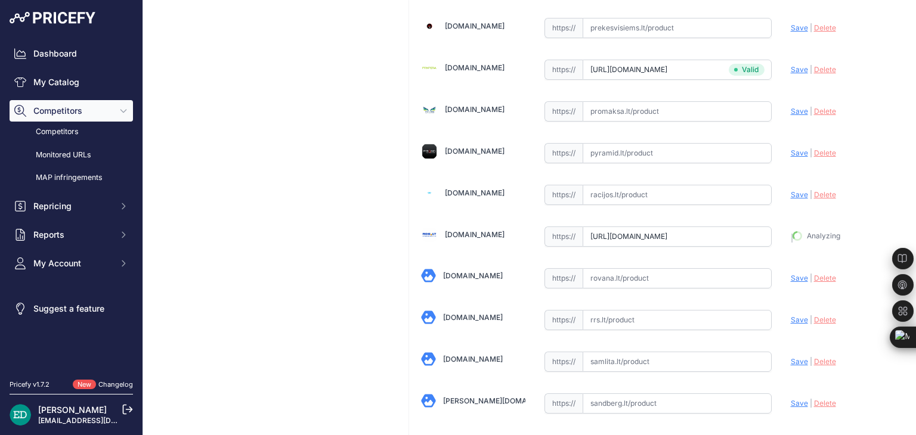
scroll to position [2844, 0]
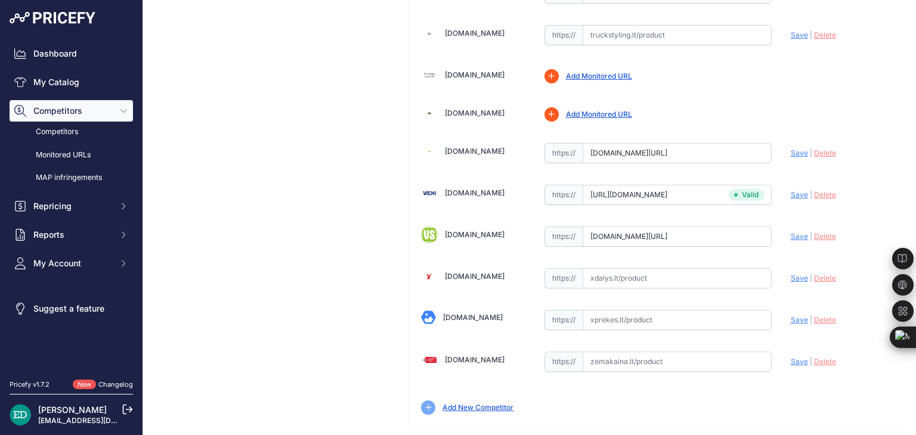
scroll to position [3898, 0]
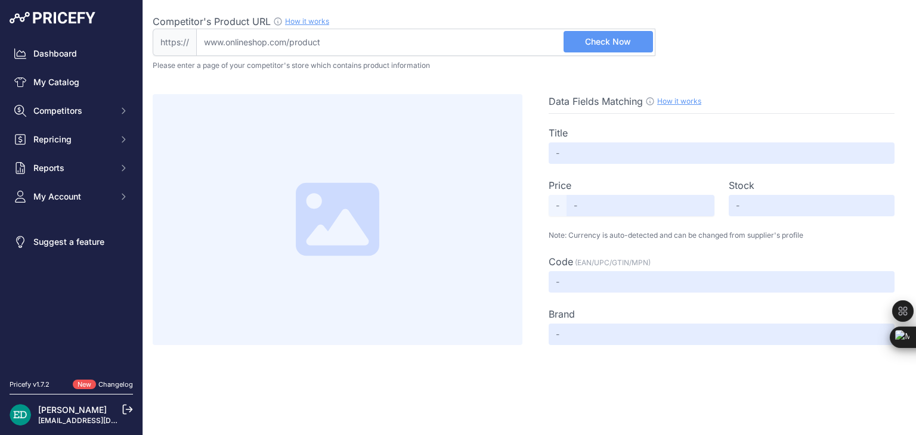
click at [357, 41] on input "Competitor's Product URL How it works In order to create your competitor's extr…" at bounding box center [425, 42] width 459 height 27
paste input "[URL][DOMAIN_NAME][DOMAIN_NAME]"
type input "[DOMAIN_NAME][URL][DOMAIN_NAME]"
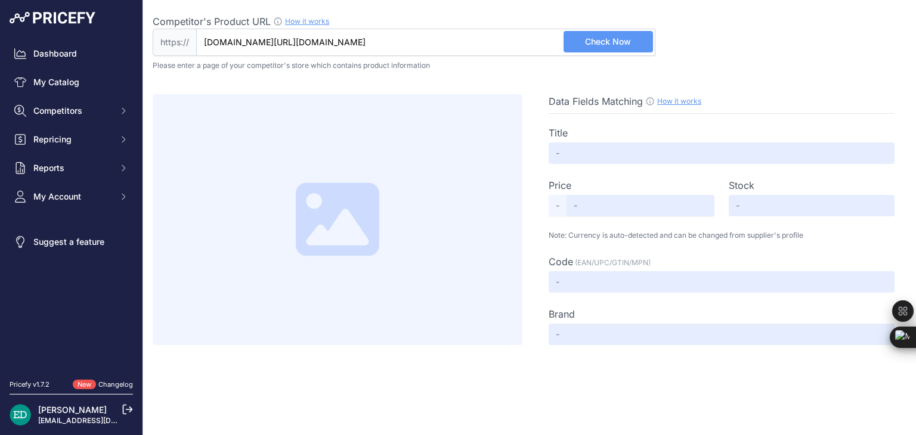
click at [607, 33] on button "Check Now" at bounding box center [607, 41] width 89 height 21
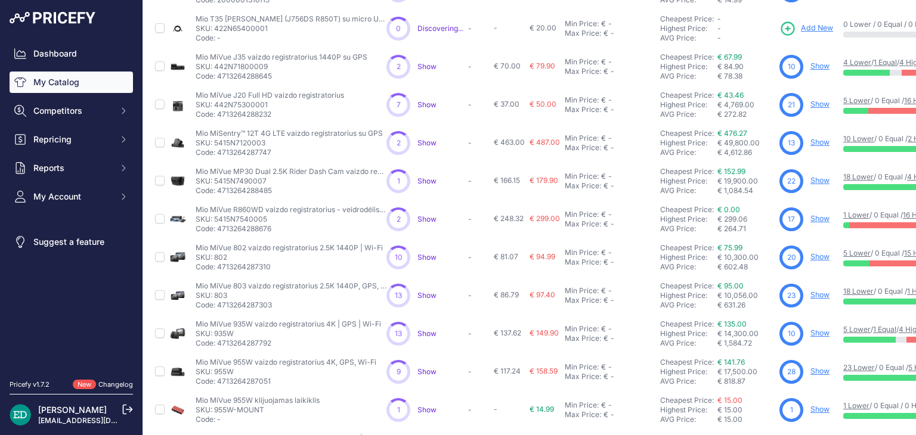
scroll to position [179, 0]
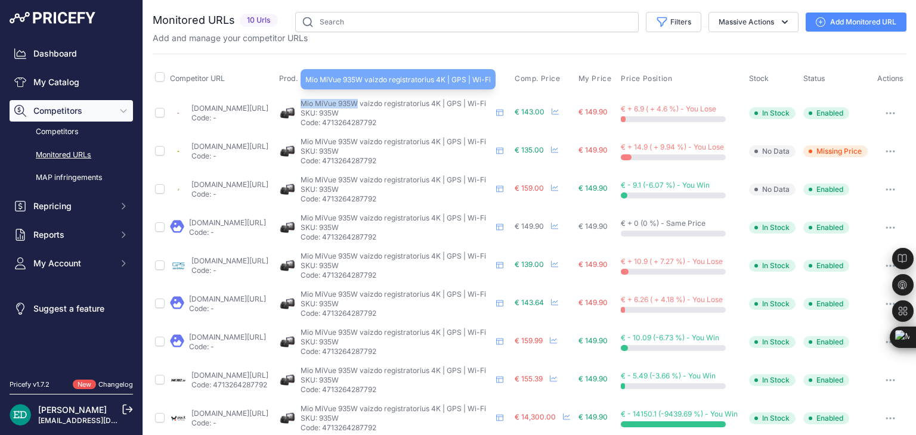
drag, startPoint x: 396, startPoint y: 107, endPoint x: 340, endPoint y: 106, distance: 56.1
click at [340, 106] on span "Mio MiVue 935W vaizdo registratorius 4K | GPS | Wi-Fi" at bounding box center [392, 103] width 185 height 9
copy span "Mio MiVue 935W"
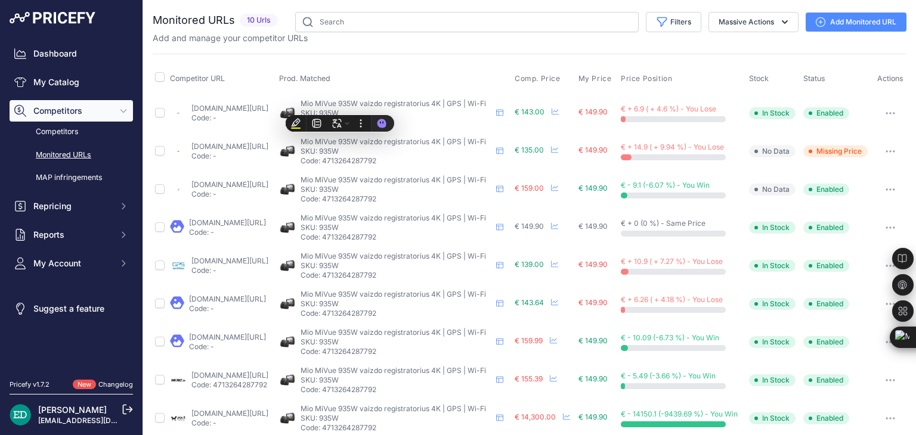
click at [477, 63] on div "Competitor URL Prod. Matched Comp. Price My Price" at bounding box center [530, 265] width 754 height 422
click at [832, 21] on link "Add Monitored URL" at bounding box center [855, 22] width 101 height 19
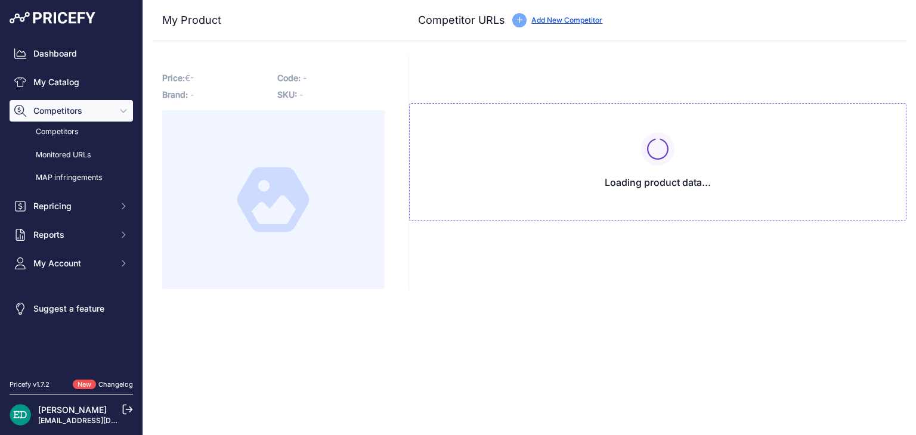
click at [0, 0] on div "[DOMAIN_NAME] Valid Invalid Save | |" at bounding box center [0, 0] width 0 height 0
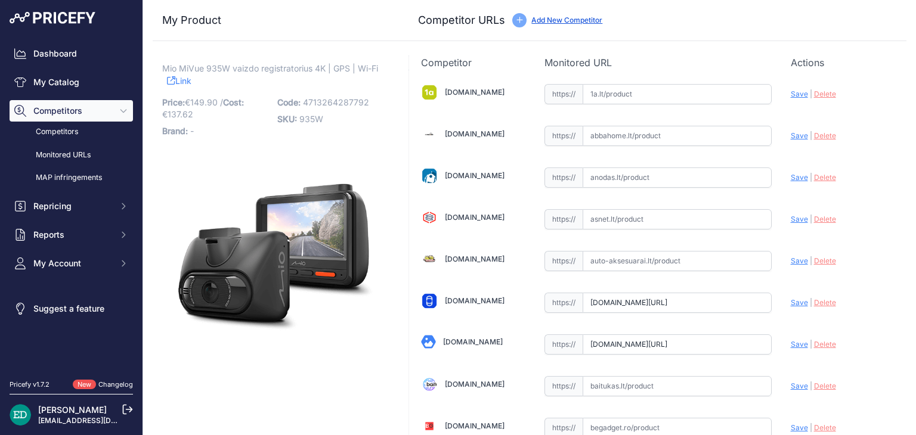
type input "[DOMAIN_NAME][URL]"
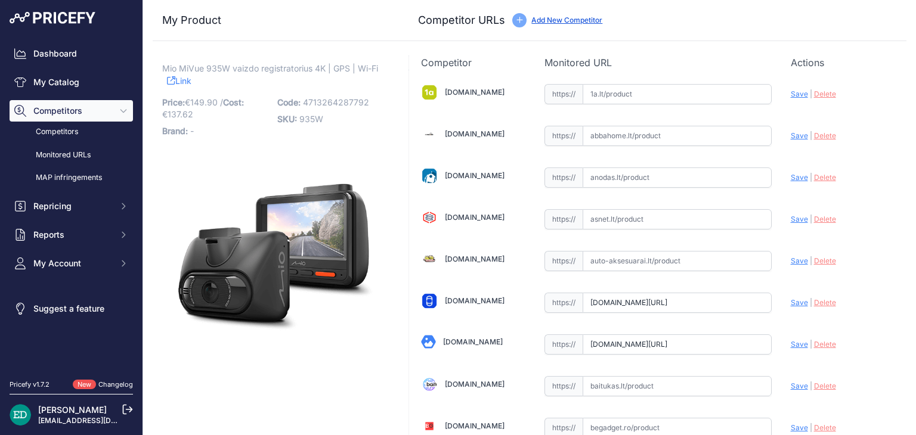
type input "[DOMAIN_NAME][URL]"
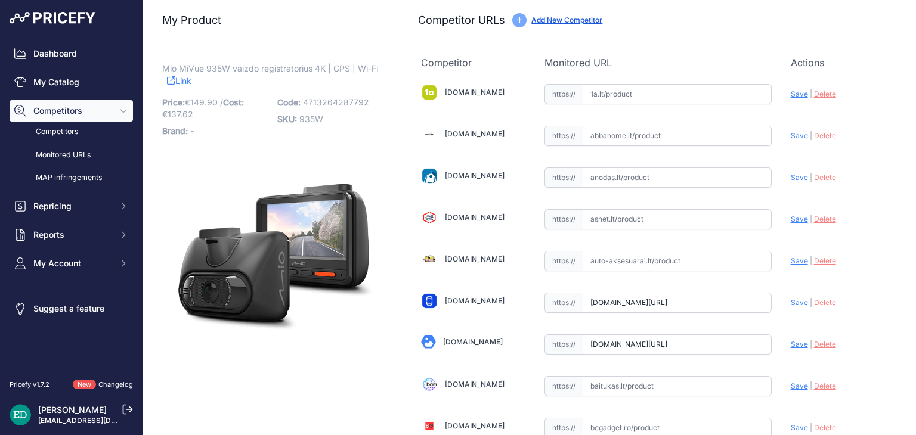
type input "[DOMAIN_NAME][URL]"
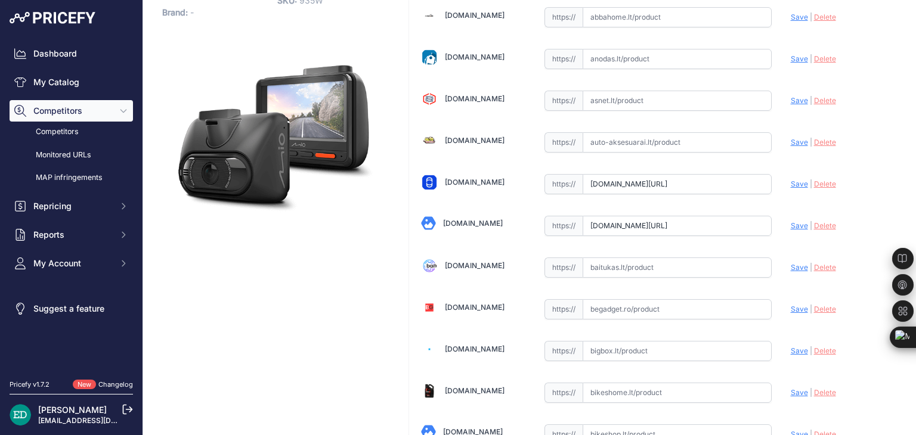
scroll to position [119, 0]
click at [621, 348] on input "text" at bounding box center [676, 350] width 189 height 20
paste input "[URL][DOMAIN_NAME][DOMAIN_NAME]"
click at [791, 346] on span "Save" at bounding box center [799, 350] width 17 height 9
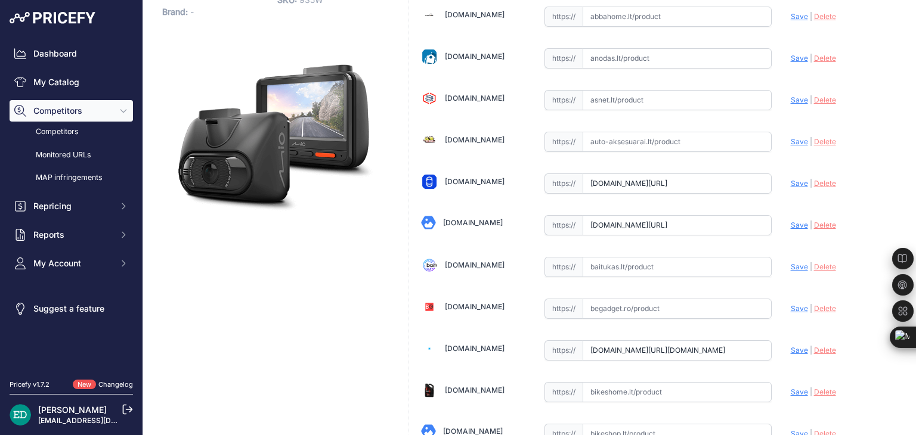
scroll to position [0, 0]
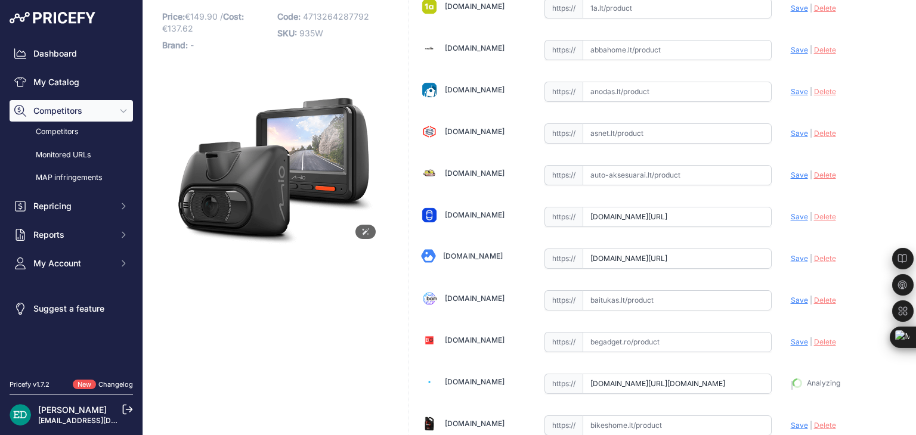
type input "[URL][DOMAIN_NAME]"
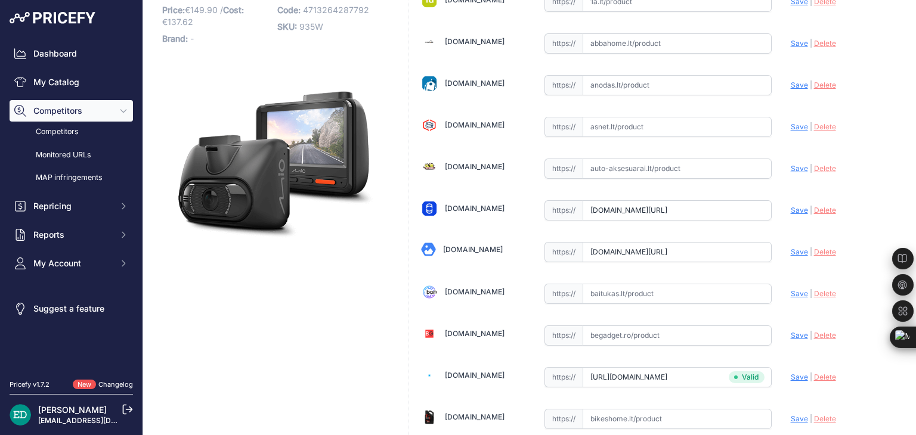
scroll to position [538, 0]
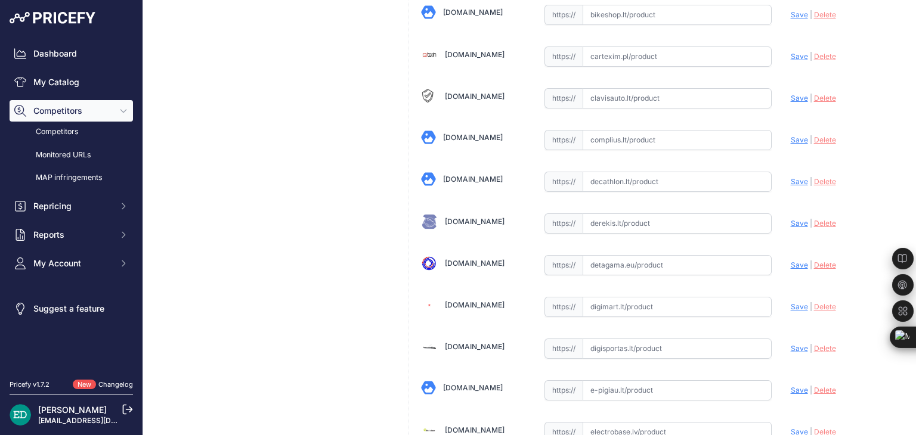
click at [709, 211] on div "https:// Valid" at bounding box center [657, 222] width 227 height 23
click at [684, 225] on input "text" at bounding box center [676, 223] width 189 height 20
paste input "[URL][DOMAIN_NAME][DOMAIN_NAME]"
click at [791, 220] on span "Save" at bounding box center [799, 223] width 17 height 9
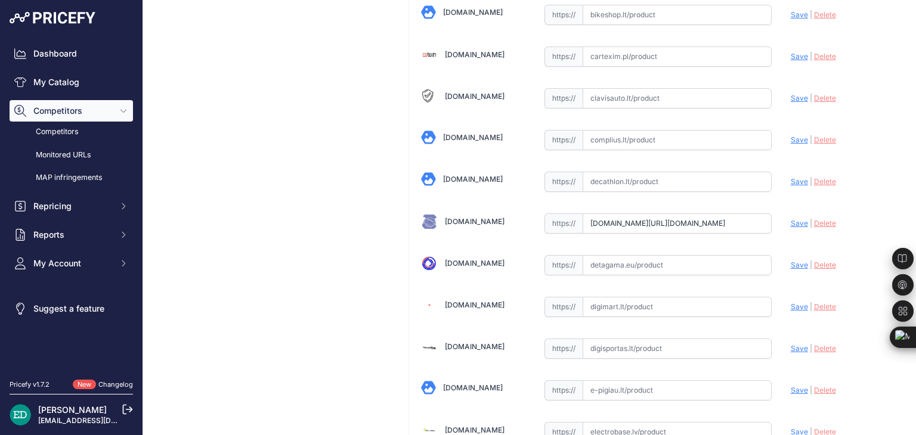
scroll to position [0, 0]
type input "[URL][DOMAIN_NAME]"
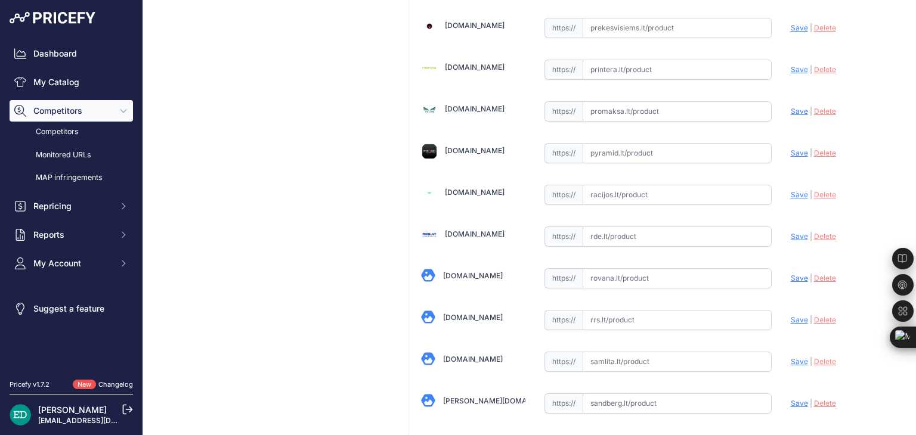
scroll to position [2817, 0]
click at [632, 226] on input "text" at bounding box center [676, 236] width 189 height 20
paste input "[URL][DOMAIN_NAME][DOMAIN_NAME]"
click at [791, 231] on span "Save" at bounding box center [799, 235] width 17 height 9
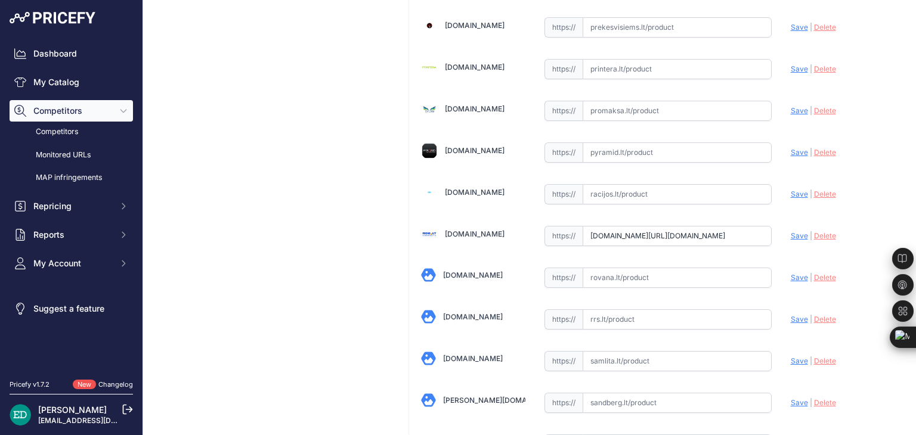
scroll to position [0, 0]
type input "[URL][DOMAIN_NAME]"
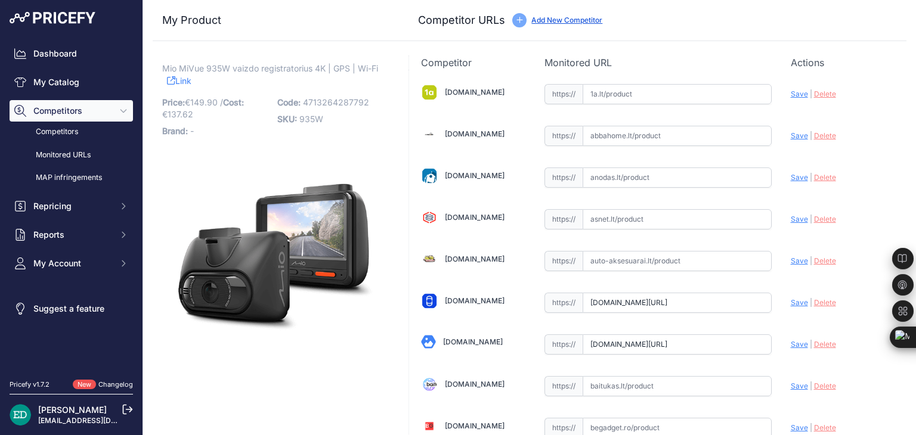
click at [615, 382] on input "text" at bounding box center [676, 386] width 189 height 20
paste input "[URL][DOMAIN_NAME][DOMAIN_NAME]"
click at [799, 100] on div "Update Profile Save | [GEOGRAPHIC_DATA] Analyzing" at bounding box center [843, 91] width 104 height 18
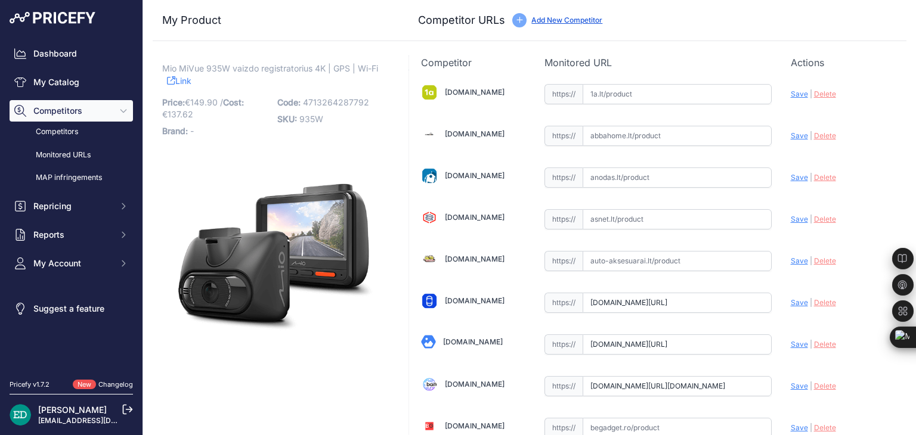
click at [795, 386] on span "Save" at bounding box center [799, 386] width 17 height 9
type input "[URL][DOMAIN_NAME]"
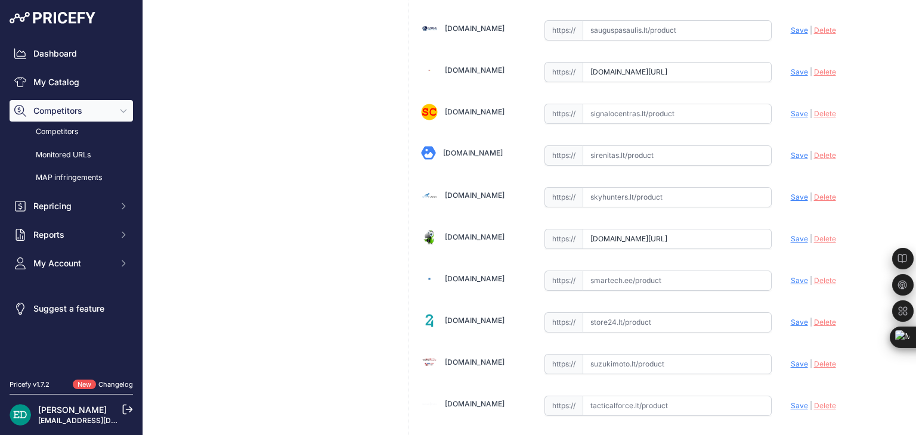
scroll to position [2651, 0]
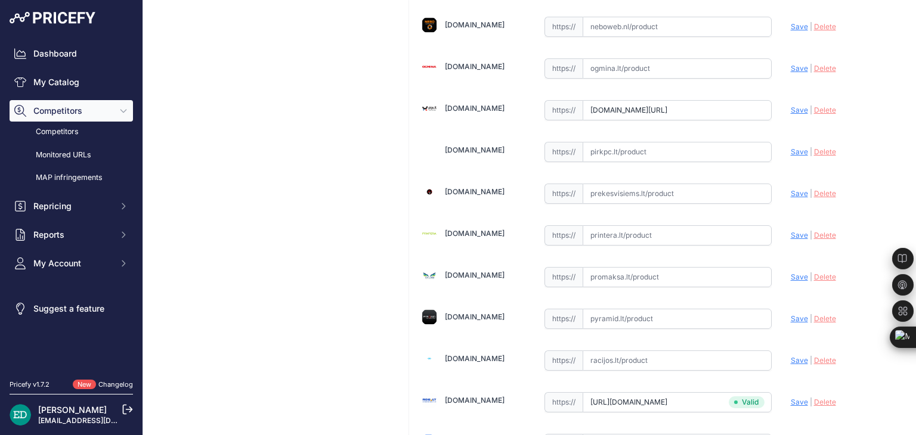
click at [621, 225] on input "text" at bounding box center [676, 235] width 189 height 20
paste input "[URL][DOMAIN_NAME][DOMAIN_NAME]"
click at [791, 231] on span "Save" at bounding box center [799, 235] width 17 height 9
type input "[URL][DOMAIN_NAME]"
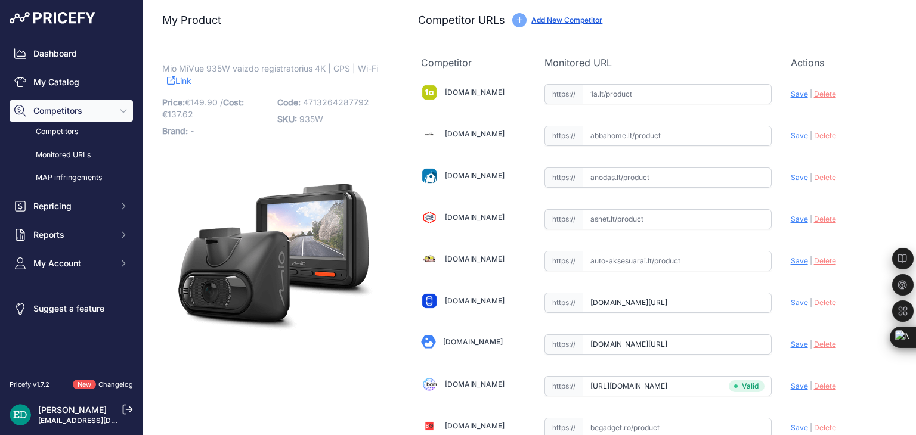
click at [627, 93] on input "text" at bounding box center [676, 94] width 189 height 20
paste input "[URL][DOMAIN_NAME][DOMAIN_NAME]"
click at [791, 92] on span "Save" at bounding box center [799, 93] width 17 height 9
type input "https://www.1a.lt/p/vaizdo-registratorius-mio-mivue-935w-4k-hdr-wi-fi-gps-parki…"
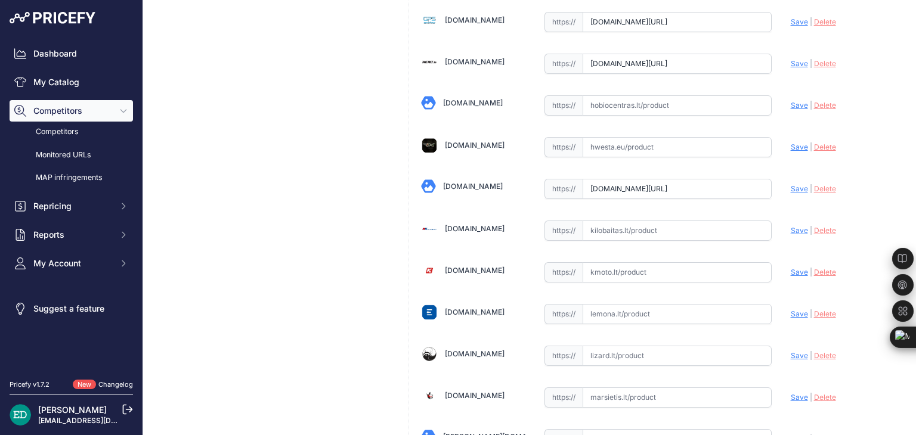
click at [610, 221] on input "text" at bounding box center [676, 231] width 189 height 20
paste input "https://www.kilobaitas.lt/kitos_prekes/automobiline_iranga/vaizdo_registratoria…"
click at [791, 226] on span "Save" at bounding box center [799, 230] width 17 height 9
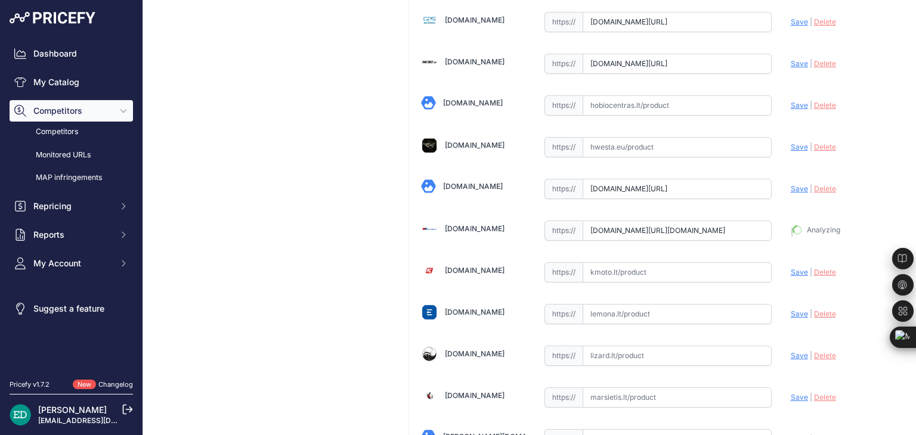
type input "https://www.kilobaitas.lt/kitos_prekes/automobiline_iranga/vaizdo_registratoria…"
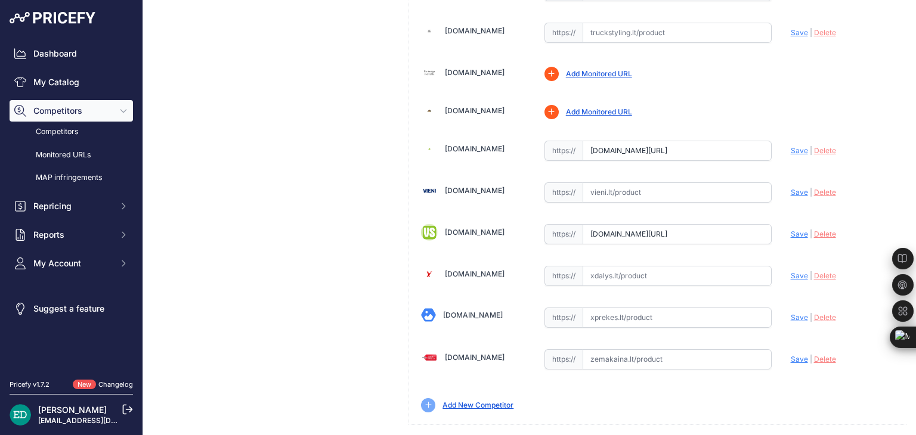
scroll to position [455, 0]
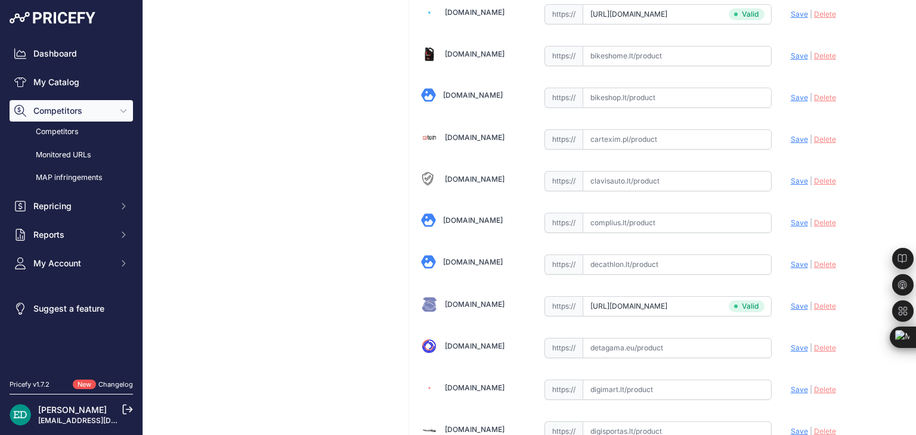
click at [599, 216] on input "text" at bounding box center [676, 223] width 189 height 20
paste input "https://complius.lt/5415n7310003-mivue-935w-dash-cam?utm_source=kaina24.lt&utm_…"
click at [791, 218] on span "Save" at bounding box center [799, 222] width 17 height 9
type input "https://complius.lt/5415n7310003-mivue-935w-dash-cam?prirule_jdsnikfkfjsd=8834"
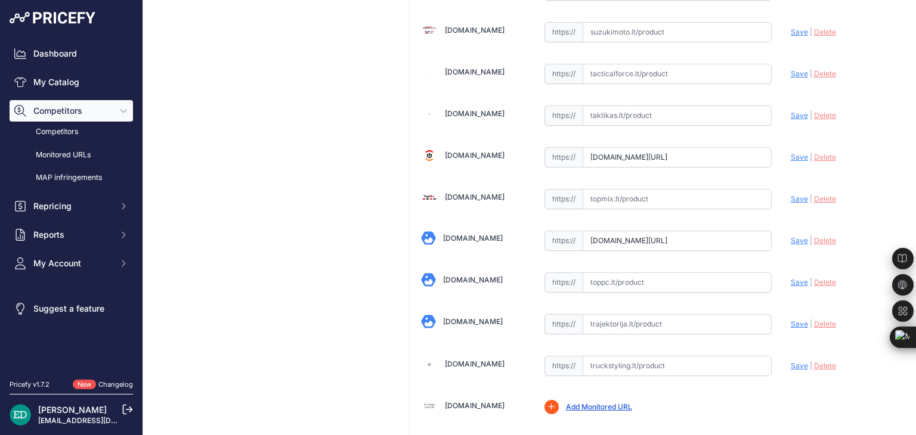
scroll to position [3848, 0]
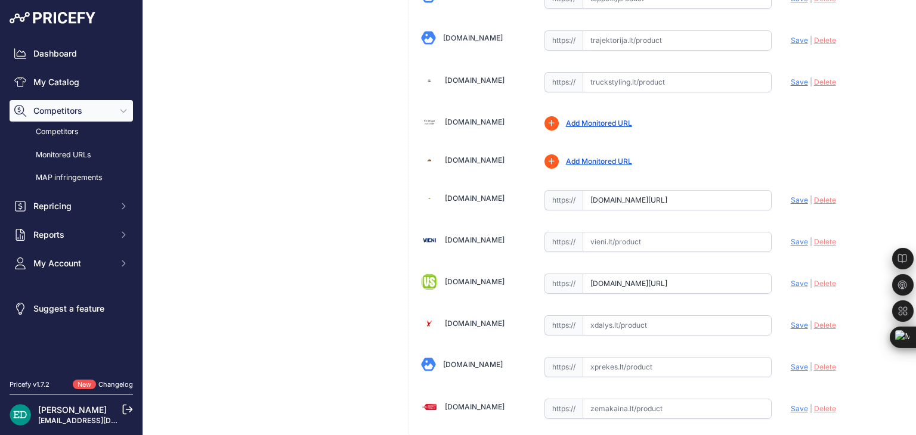
click at [615, 232] on input "text" at bounding box center [676, 242] width 189 height 20
paste input "https://vieni.lt/lt/vaizdo-irasymo-irenginiai/148950-mio-mivue-935w-gps-wi-fi-d…"
click at [791, 237] on span "Save" at bounding box center [799, 241] width 17 height 9
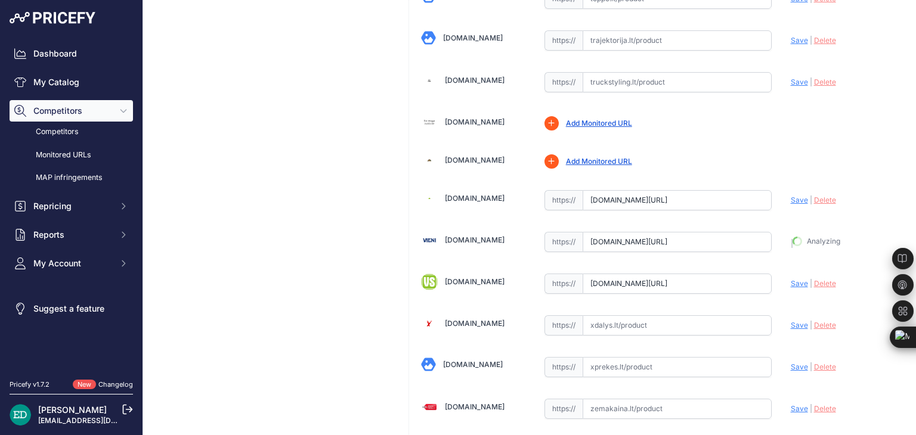
type input "https://vieni.lt/lt/vaizdo-irasymo-irenginiai/148950-mio-mivue-935w-gps-wi-fi-d…"
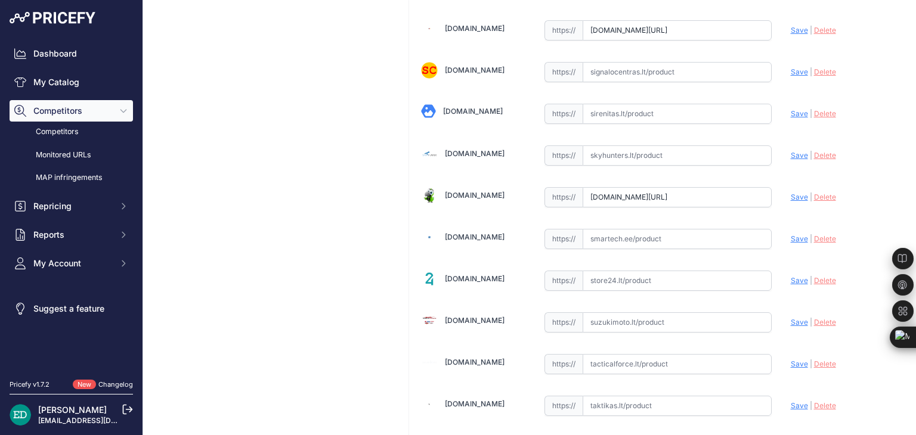
click at [621, 229] on input "text" at bounding box center [676, 239] width 189 height 20
paste input "https://www.smartech.ee/lt/products/car-and-motorcycle-goods/gps-video-and-audi…"
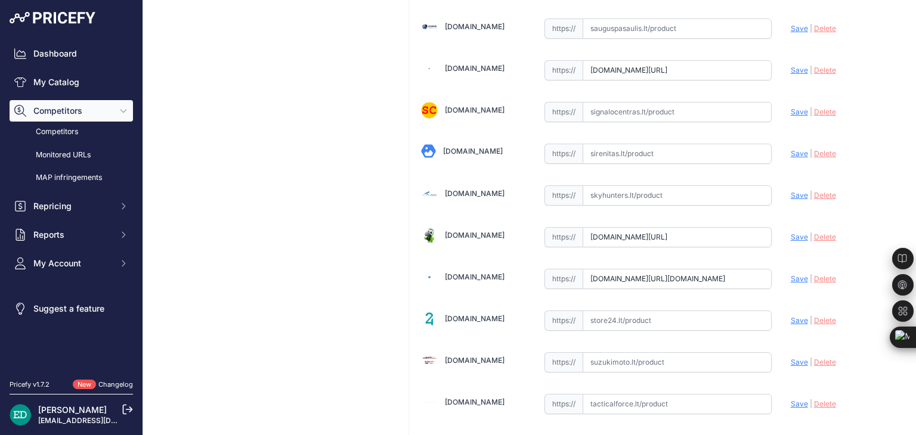
scroll to position [3214, 0]
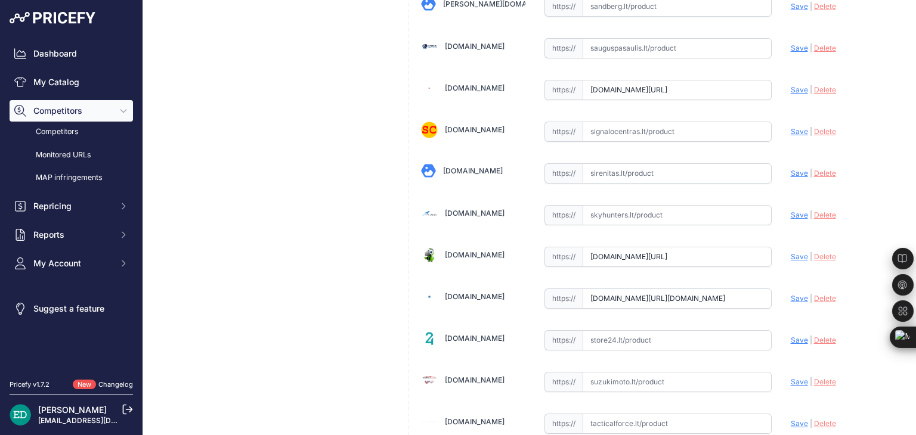
click at [798, 294] on span "Save" at bounding box center [799, 298] width 17 height 9
type input "https://www.smartech.ee/lt/products/car-and-motorcycle-goods/gps-video-and-audi…"
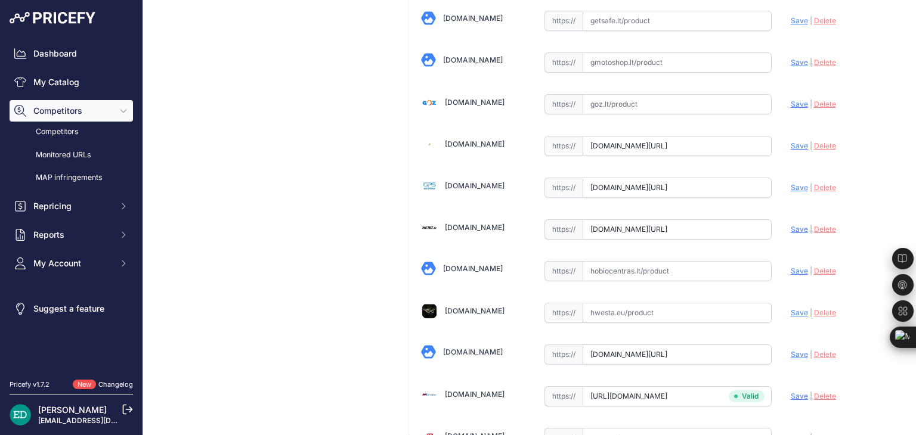
scroll to position [912, 0]
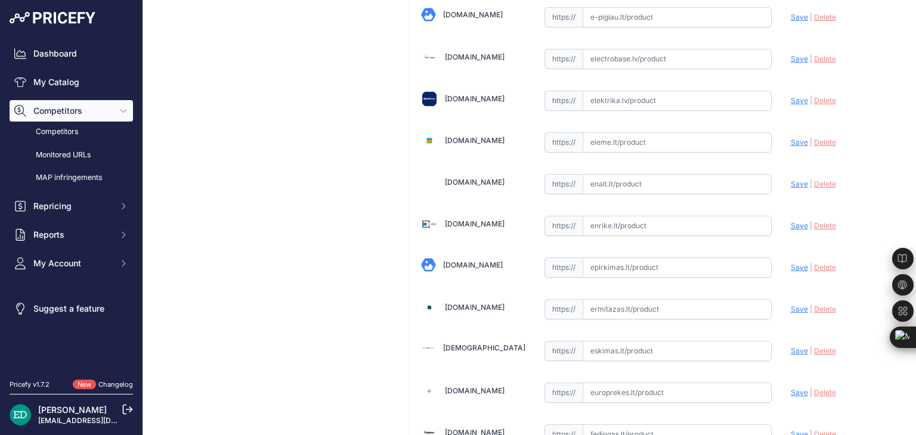
drag, startPoint x: 266, startPoint y: 7, endPoint x: 237, endPoint y: 61, distance: 60.8
click at [656, 216] on input "text" at bounding box center [676, 226] width 189 height 20
paste input "https://enrike.lt/lt/42416-mio-mivue-935w-gps-wi-fi-dash-cam-audio-recorder-471…"
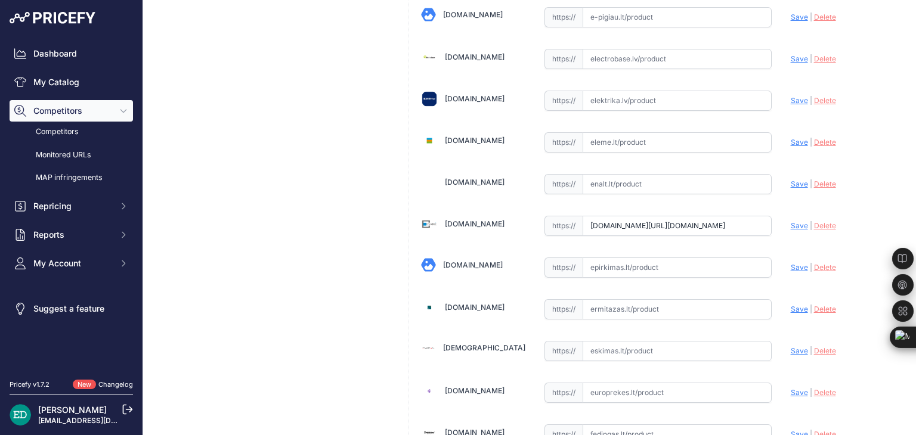
click at [791, 221] on span "Save" at bounding box center [799, 225] width 17 height 9
type input "https://enrike.lt/lt/42416-mio-mivue-935w-gps-wi-fi-dash-cam-audio-recorder-471…"
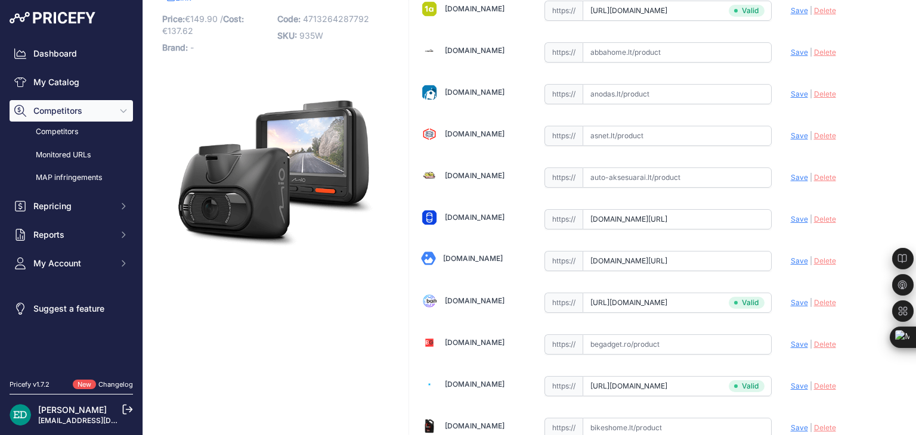
scroll to position [787, 0]
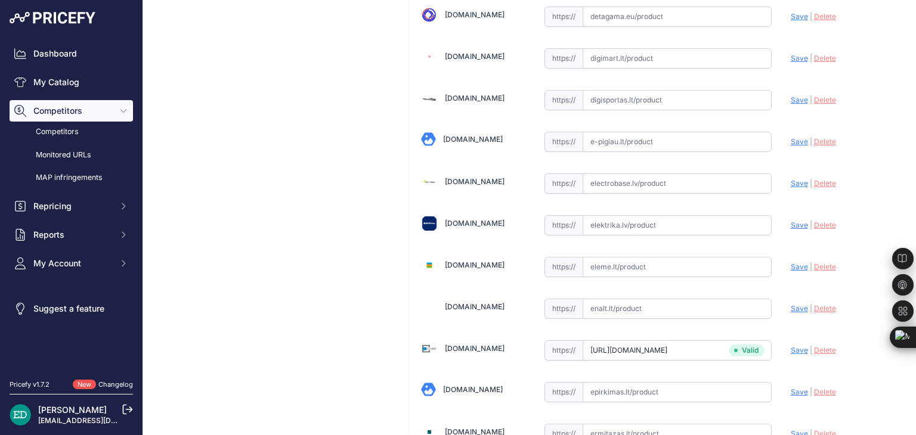
click at [636, 218] on input "text" at bounding box center [676, 225] width 189 height 20
paste input "https://www.elektrika.lv/lt/item/9664209?utm_source=kaina24.lt&utm_medium=refer…"
click at [794, 222] on span "Save" at bounding box center [799, 225] width 17 height 9
type input "https://www.elektrika.lv/lt/item/9664209?prirule_jdsnikfkfjsd=8834"
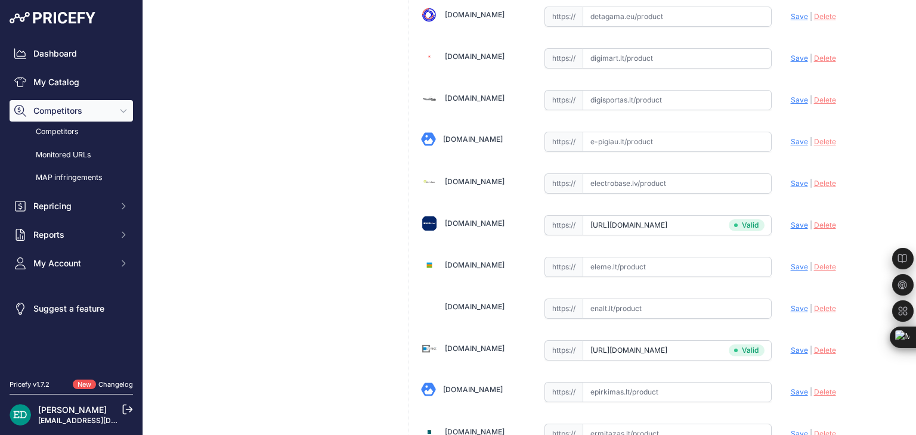
scroll to position [2568, 0]
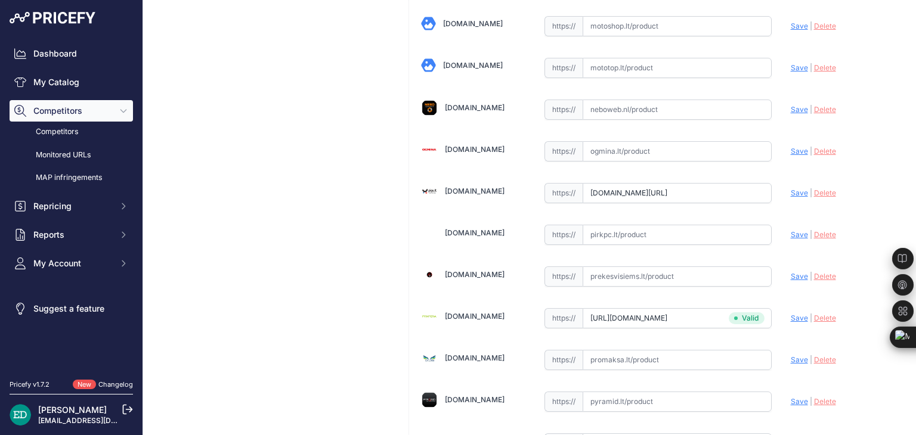
click at [624, 225] on input "text" at bounding box center [676, 235] width 189 height 20
drag, startPoint x: 624, startPoint y: 213, endPoint x: 609, endPoint y: 221, distance: 17.1
click at [609, 225] on input "text" at bounding box center [676, 235] width 189 height 20
paste input "https://www.pirkpc.lt/vaizdo-irasymo-irenginiai/64611-427159-mio-mivue-935w-gps…"
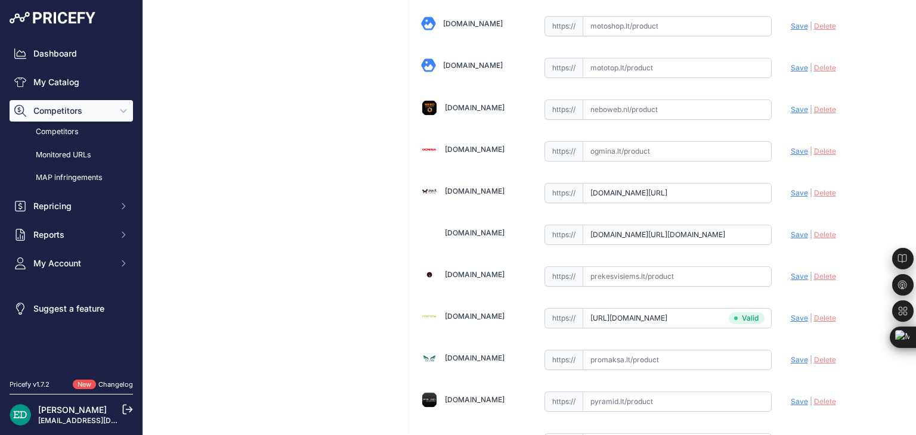
click at [791, 230] on span "Save" at bounding box center [799, 234] width 17 height 9
type input "https://www.pirkpc.lt/vaizdo-irasymo-irenginiai/64611-427159-mio-mivue-935w-gps…"
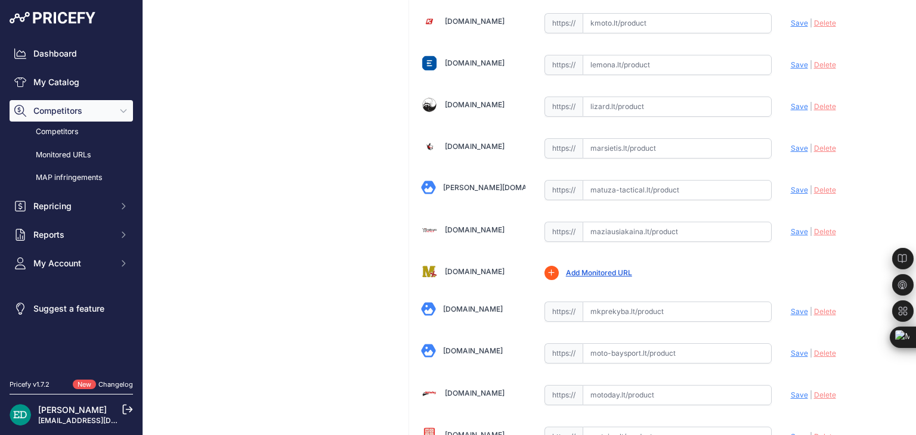
click at [599, 222] on input "text" at bounding box center [676, 232] width 189 height 20
paste input "https://maziausiakaina.lt/vaizdo-irasymo-irenginiai/31598-mivue-935w-dash-cam-4…"
click at [796, 227] on span "Save" at bounding box center [799, 231] width 17 height 9
type input "https://maziausiakaina.lt/vaizdo-irasymo-irenginiai/31598-mivue-935w-dash-cam-4…"
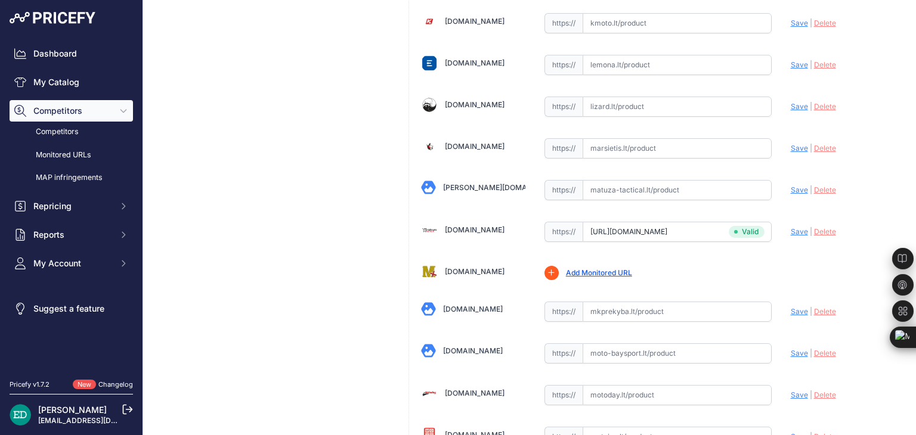
scroll to position [2734, 0]
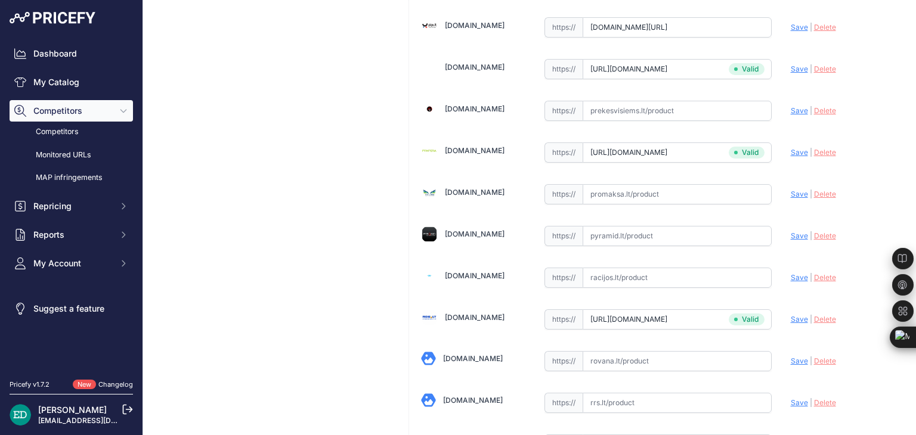
click at [601, 226] on input "text" at bounding box center [676, 236] width 189 height 20
paste input "https://www.pyramid.lt/autoregistratorius-mio-mivue-935w-4k-27-ekranas-140-gps-…"
click at [791, 231] on span "Save" at bounding box center [799, 235] width 17 height 9
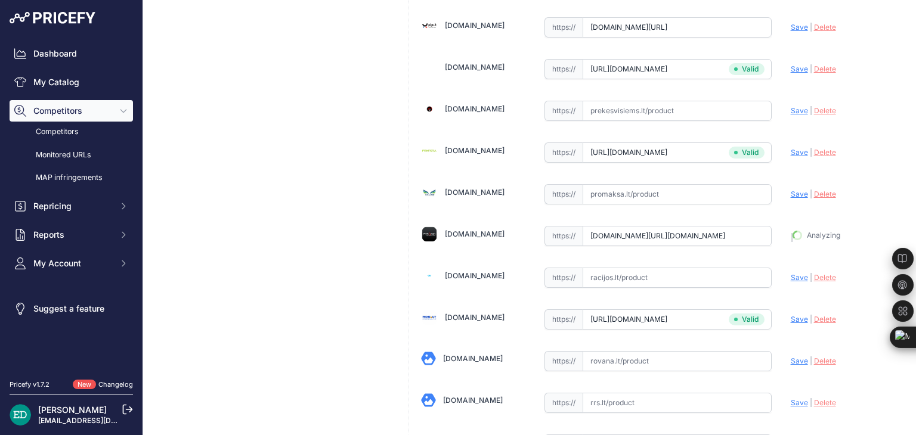
type input "https://www.pyramid.lt/autoregistratorius-mio-mivue-935w-4k-27-ekranas-140-gps-…"
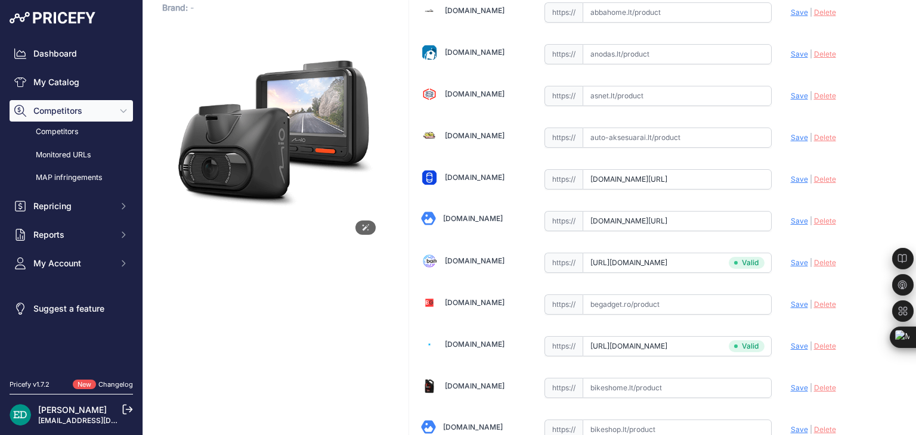
scroll to position [2485, 0]
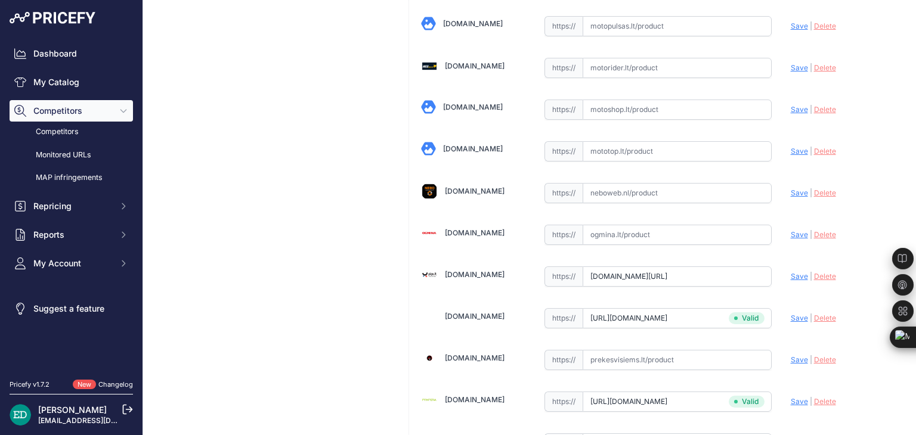
click at [602, 225] on input "text" at bounding box center [676, 235] width 189 height 20
paste input "https://www.ogmina.lt/lt/vaizdo-registratorius-mio-mivue-935w-gps-wi-fi-dash-ca…"
click at [791, 230] on span "Save" at bounding box center [799, 234] width 17 height 9
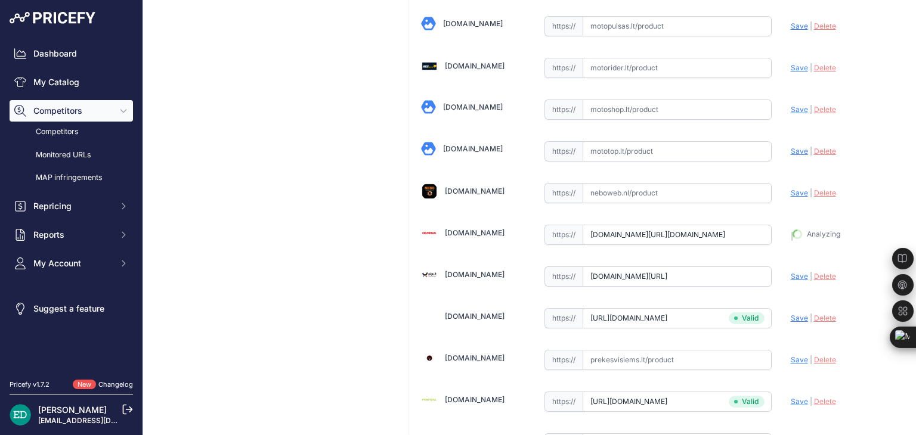
type input "https://www.ogmina.lt/lt/vaizdo-registratorius-mio-mivue-935w-gps-wi-fi-dash-ca…"
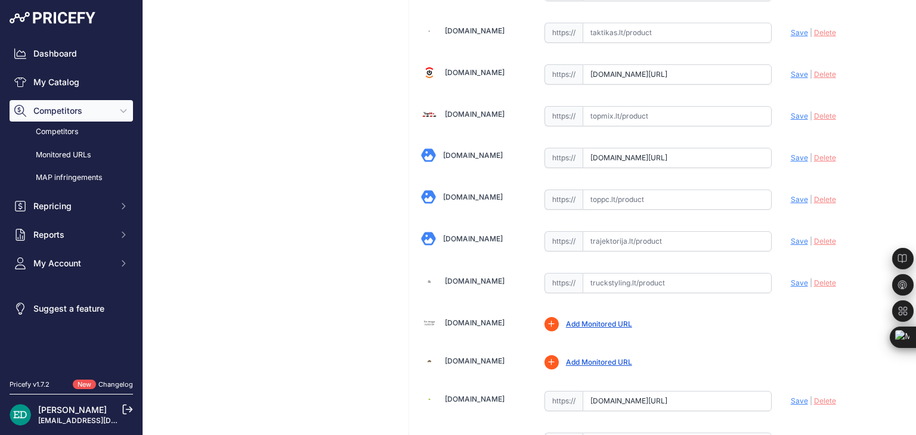
click at [608, 231] on input "text" at bounding box center [676, 241] width 189 height 20
paste input "https://www.trajektorija.lt/vaizdo-registratoriai-ir-priedai/295015-mio-mivue-9…"
click at [791, 237] on span "Save" at bounding box center [799, 241] width 17 height 9
type input "https://www.trajektorija.lt/vaizdo-registratoriai-ir-priedai/295015-mio-mivue-9…"
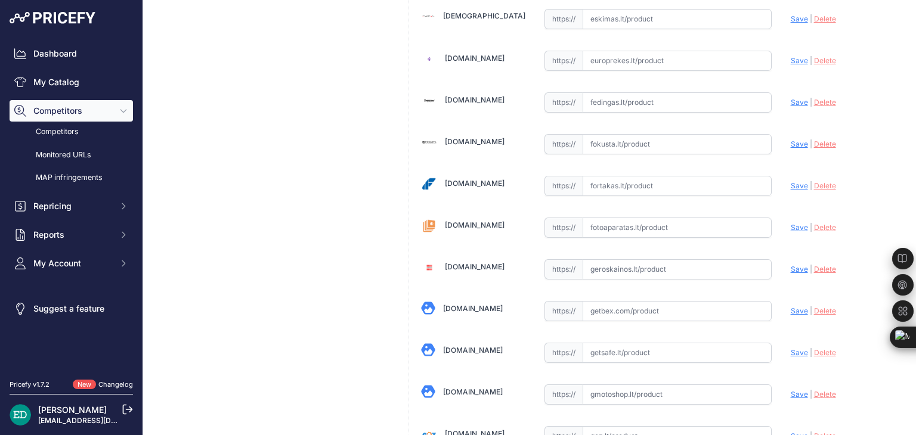
scroll to position [1244, 0]
click at [615, 224] on input "text" at bounding box center [676, 227] width 189 height 20
paste input "https://www.fotoaparatas.lt/items/Vaizdo-registratoriai/Priedai/8640673.2-MiVue…"
click at [792, 222] on span "Save" at bounding box center [799, 226] width 17 height 9
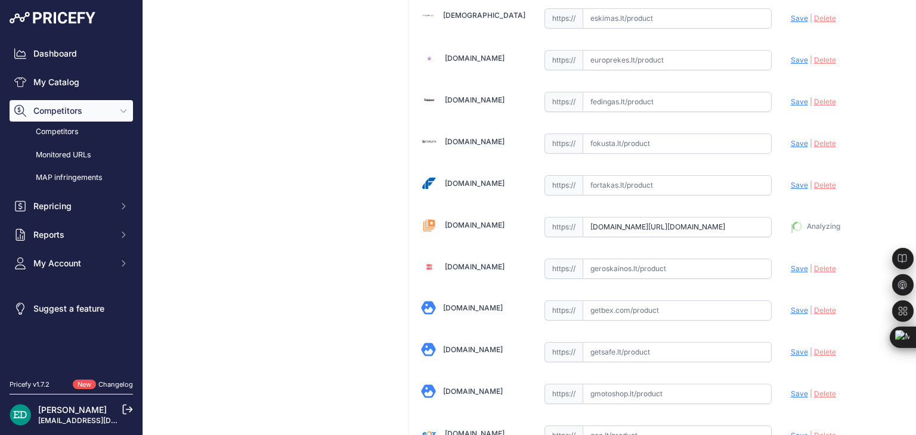
type input "https://www.fotoaparatas.lt/items/Vaizdo-registratoriai/Priedai/8640673.2-MiVue…"
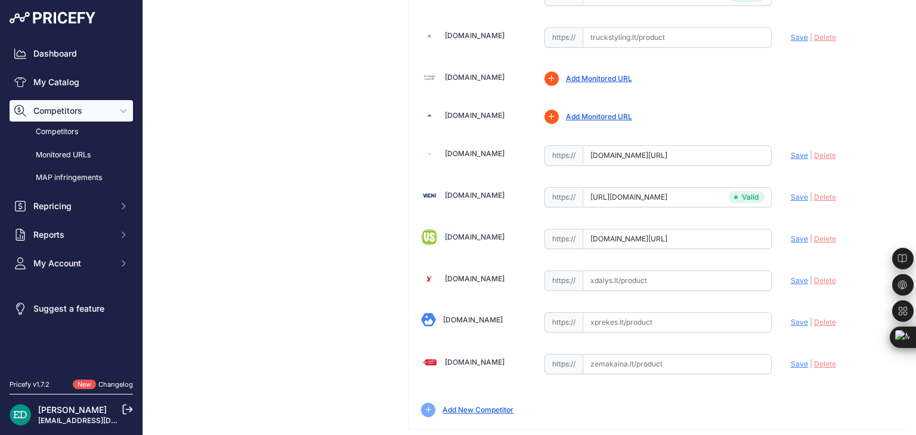
scroll to position [3898, 0]
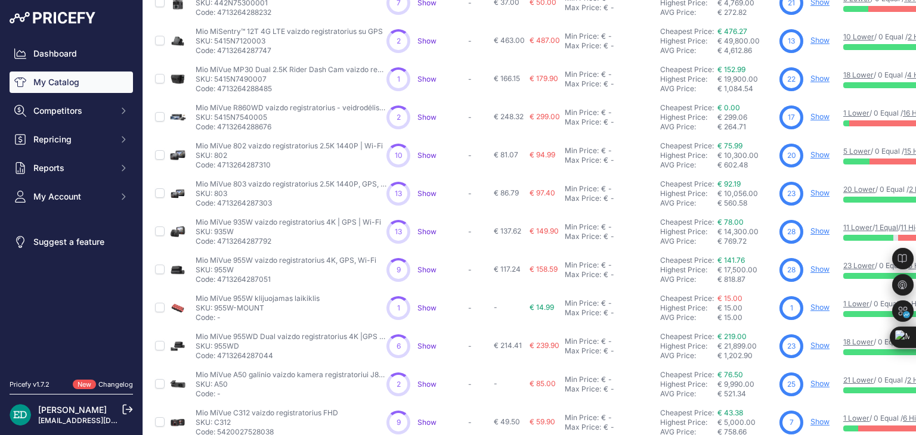
scroll to position [289, 0]
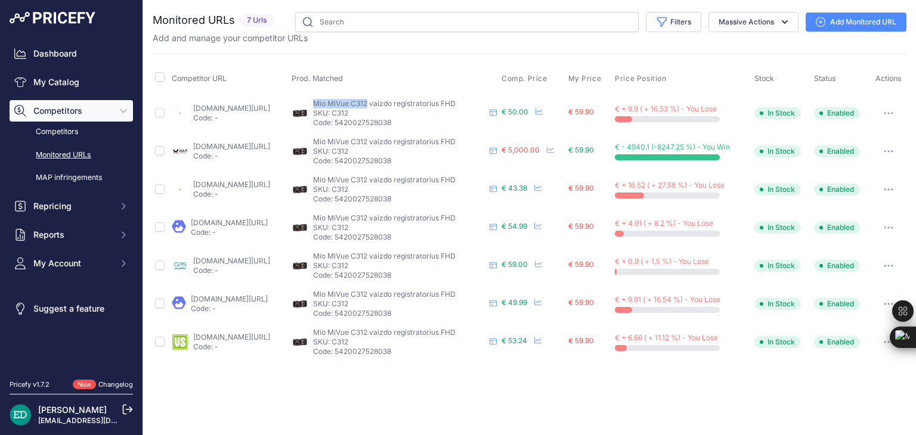
drag, startPoint x: 408, startPoint y: 101, endPoint x: 354, endPoint y: 99, distance: 54.3
click at [354, 99] on div "Mio MiVue C312 vaizdo registratorius FHD Mio MiVue C312 vaizdo registratorius F…" at bounding box center [394, 113] width 205 height 29
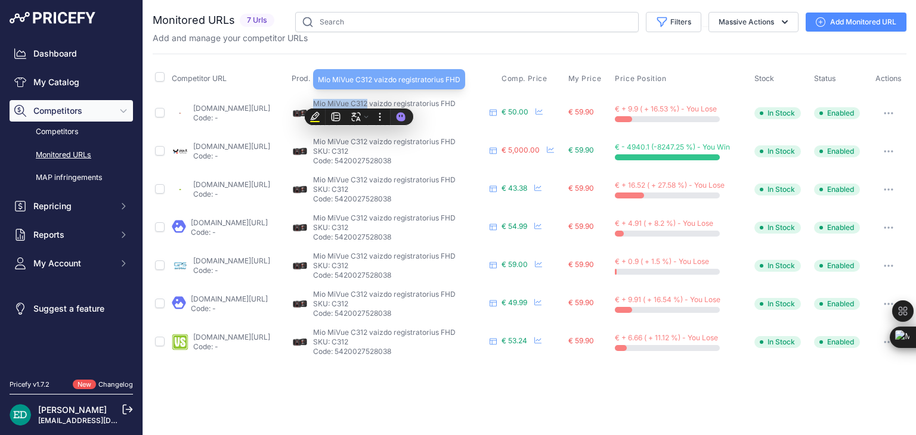
copy span "Mio MiVue C312"
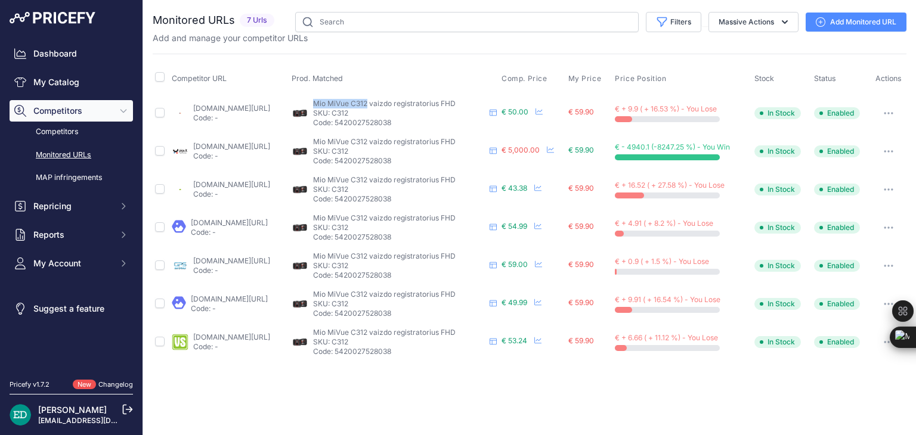
click at [873, 17] on link "Add Monitored URL" at bounding box center [855, 22] width 101 height 19
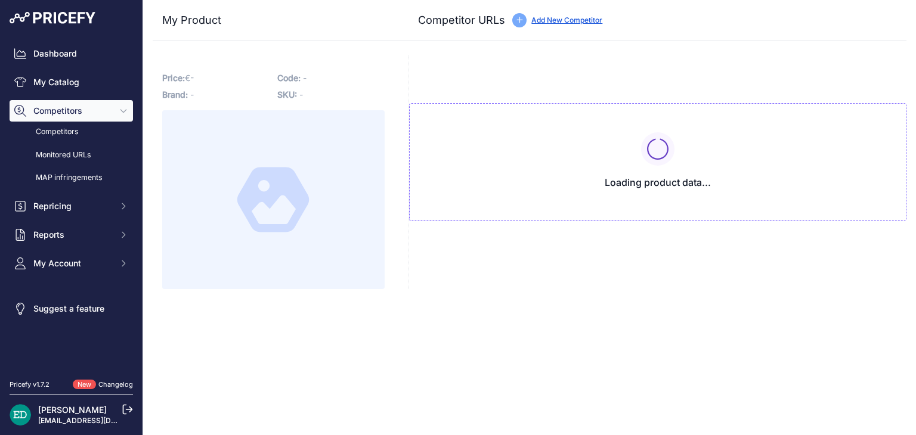
type input "[DOMAIN_NAME][URL]"
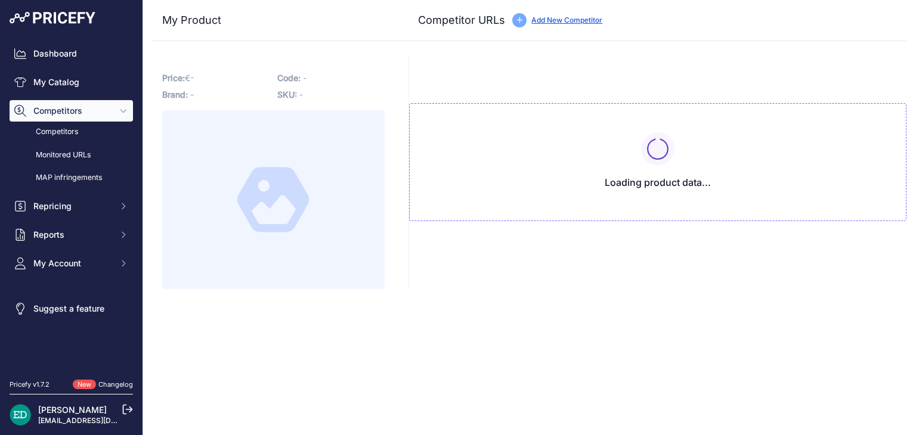
type input "[DOMAIN_NAME][URL]"
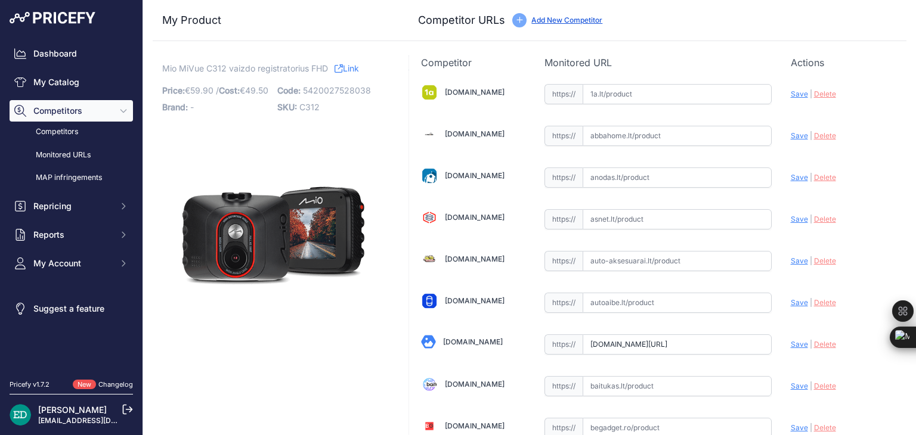
scroll to position [248, 0]
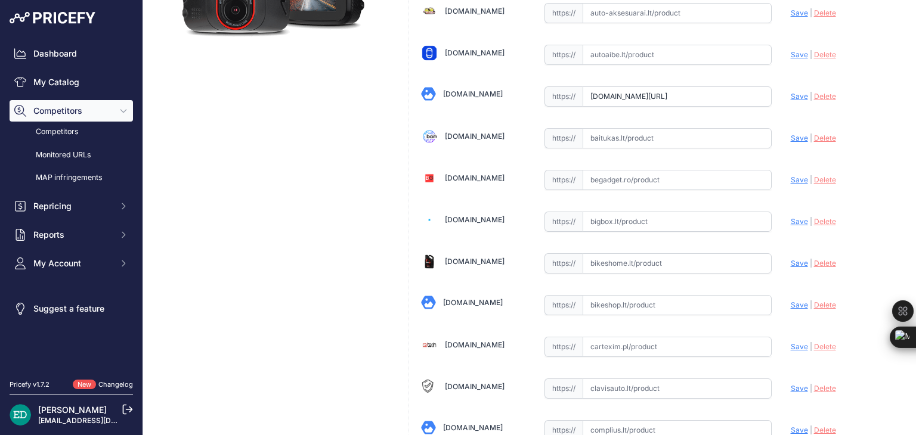
click at [610, 218] on input "text" at bounding box center [676, 222] width 189 height 20
paste input "[URL][DOMAIN_NAME][DOMAIN_NAME]"
click at [792, 220] on span "Save" at bounding box center [799, 221] width 17 height 9
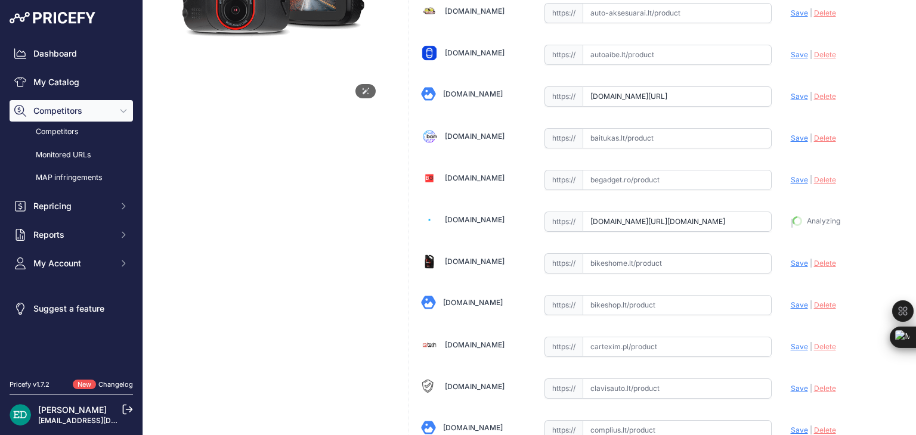
type input "[URL][DOMAIN_NAME]"
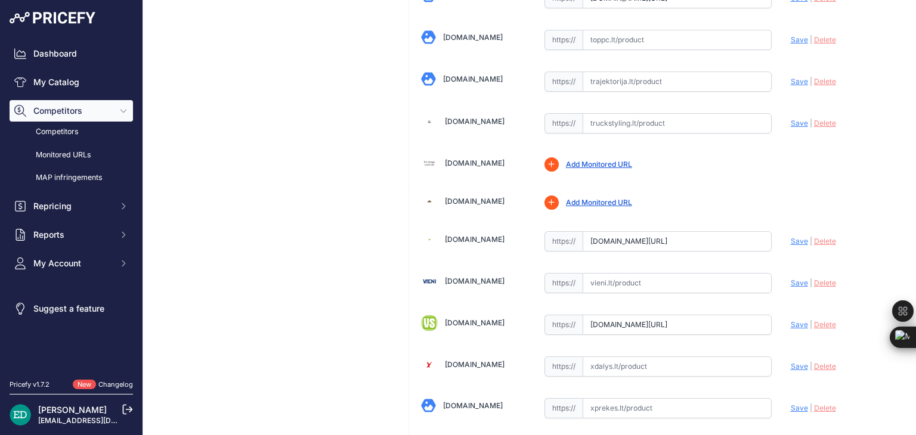
scroll to position [2817, 0]
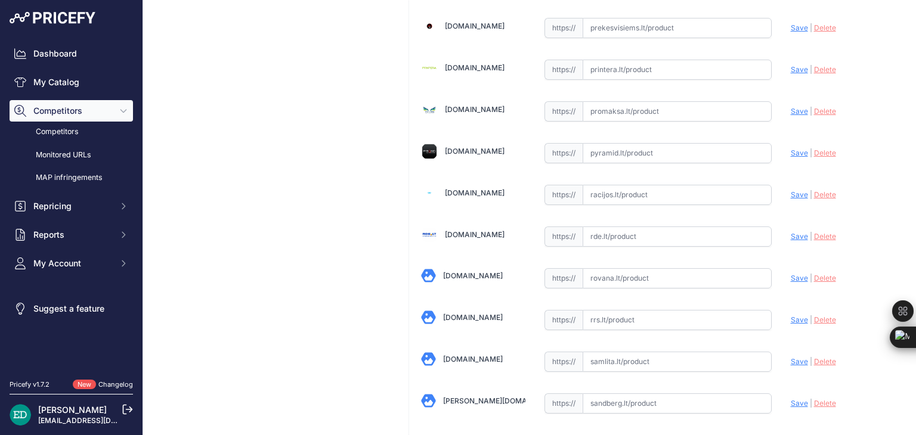
click at [633, 227] on input "text" at bounding box center [676, 237] width 189 height 20
paste input "[URL][DOMAIN_NAME][DOMAIN_NAME]"
click at [792, 232] on span "Save" at bounding box center [799, 236] width 17 height 9
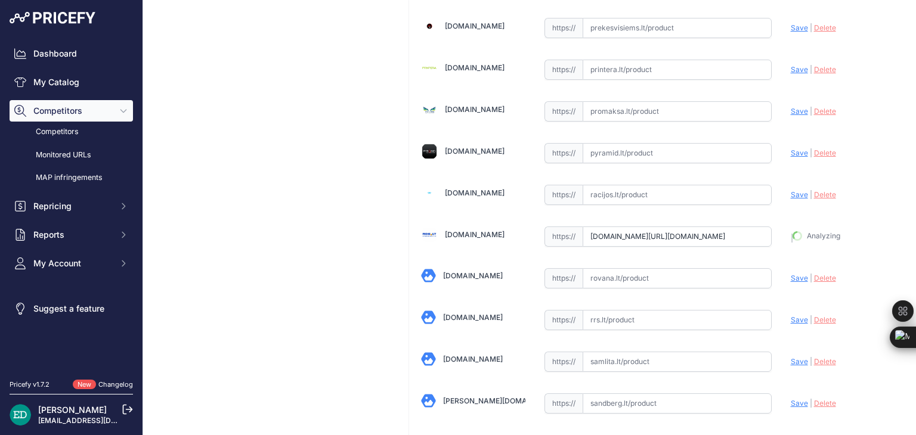
type input "[URL][DOMAIN_NAME]"
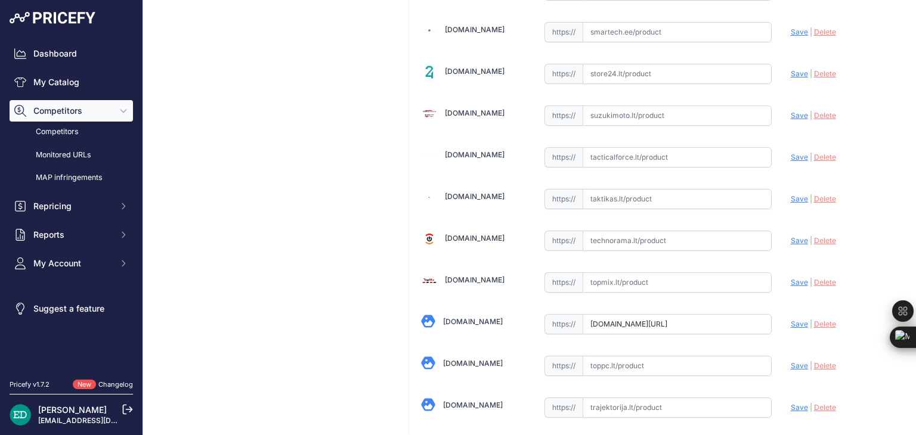
scroll to position [3482, 0]
click at [664, 230] on input "text" at bounding box center [676, 240] width 189 height 20
paste input "[URL][DOMAIN_NAME][DOMAIN_NAME]"
click at [791, 235] on span "Save" at bounding box center [799, 239] width 17 height 9
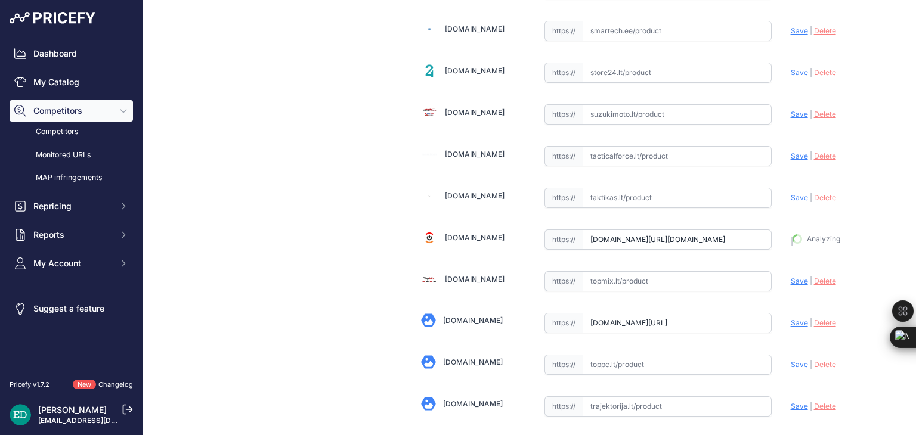
scroll to position [0, 0]
type input "[URL][DOMAIN_NAME]"
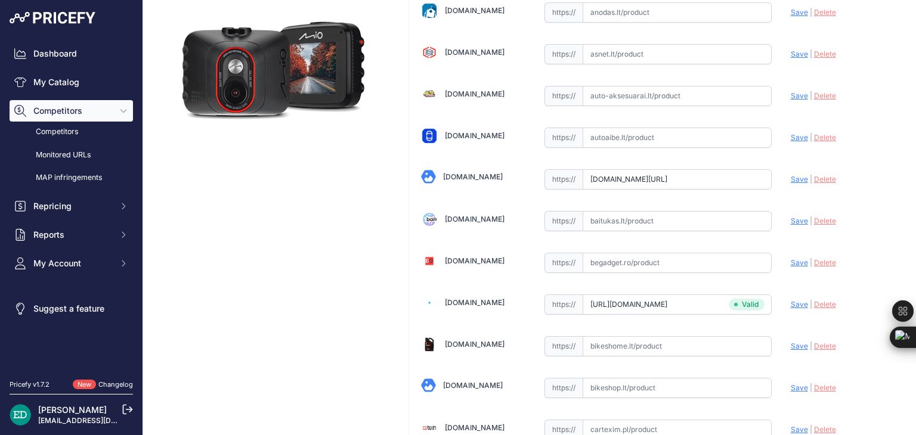
click at [644, 213] on input "text" at bounding box center [676, 221] width 189 height 20
paste input "[URL][DOMAIN_NAME][DOMAIN_NAME]"
click at [791, 218] on span "Save" at bounding box center [799, 220] width 17 height 9
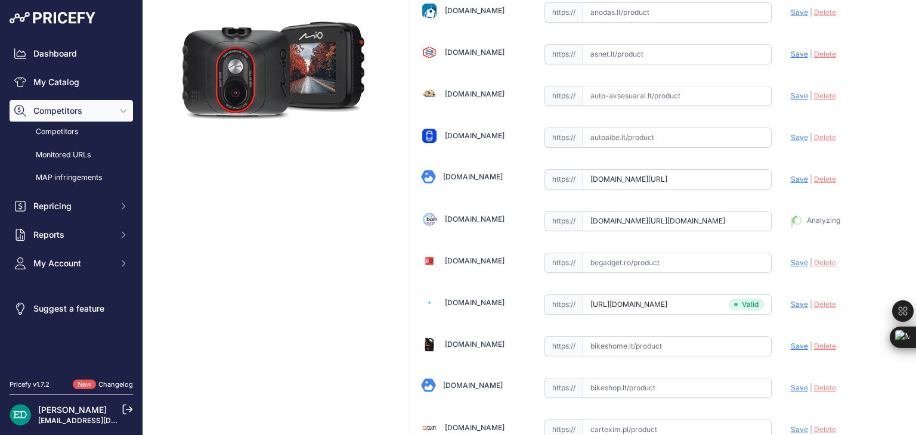
type input "[URL][DOMAIN_NAME]"
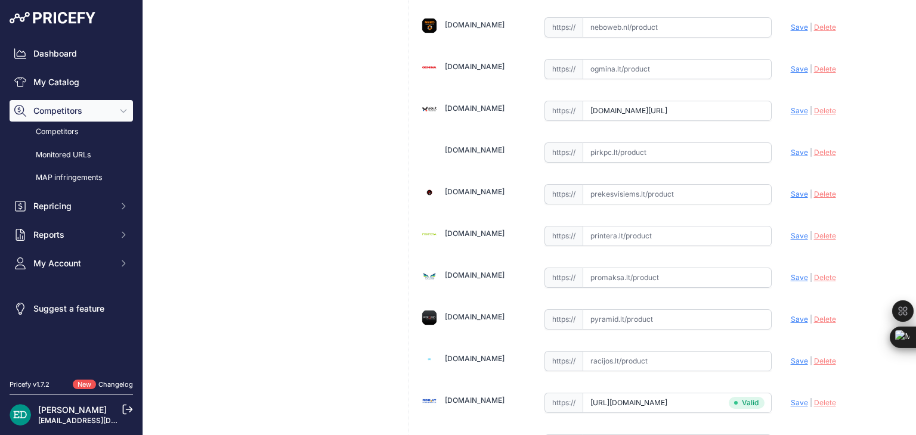
scroll to position [2652, 0]
click at [707, 225] on input "text" at bounding box center [676, 235] width 189 height 20
paste input "[URL][DOMAIN_NAME][DOMAIN_NAME]"
click at [791, 230] on span "Save" at bounding box center [799, 234] width 17 height 9
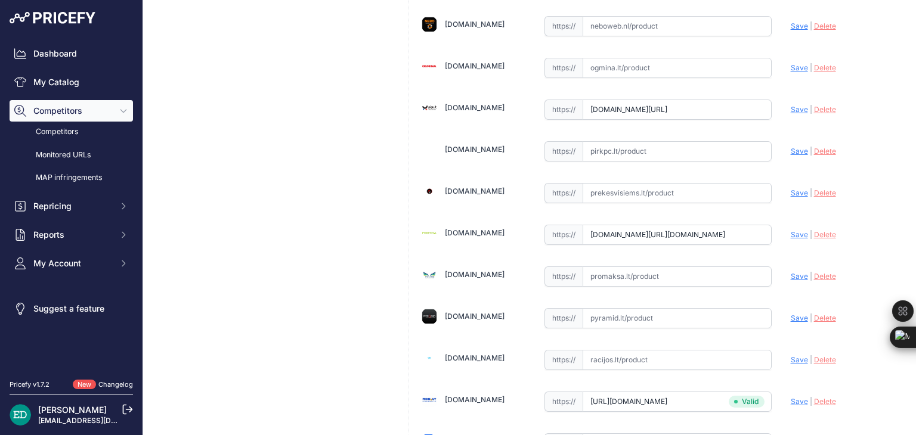
scroll to position [0, 0]
type input "[URL][DOMAIN_NAME]"
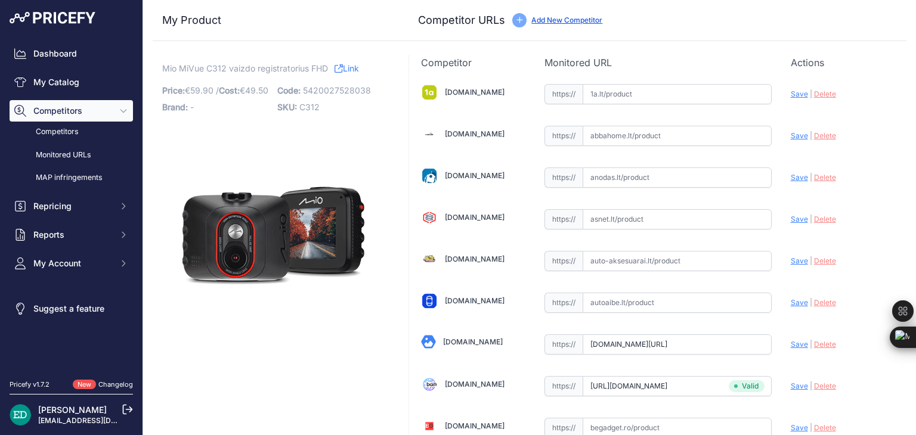
click at [616, 95] on input "text" at bounding box center [676, 94] width 189 height 20
paste input "[URL][DOMAIN_NAME][DOMAIN_NAME]"
click at [791, 89] on span "Save" at bounding box center [799, 93] width 17 height 9
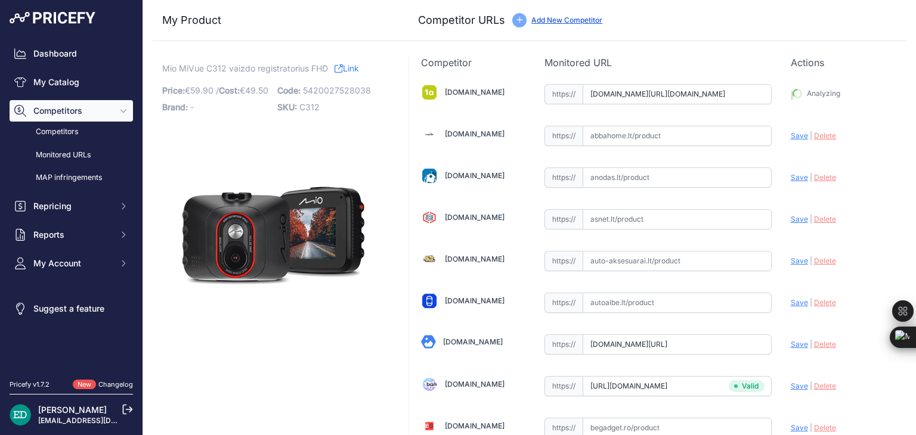
type input "[URL][DOMAIN_NAME]"
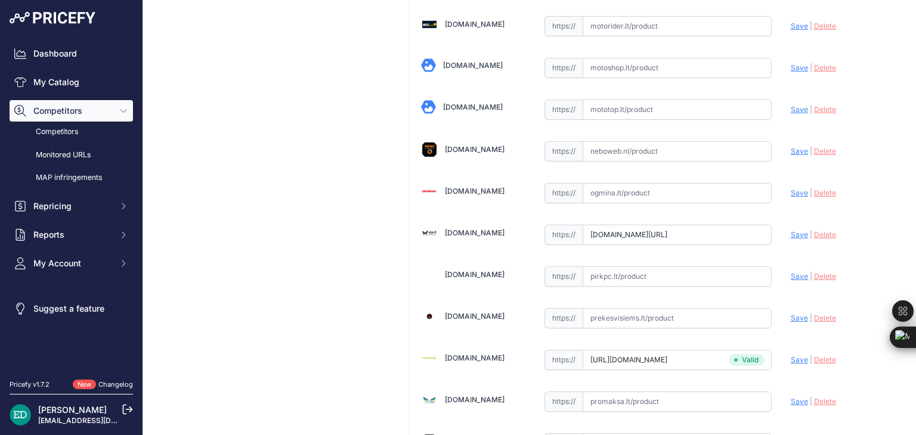
scroll to position [621, 0]
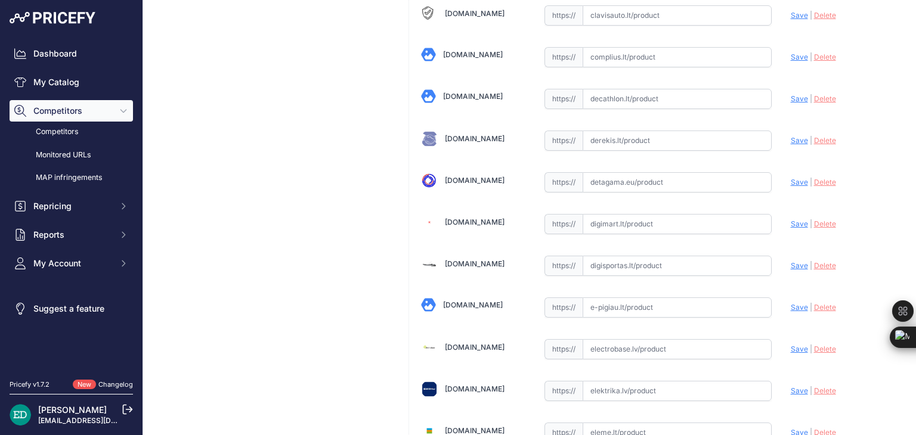
click at [638, 216] on input "text" at bounding box center [676, 224] width 189 height 20
paste input "[URL][DOMAIN_NAME][DOMAIN_NAME]"
click at [791, 219] on span "Save" at bounding box center [799, 223] width 17 height 9
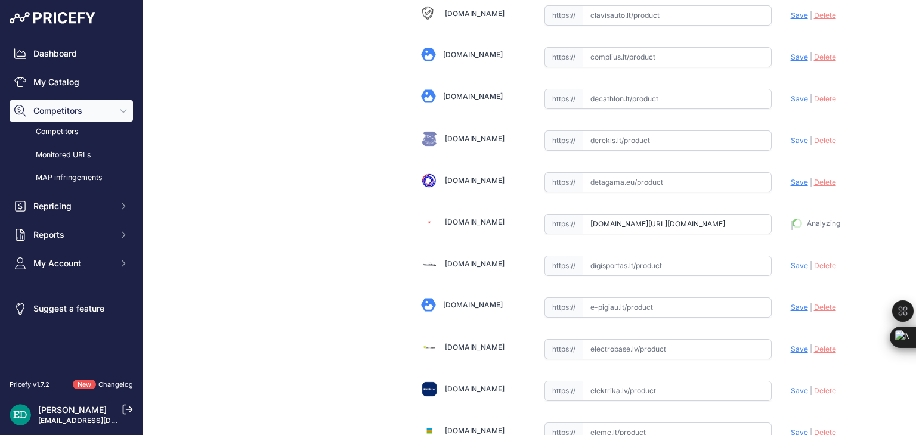
type input "[URL][DOMAIN_NAME]"
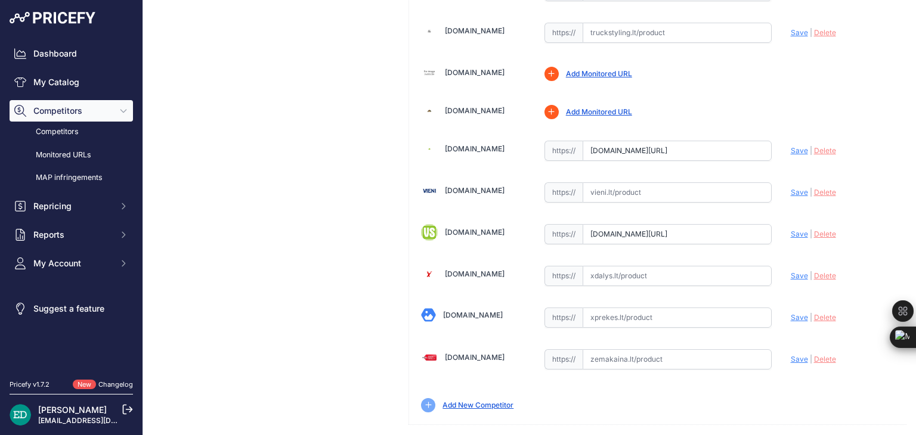
scroll to position [455, 0]
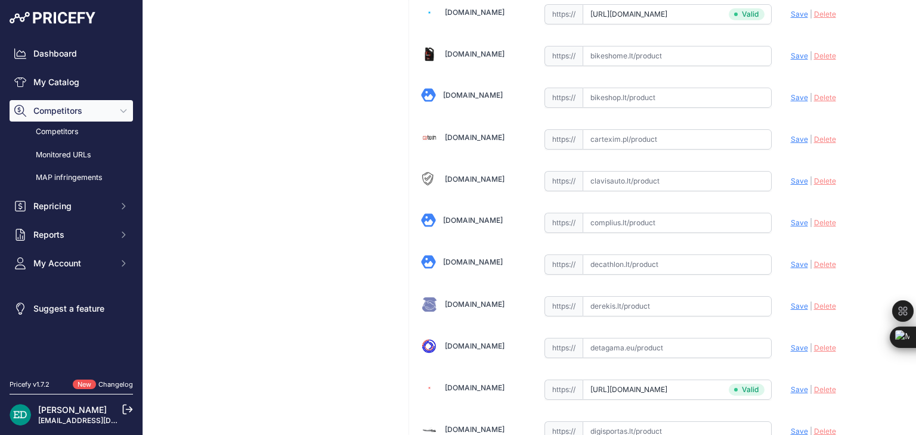
click at [644, 218] on input "text" at bounding box center [676, 223] width 189 height 20
paste input "[URL][DOMAIN_NAME][DOMAIN_NAME]"
click at [795, 219] on span "Save" at bounding box center [799, 222] width 17 height 9
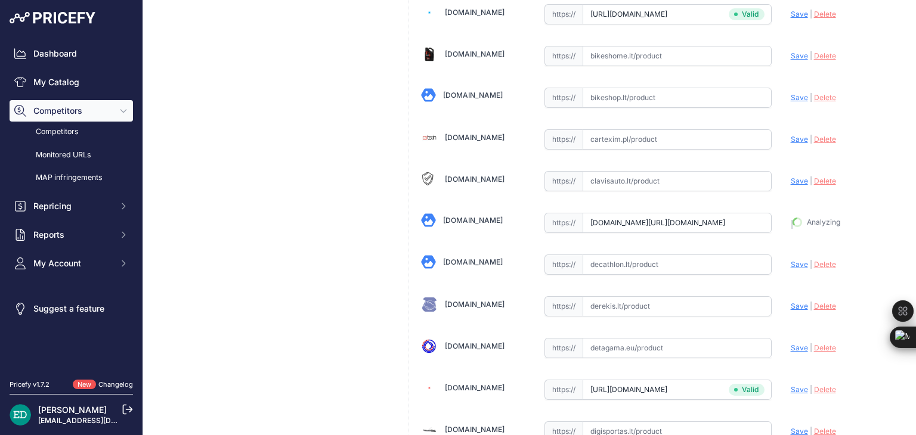
type input "[URL][DOMAIN_NAME]"
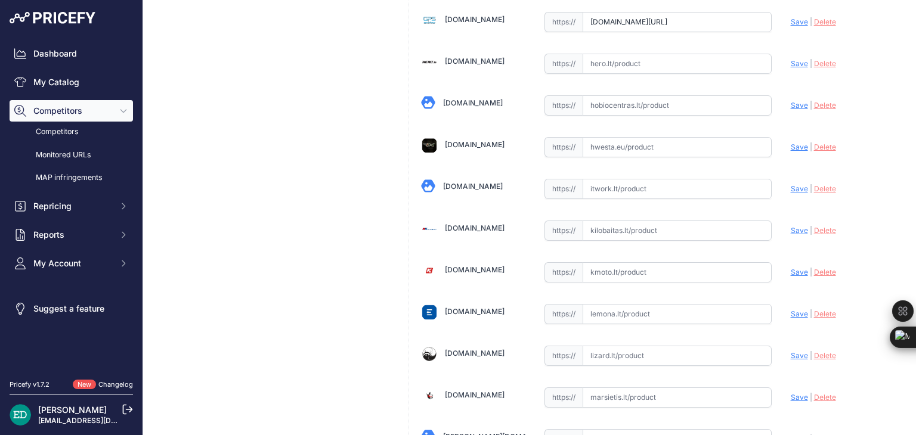
scroll to position [1742, 0]
click at [672, 221] on input "text" at bounding box center [676, 230] width 189 height 20
paste input "[URL][DOMAIN_NAME][DOMAIN_NAME]"
click at [793, 225] on span "Save" at bounding box center [799, 229] width 17 height 9
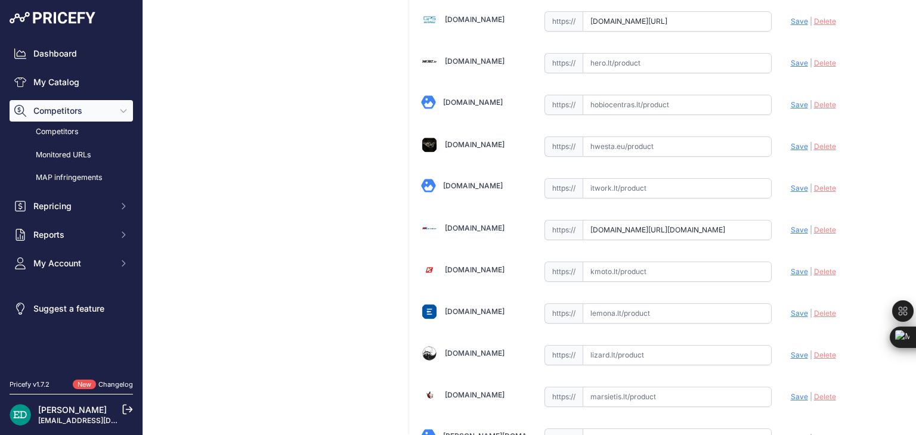
scroll to position [0, 0]
type input "[URL][DOMAIN_NAME]"
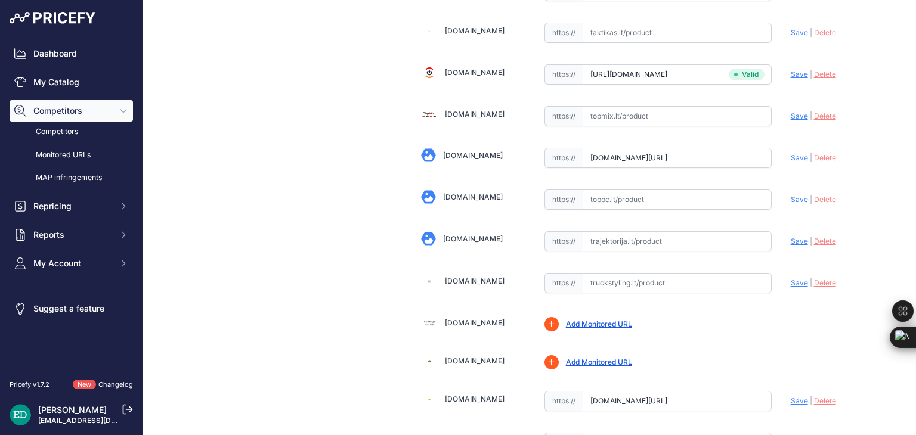
click at [670, 231] on input "text" at bounding box center [676, 241] width 189 height 20
paste input "[URL][DOMAIN_NAME][DOMAIN_NAME]"
click at [791, 237] on span "Save" at bounding box center [799, 241] width 17 height 9
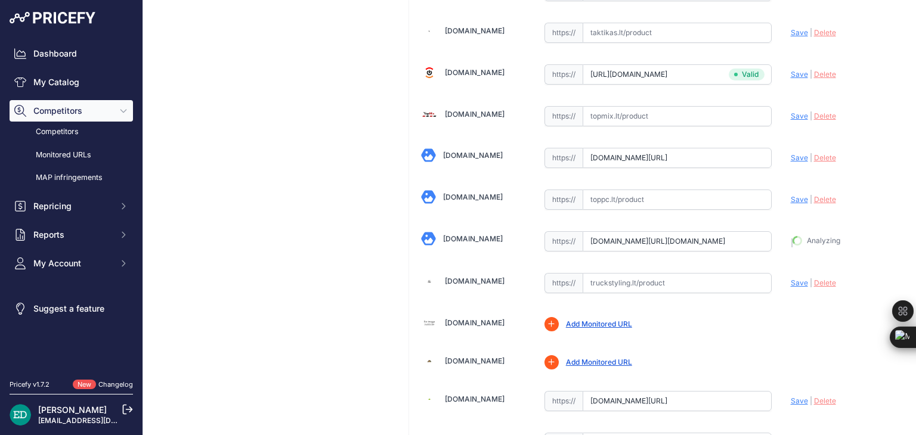
type input "[URL][DOMAIN_NAME]"
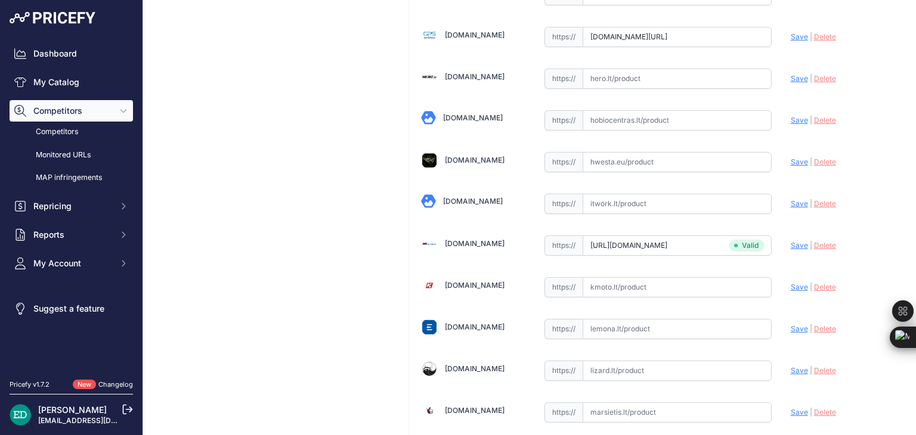
scroll to position [1700, 0]
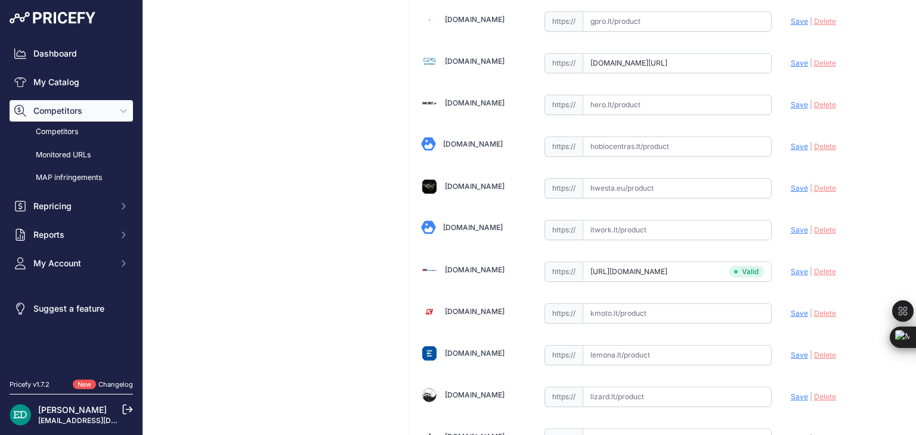
click at [715, 220] on input "text" at bounding box center [676, 230] width 189 height 20
paste input "[URL][DOMAIN_NAME][DOMAIN_NAME]"
click at [791, 225] on span "Save" at bounding box center [799, 229] width 17 height 9
type input "[URL][DOMAIN_NAME]"
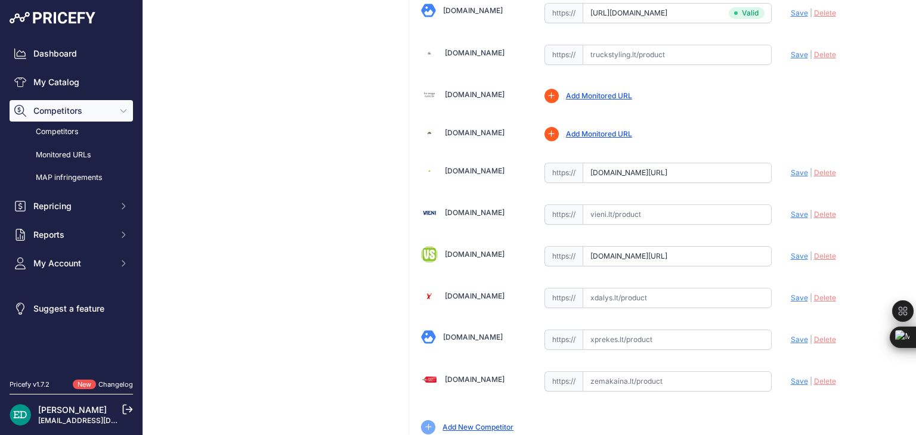
scroll to position [3848, 0]
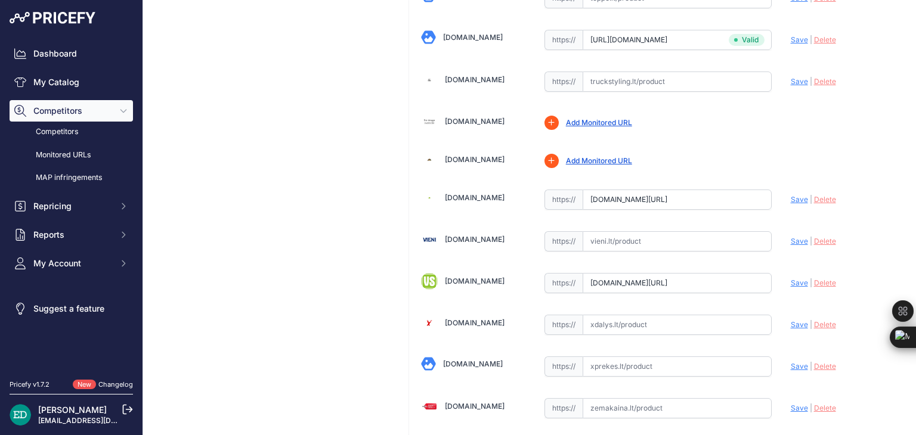
click at [661, 231] on input "text" at bounding box center [676, 241] width 189 height 20
paste input "[URL][DOMAIN_NAME]"
click at [791, 237] on span "Save" at bounding box center [799, 241] width 17 height 9
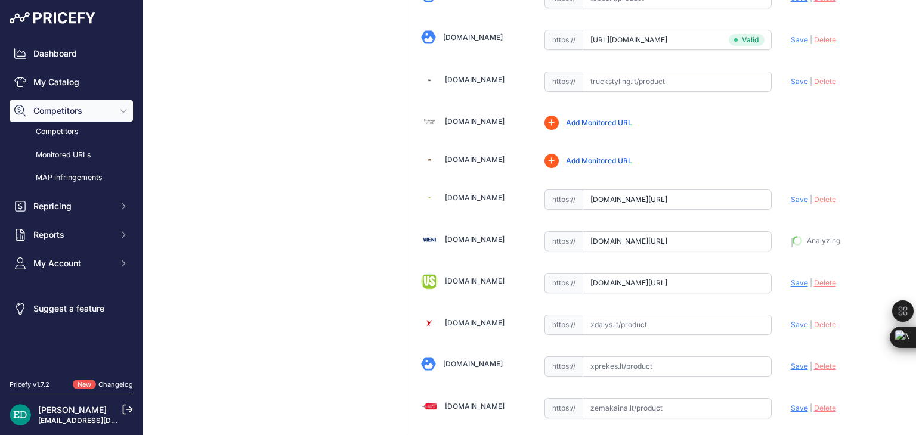
type input "[URL][DOMAIN_NAME]"
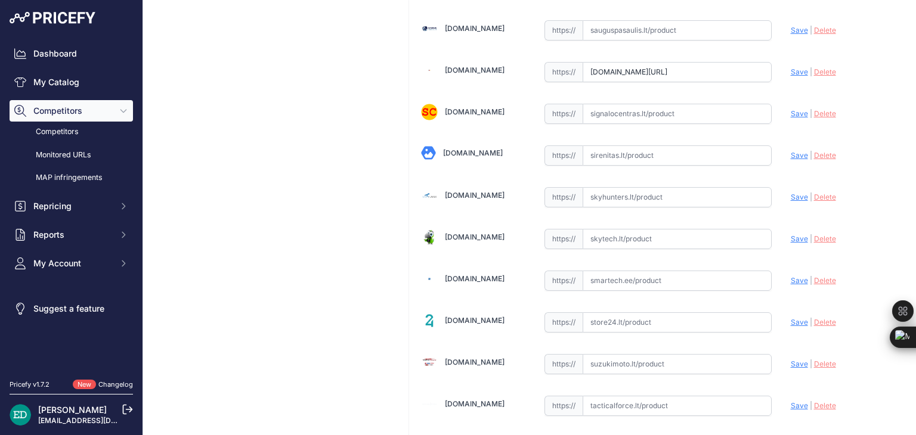
click at [657, 229] on input "text" at bounding box center [676, 239] width 189 height 20
paste input "[URL][DOMAIN_NAME][DOMAIN_NAME]"
click at [791, 234] on span "Save" at bounding box center [799, 238] width 17 height 9
type input "[URL][DOMAIN_NAME]"
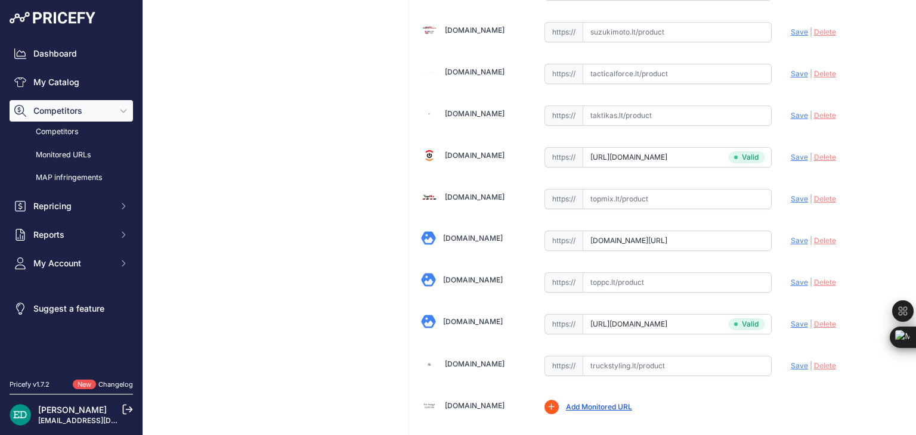
scroll to position [2734, 0]
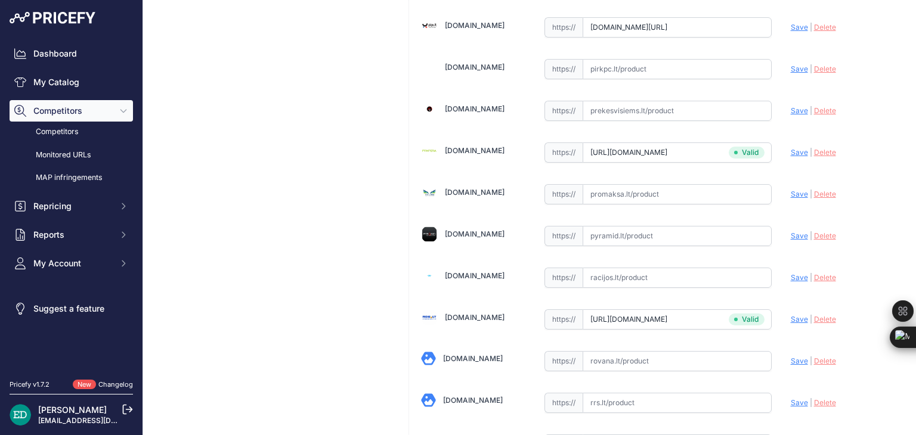
click at [643, 226] on input "text" at bounding box center [676, 236] width 189 height 20
paste input "[URL][DOMAIN_NAME][DOMAIN_NAME]"
click at [795, 231] on span "Save" at bounding box center [799, 235] width 17 height 9
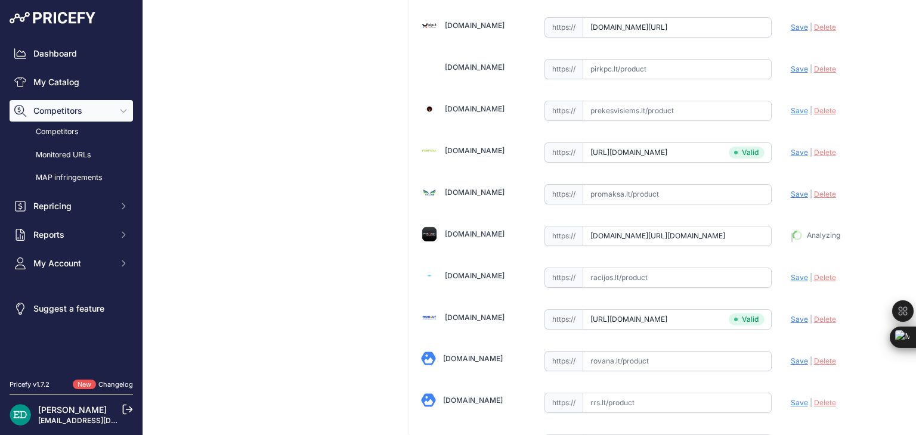
type input "[URL][DOMAIN_NAME]"
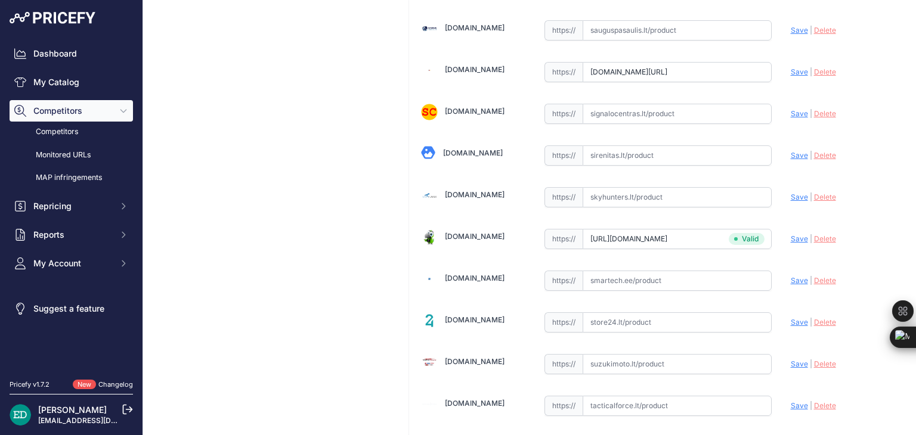
scroll to position [3232, 0]
click at [641, 270] on input "text" at bounding box center [676, 280] width 189 height 20
paste input "[URL][DOMAIN_NAME][DOMAIN_NAME]"
click at [791, 275] on span "Save" at bounding box center [799, 279] width 17 height 9
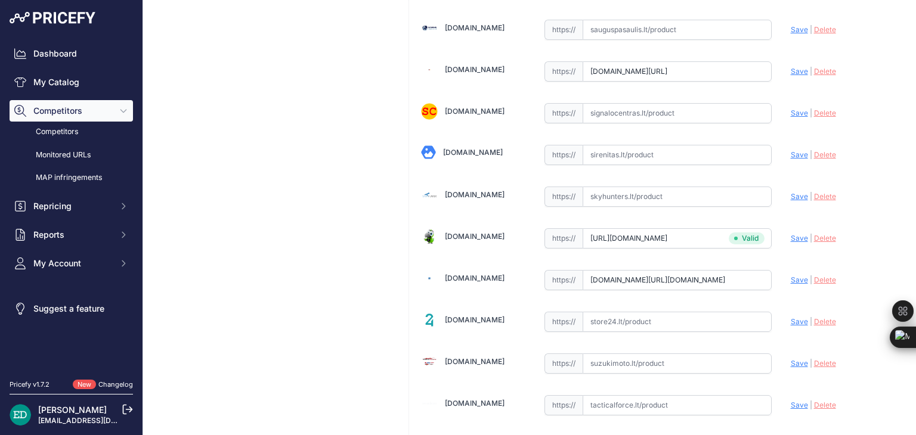
scroll to position [0, 0]
type input "[URL][DOMAIN_NAME]"
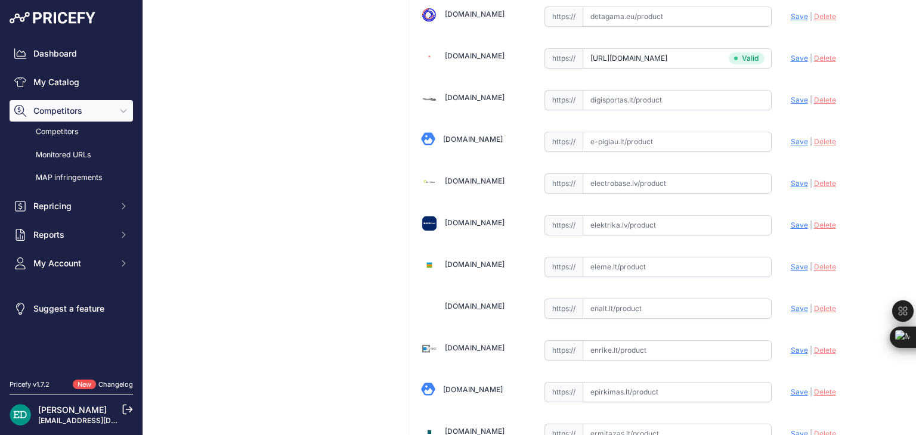
scroll to position [788, 0]
click at [637, 220] on input "text" at bounding box center [676, 225] width 189 height 20
paste input "[URL][DOMAIN_NAME][DOMAIN_NAME]"
click at [794, 220] on span "Save" at bounding box center [799, 224] width 17 height 9
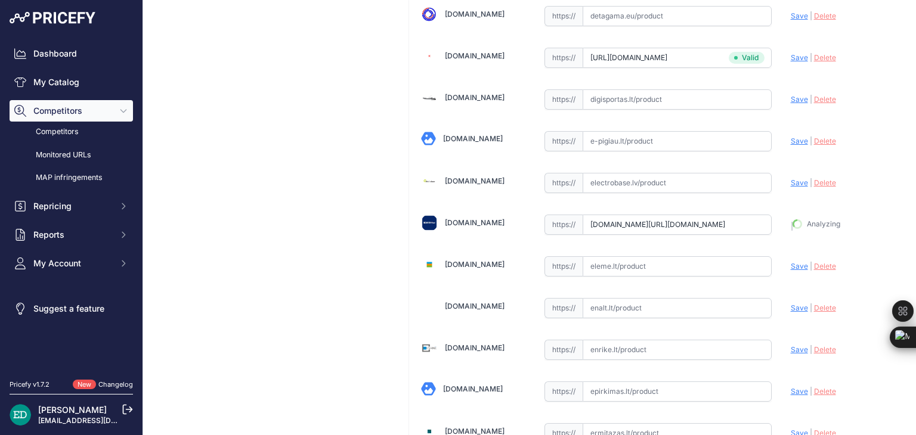
type input "[URL][DOMAIN_NAME]"
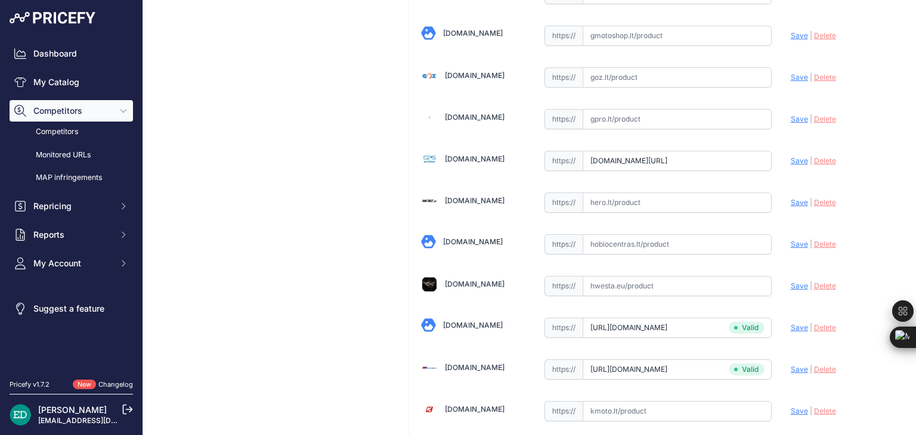
scroll to position [1576, 0]
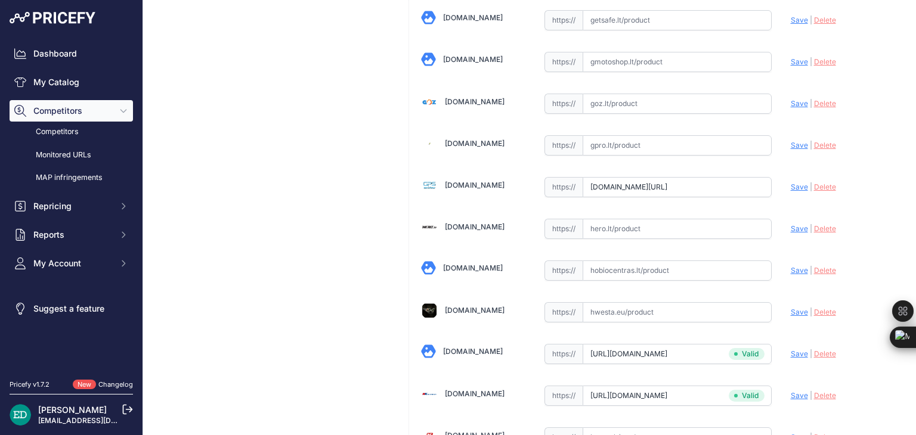
click at [654, 219] on input "text" at bounding box center [676, 229] width 189 height 20
paste input "[URL][DOMAIN_NAME][DOMAIN_NAME]"
click at [792, 224] on span "Save" at bounding box center [799, 228] width 17 height 9
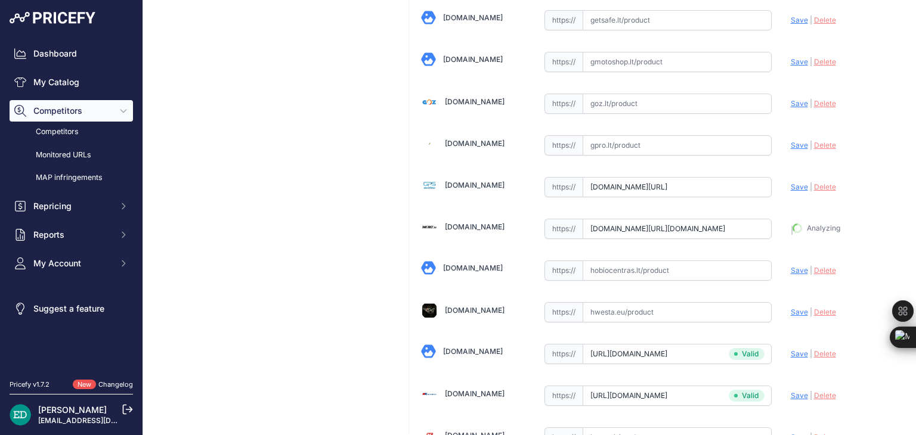
type input "[URL][DOMAIN_NAME]"
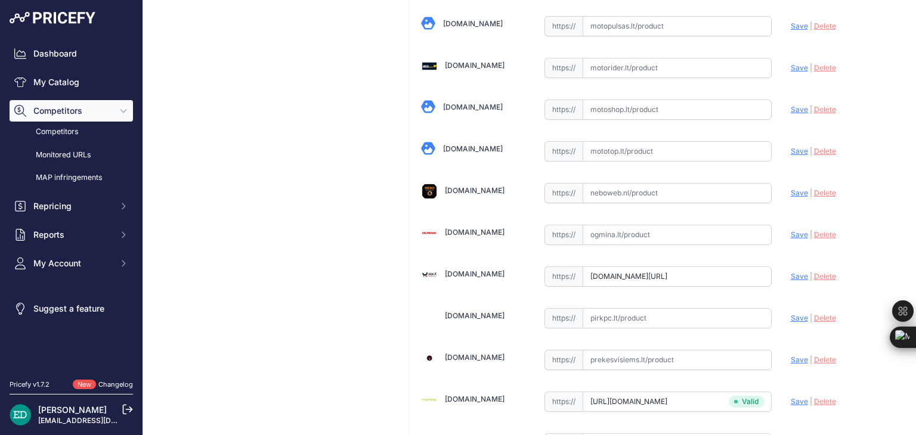
scroll to position [2485, 0]
click at [612, 225] on input "text" at bounding box center [676, 234] width 189 height 20
paste input "[URL][DOMAIN_NAME][DOMAIN_NAME]"
click at [792, 230] on span "Save" at bounding box center [799, 234] width 17 height 9
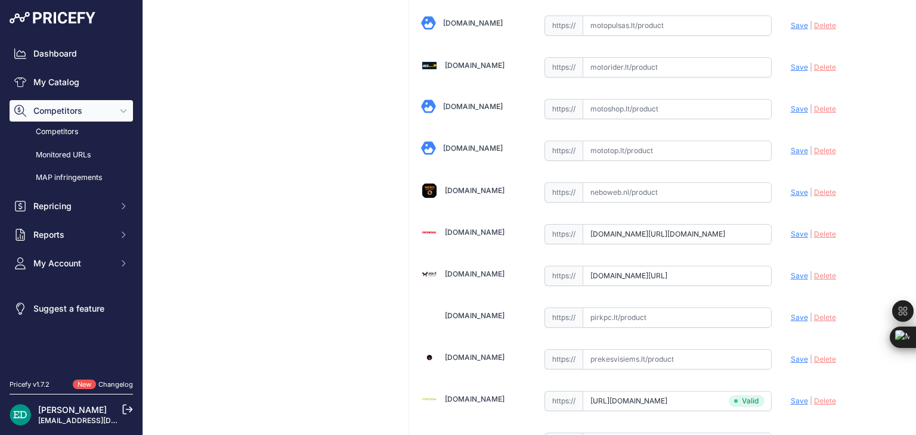
scroll to position [0, 0]
type input "[URL][DOMAIN_NAME]"
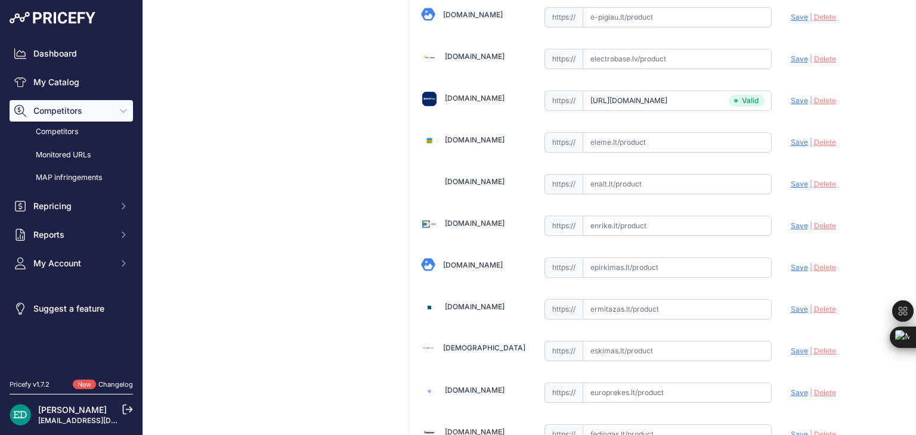
scroll to position [912, 0]
click at [644, 222] on input "text" at bounding box center [676, 225] width 189 height 20
paste input "[URL][DOMAIN_NAME][DOMAIN_NAME]"
click at [791, 221] on span "Save" at bounding box center [799, 225] width 17 height 9
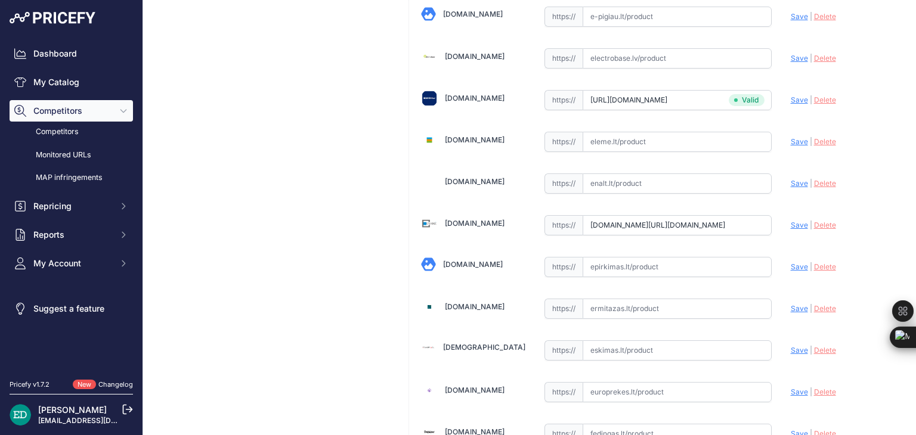
scroll to position [0, 0]
type input "[URL][DOMAIN_NAME]"
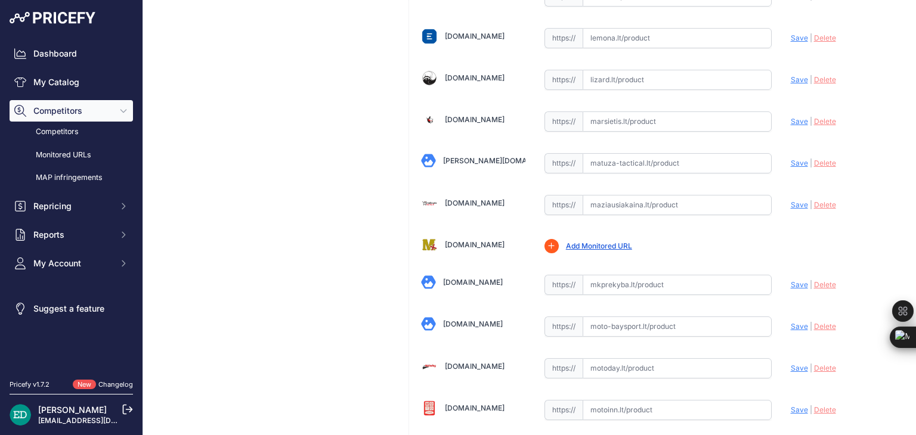
scroll to position [1991, 0]
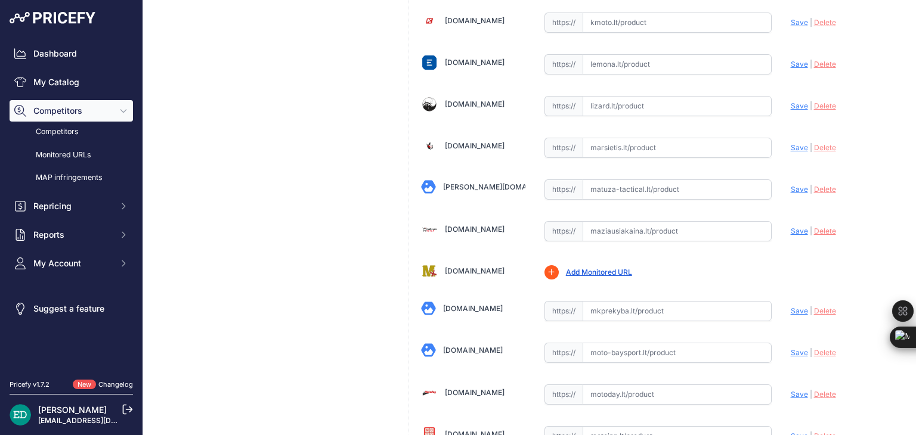
click at [610, 221] on input "text" at bounding box center [676, 231] width 189 height 20
paste input "[URL][DOMAIN_NAME][DOMAIN_NAME]"
click at [798, 227] on span "Save" at bounding box center [799, 231] width 17 height 9
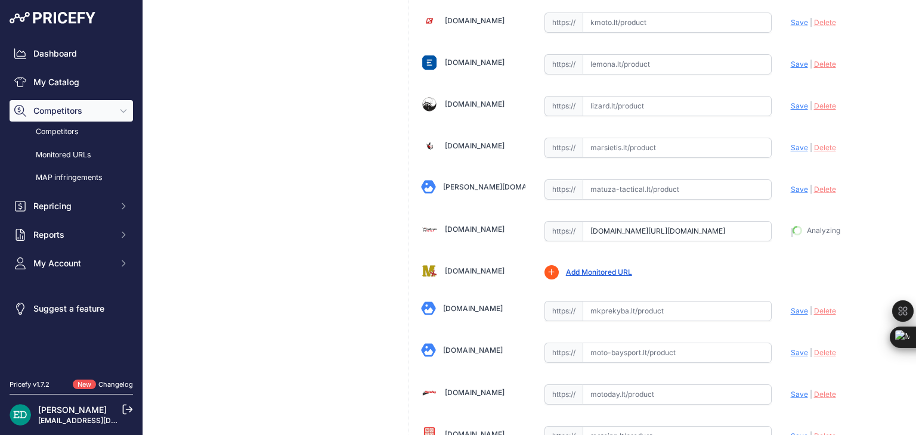
type input "[URL][DOMAIN_NAME]"
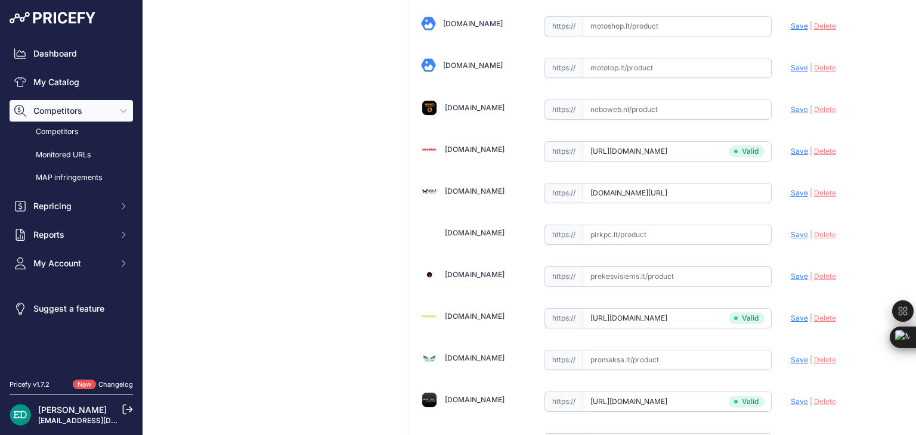
scroll to position [3606, 0]
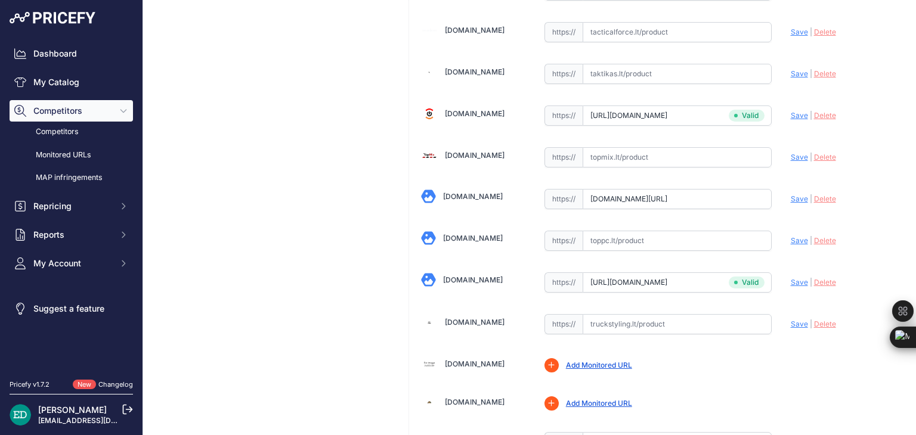
click at [673, 231] on input "text" at bounding box center [676, 241] width 189 height 20
paste input "[URL][DOMAIN_NAME][DOMAIN_NAME]"
click at [794, 236] on span "Save" at bounding box center [799, 240] width 17 height 9
type input "[URL][DOMAIN_NAME]"
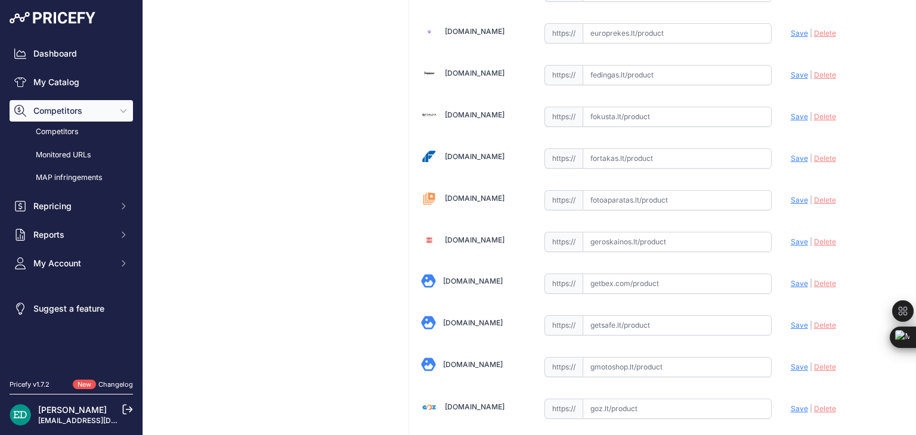
scroll to position [1244, 0]
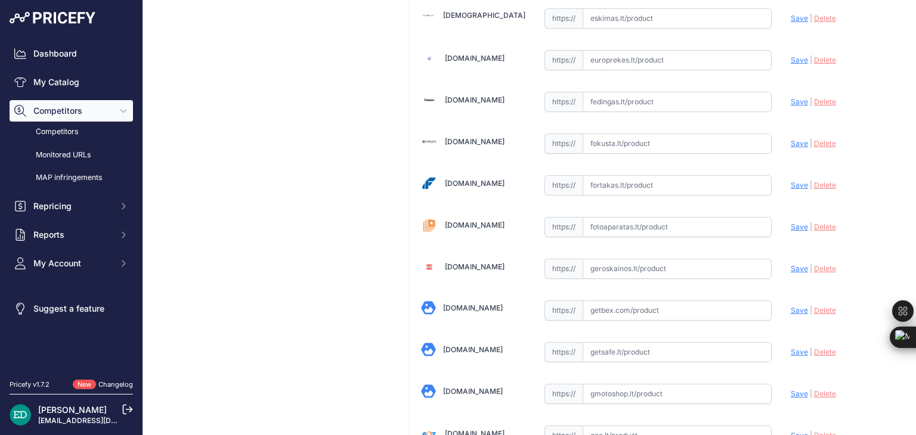
click at [587, 219] on input "text" at bounding box center [676, 227] width 189 height 20
paste input "[URL][DOMAIN_NAME][DOMAIN_NAME]"
click at [791, 222] on span "Save" at bounding box center [799, 226] width 17 height 9
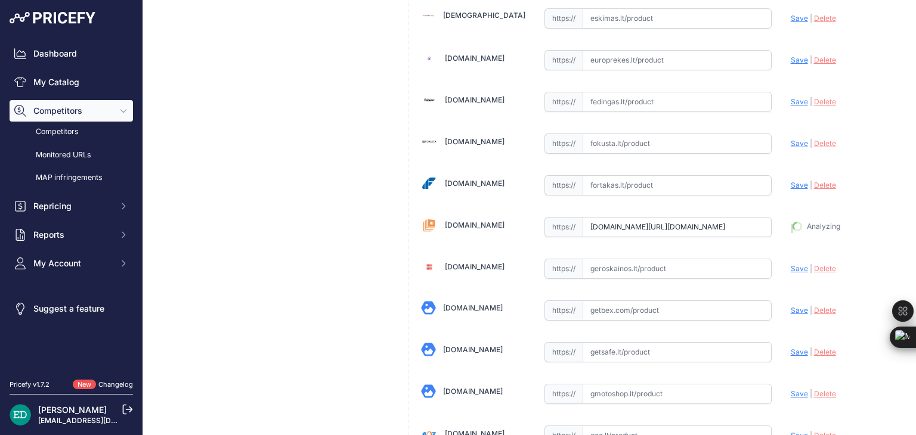
type input "[URL][DOMAIN_NAME]"
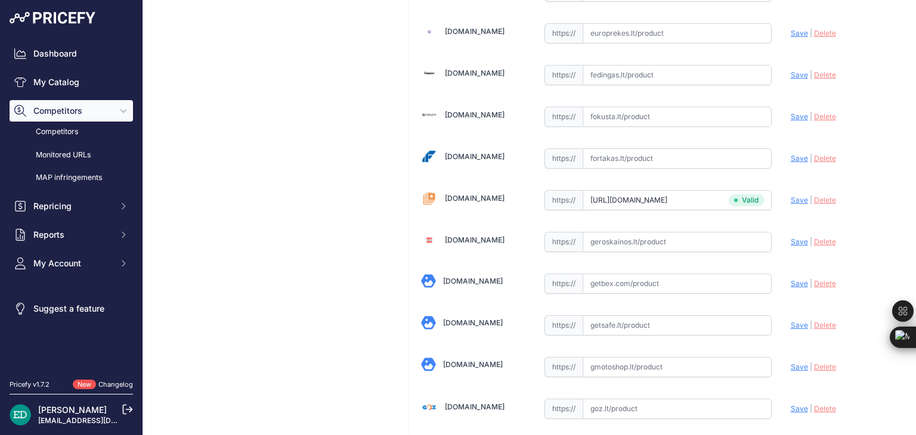
scroll to position [1244, 0]
